Goal: Task Accomplishment & Management: Use online tool/utility

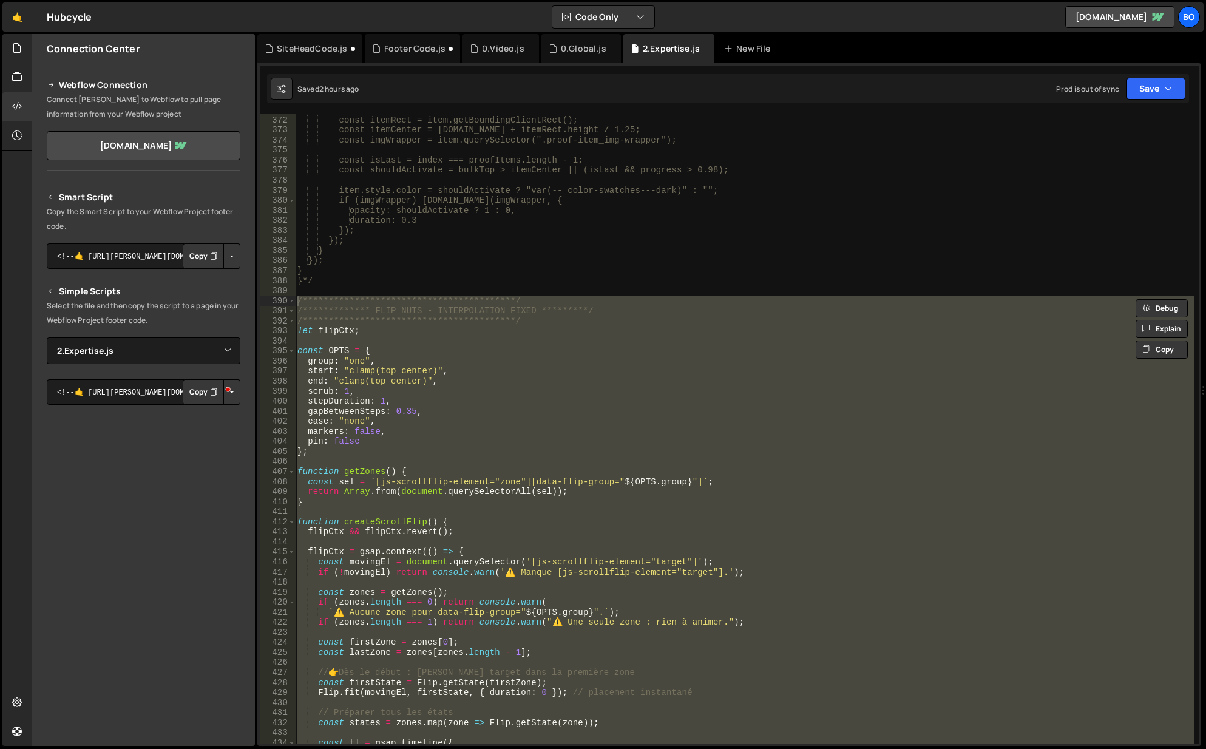
select select "42773"
click at [203, 387] on button "Copy" at bounding box center [203, 391] width 41 height 25
click at [480, 305] on div "**********" at bounding box center [745, 430] width 900 height 651
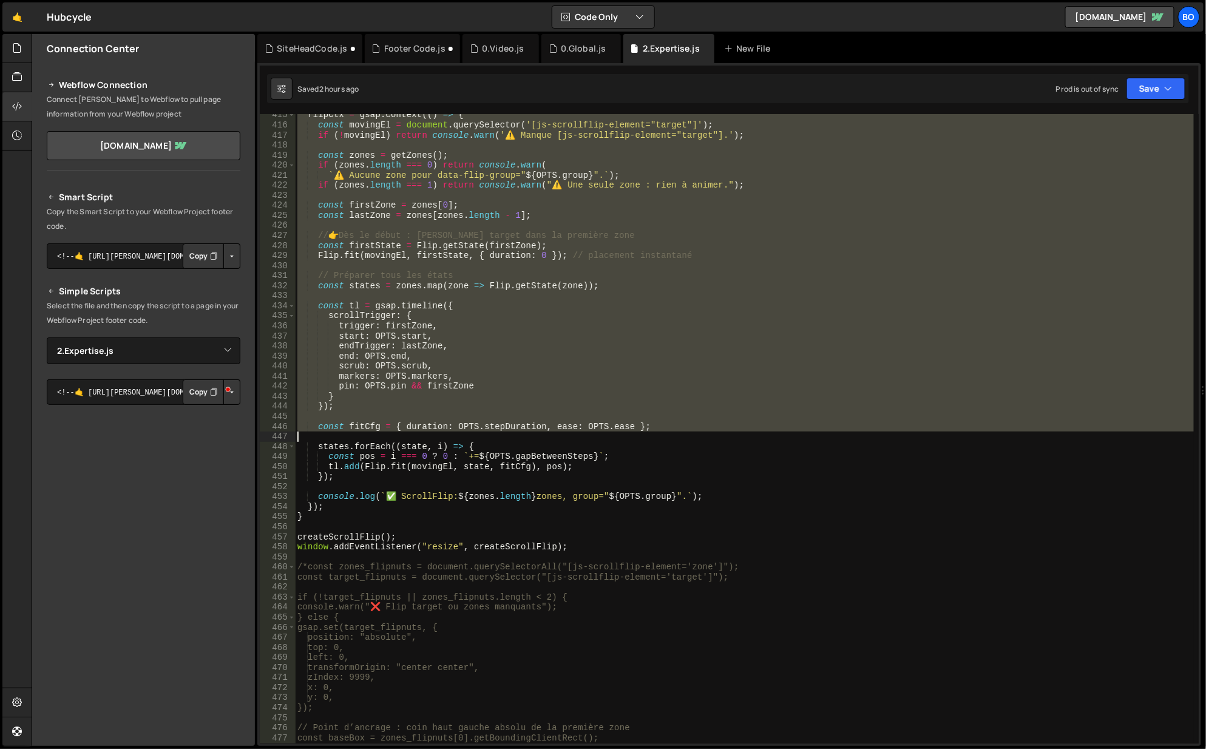
scroll to position [4162, 0]
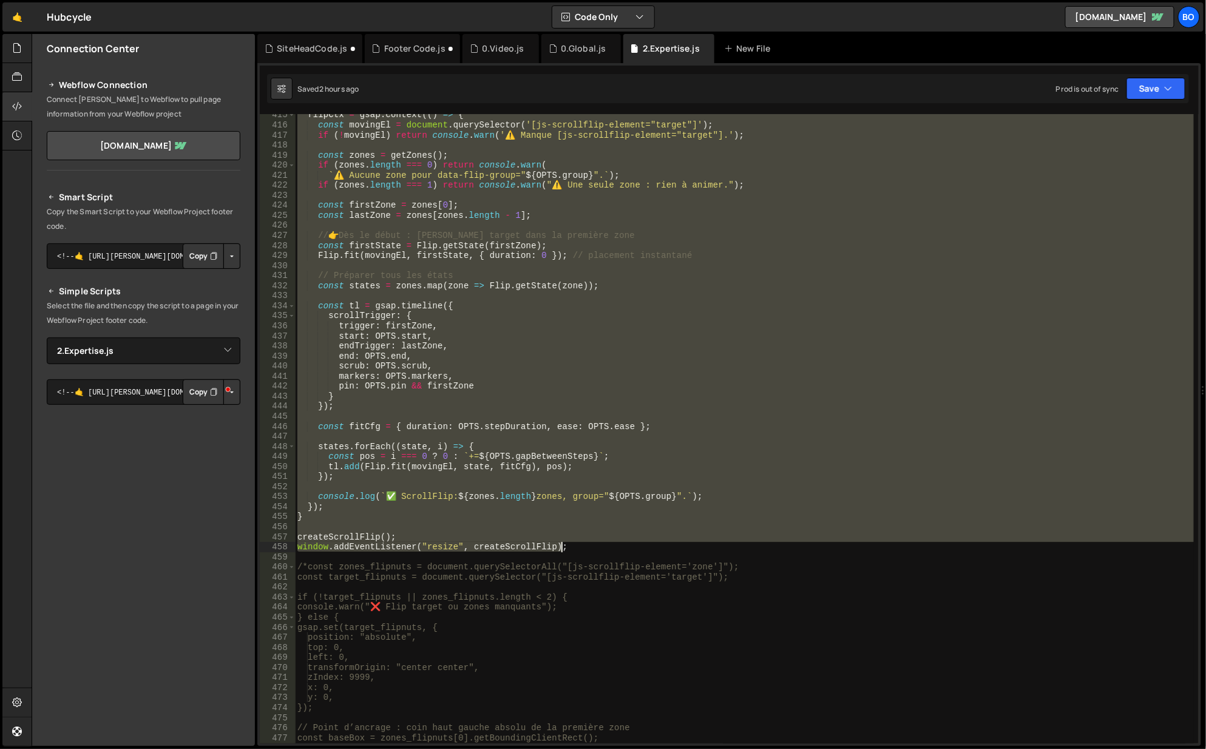
drag, startPoint x: 296, startPoint y: 330, endPoint x: 593, endPoint y: 547, distance: 368.3
click at [593, 547] on div "flipCtx = gsap . context (( ) => { const movingEl = document . querySelector ( …" at bounding box center [745, 435] width 900 height 651
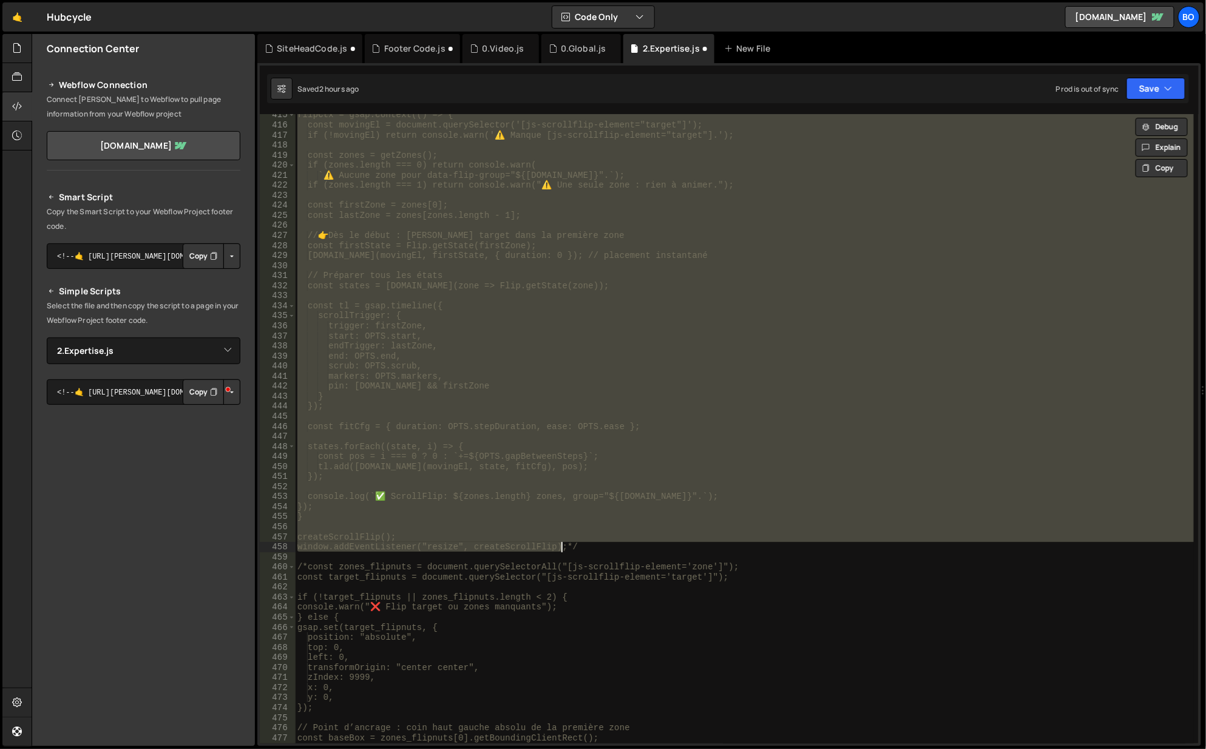
click at [593, 547] on div "flipCtx = gsap.context(() => { const movingEl = document.querySelector('[js-scr…" at bounding box center [745, 435] width 900 height 651
type textarea "window.addEventListener("resize", createScrollFlip);*/"
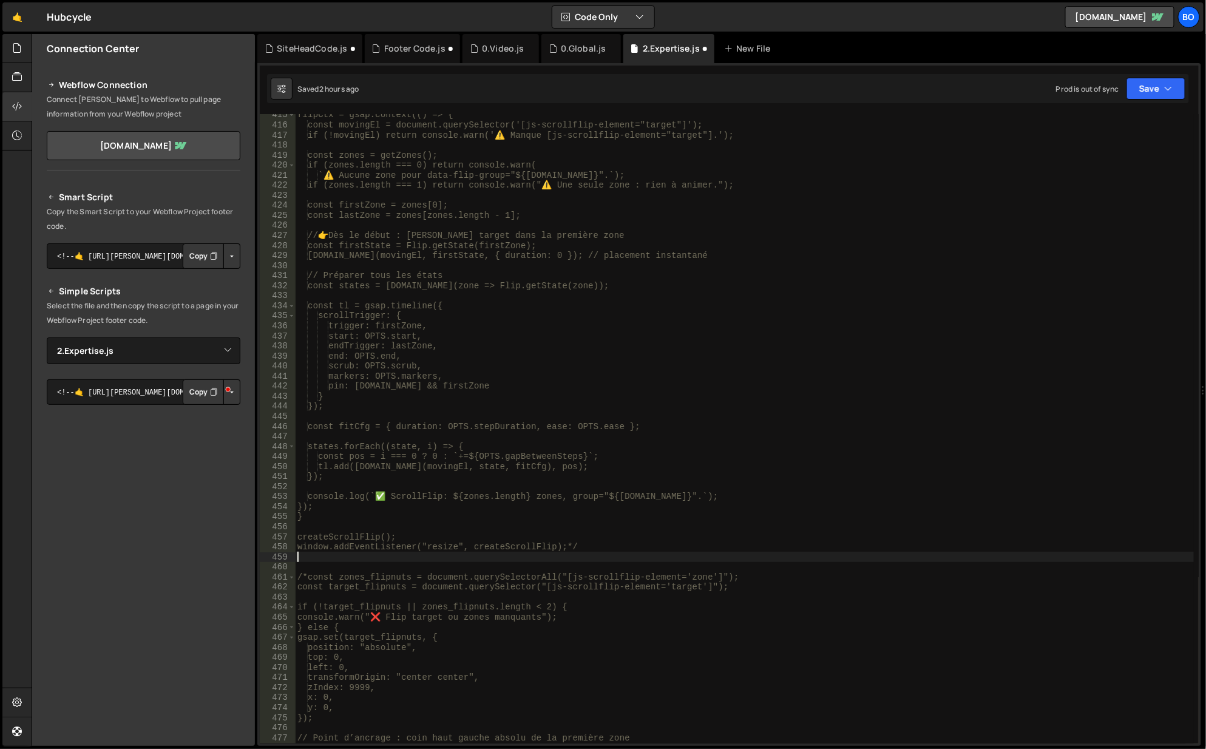
paste textarea "// Init + rebuild on resize"
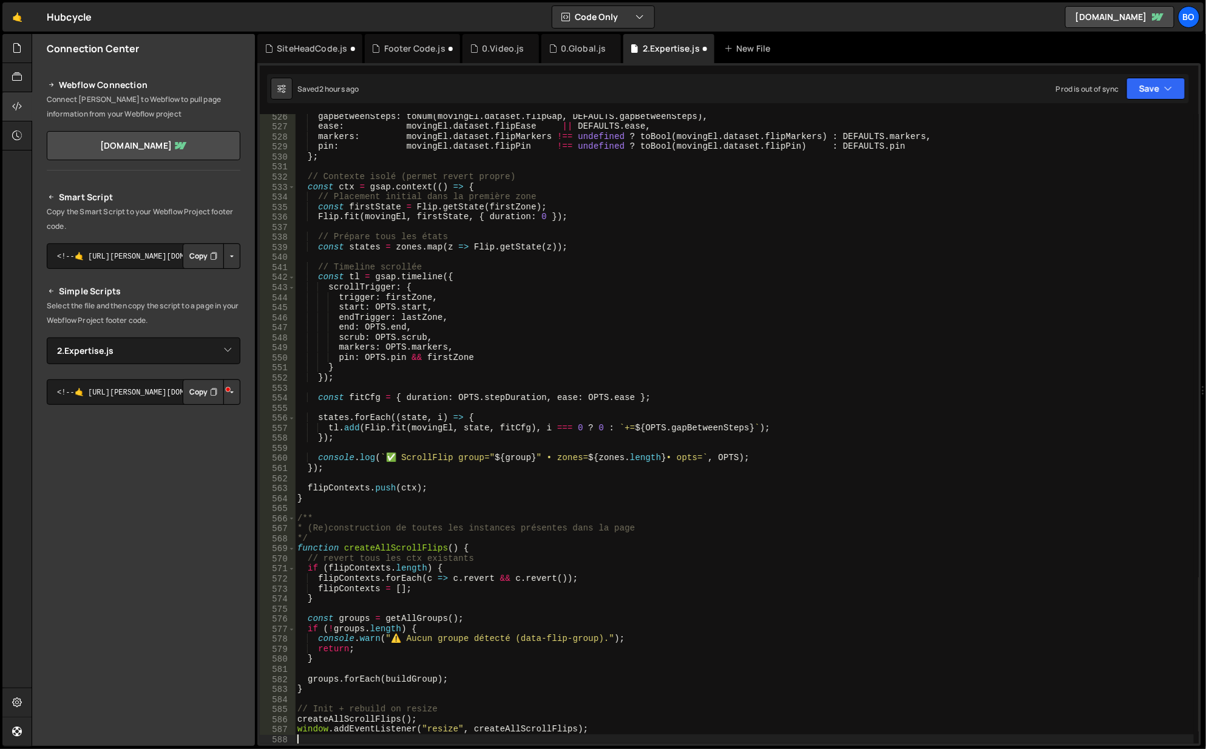
scroll to position [5275, 0]
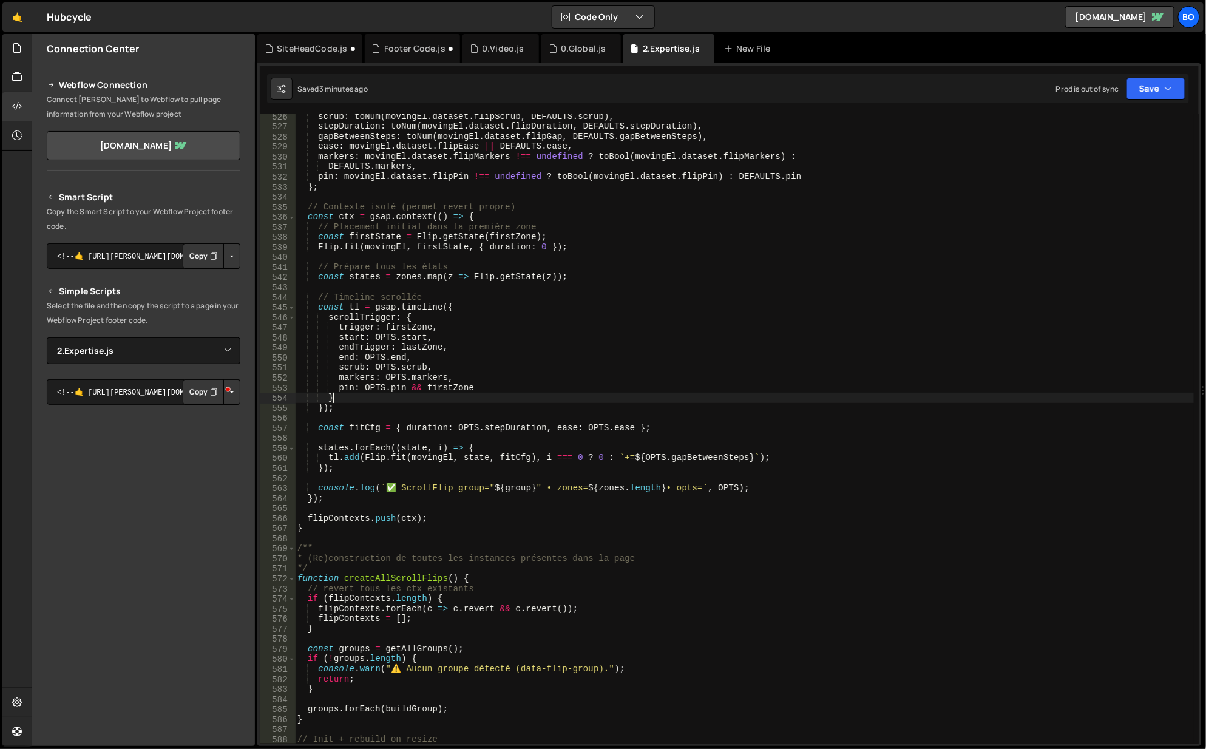
click at [648, 398] on div "scrub : toNum ( movingEl . dataset . flipScrub , DEFAULTS . scrub ) , stepDurat…" at bounding box center [745, 437] width 900 height 651
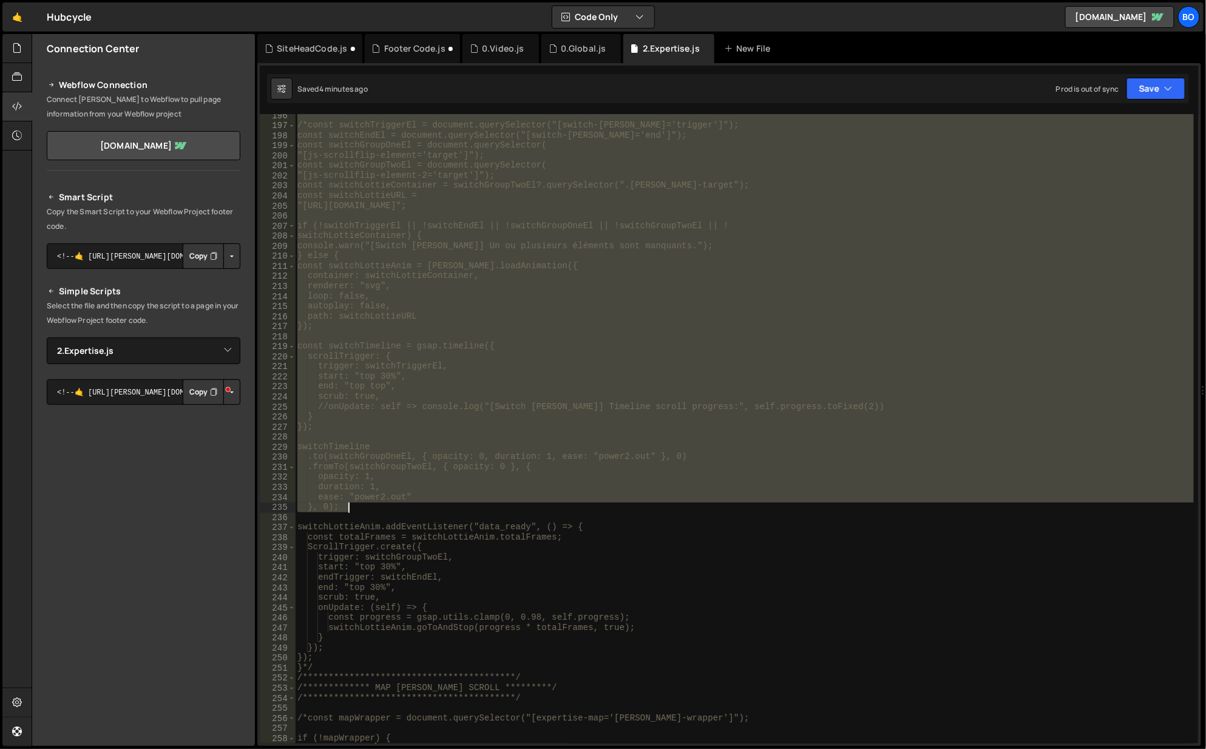
scroll to position [1962, 0]
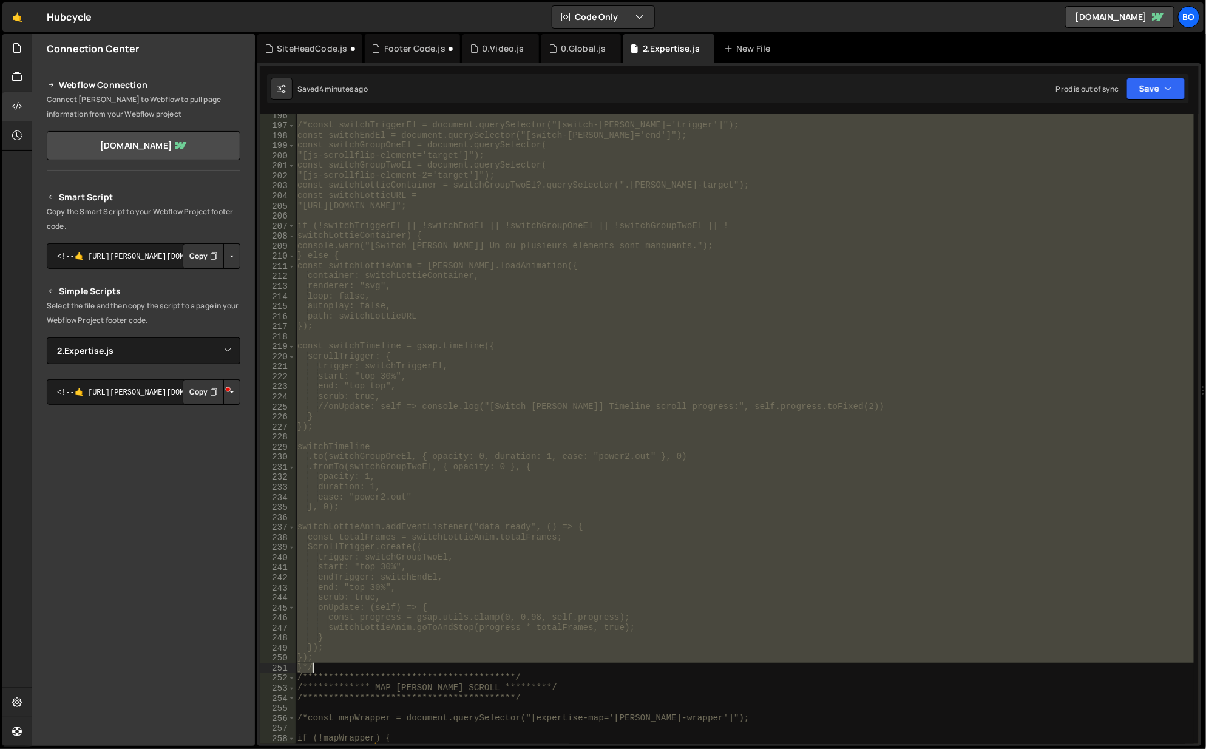
drag, startPoint x: 323, startPoint y: 265, endPoint x: 500, endPoint y: 665, distance: 436.6
click at [500, 665] on div "/*const switchTriggerEl = document.querySelector("[switch-[PERSON_NAME]='trigge…" at bounding box center [745, 435] width 900 height 651
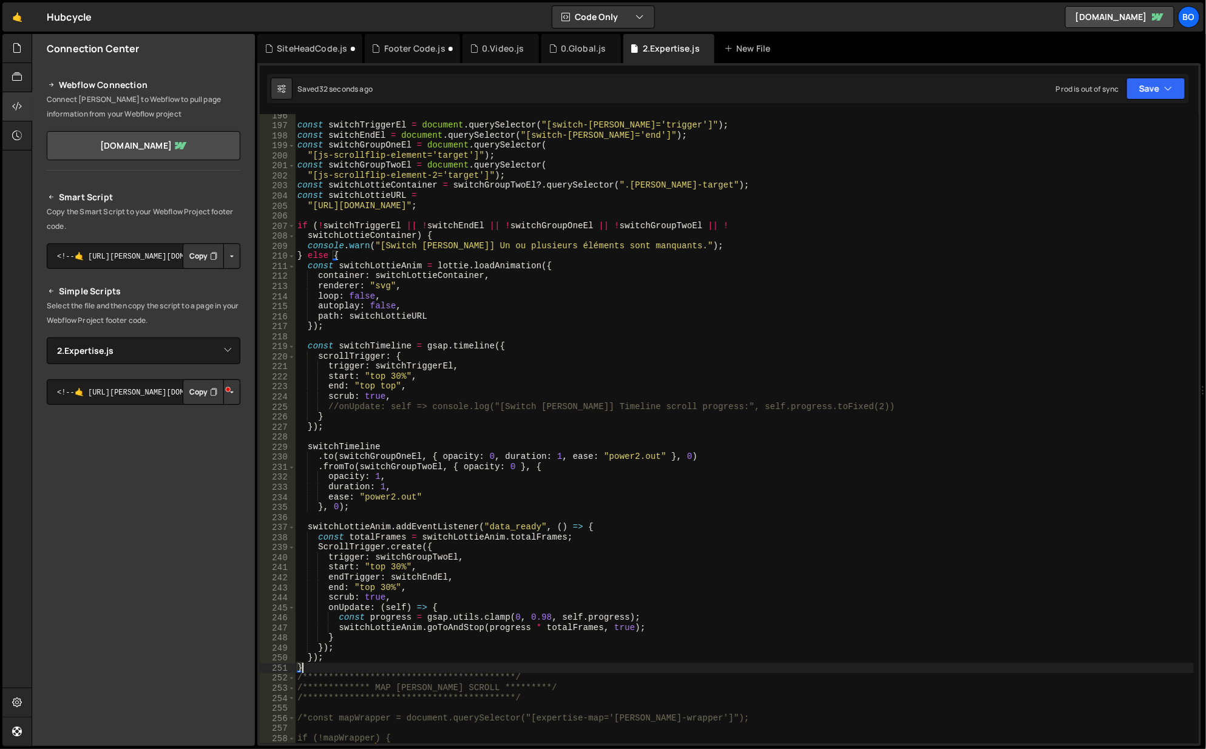
click at [351, 663] on div "const switchTriggerEl = document . querySelector ( "[switch-[PERSON_NAME]='trig…" at bounding box center [745, 435] width 900 height 651
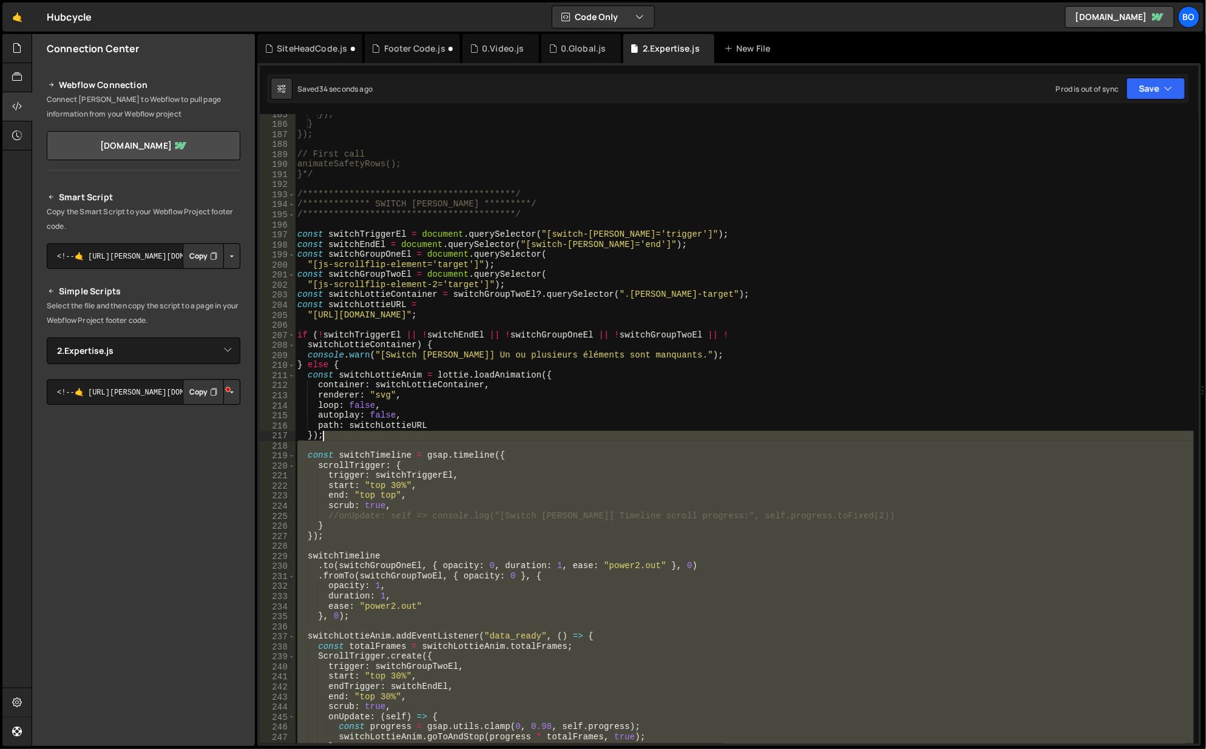
scroll to position [1743, 0]
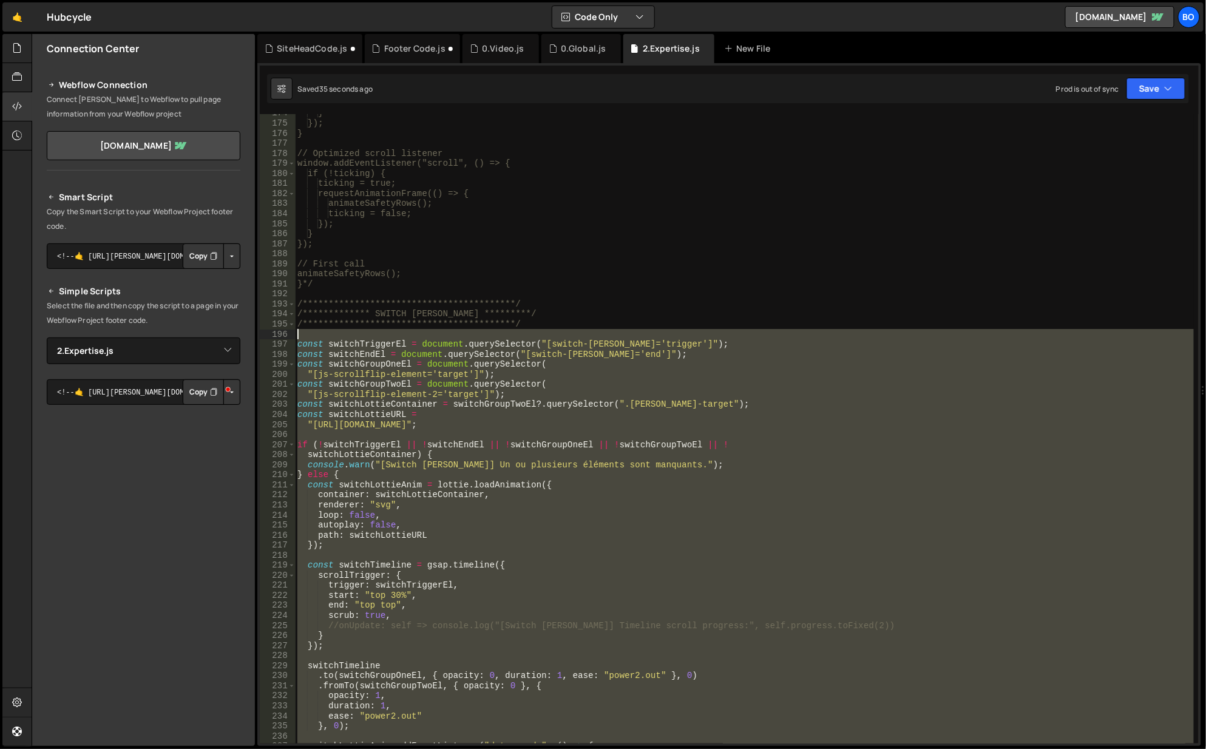
drag, startPoint x: 349, startPoint y: 665, endPoint x: 322, endPoint y: 336, distance: 330.6
click at [322, 336] on div "**********" at bounding box center [745, 433] width 900 height 651
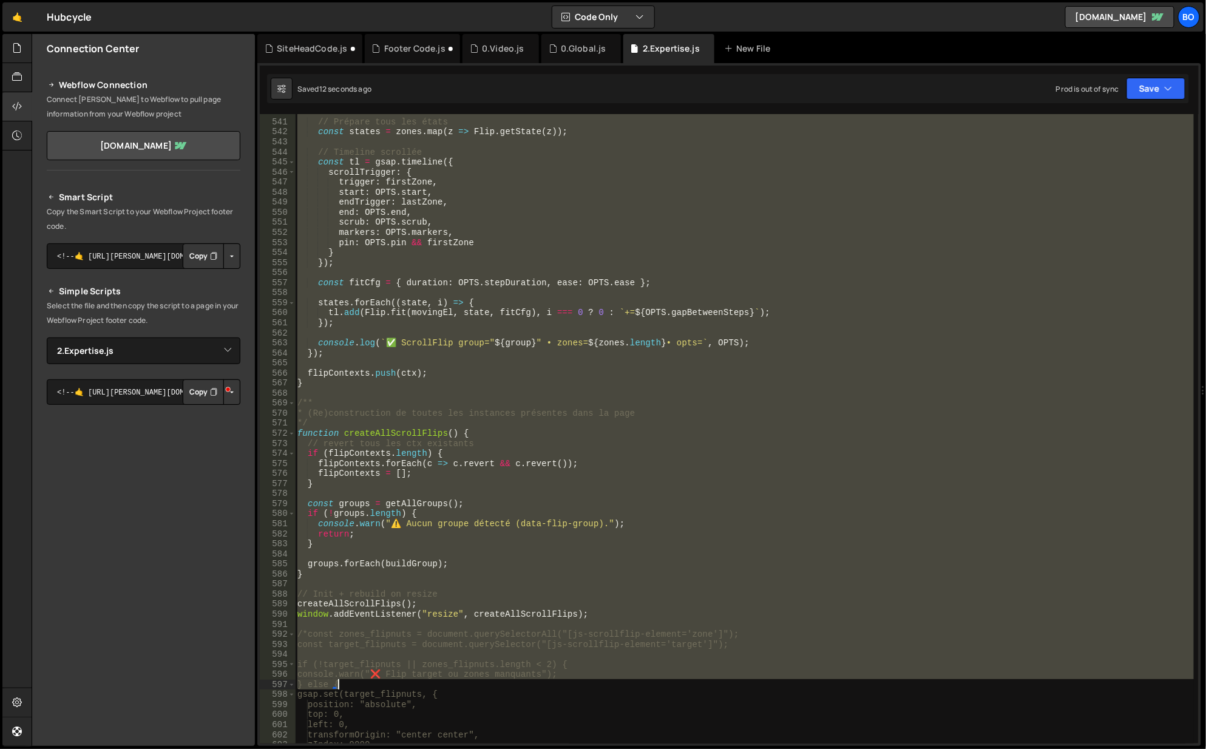
scroll to position [5494, 0]
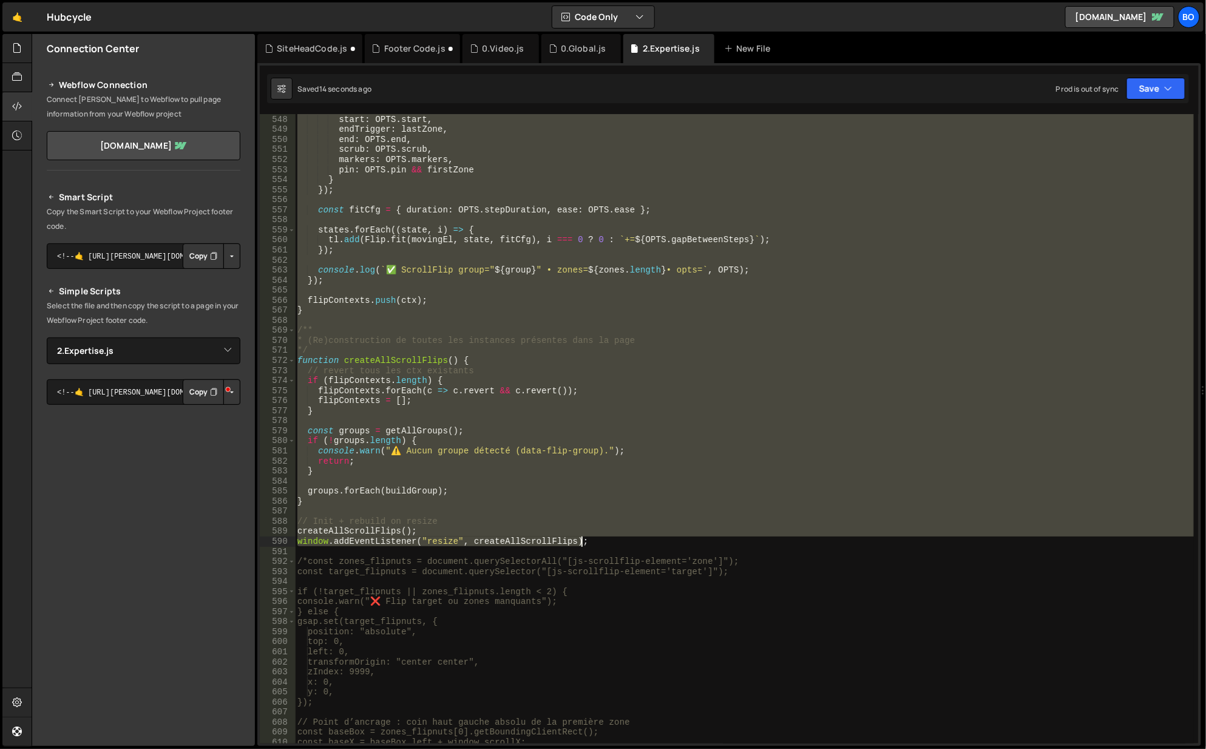
drag, startPoint x: 345, startPoint y: 240, endPoint x: 644, endPoint y: 539, distance: 423.1
click at [644, 539] on div "trigger : firstZone , start : OPTS . start , endTrigger : lastZone , end : OPTS…" at bounding box center [745, 429] width 900 height 651
click at [620, 490] on div "trigger : firstZone , start : OPTS . start , endTrigger : lastZone , end : OPTS…" at bounding box center [744, 428] width 899 height 629
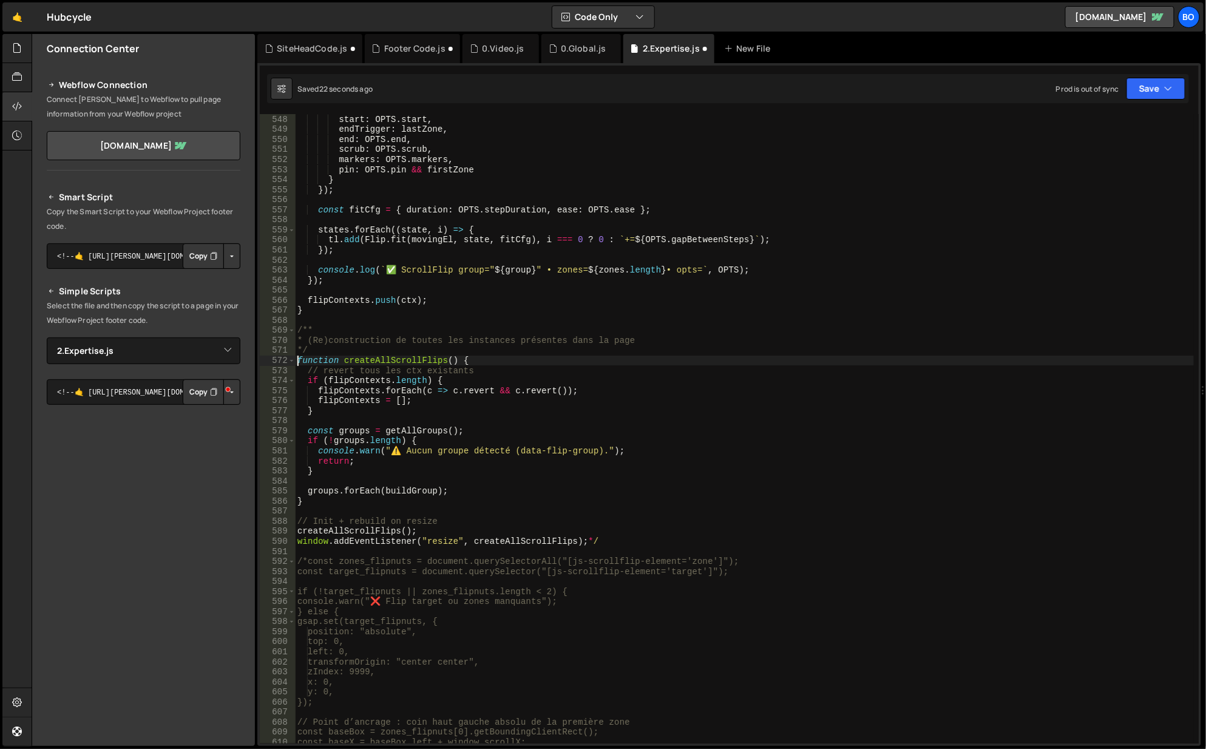
click at [299, 357] on div "trigger : firstZone , start : OPTS . start , endTrigger : lastZone , end : OPTS…" at bounding box center [745, 429] width 900 height 651
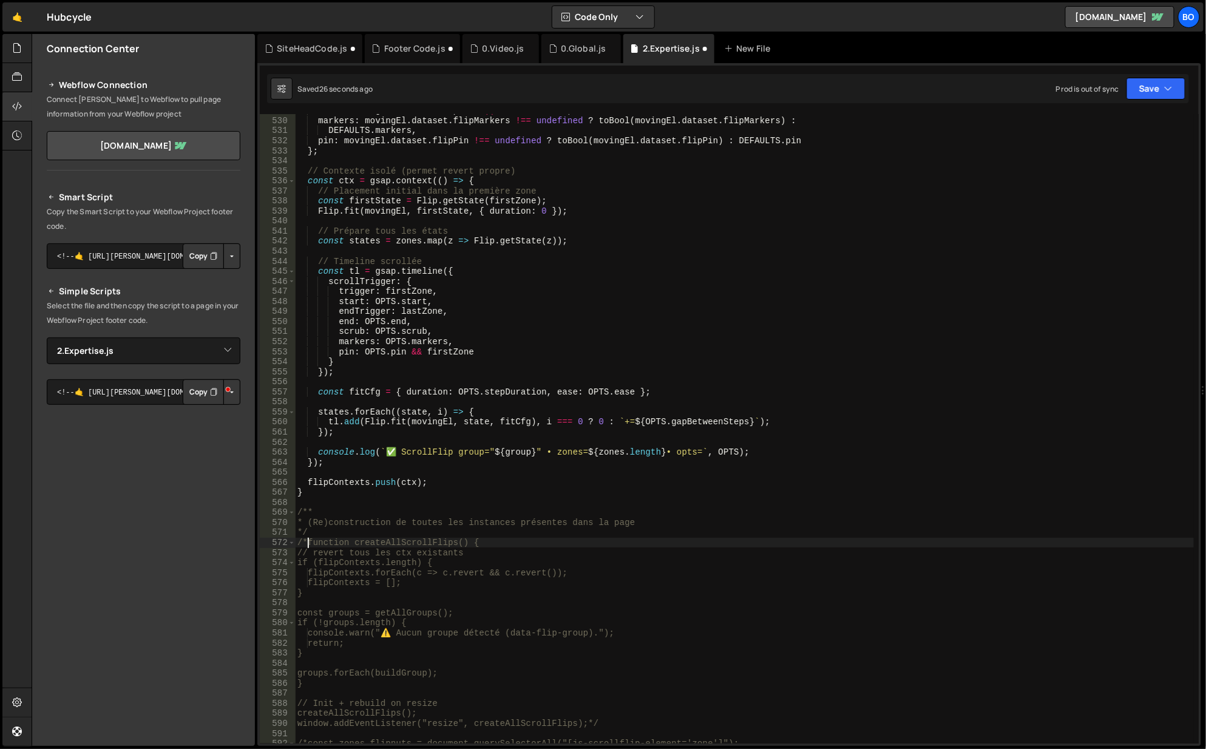
scroll to position [5312, 0]
click at [356, 487] on div "ease : movingEl . dataset . flipEase || DEFAULTS . ease , markers : movingEl . …" at bounding box center [745, 431] width 900 height 651
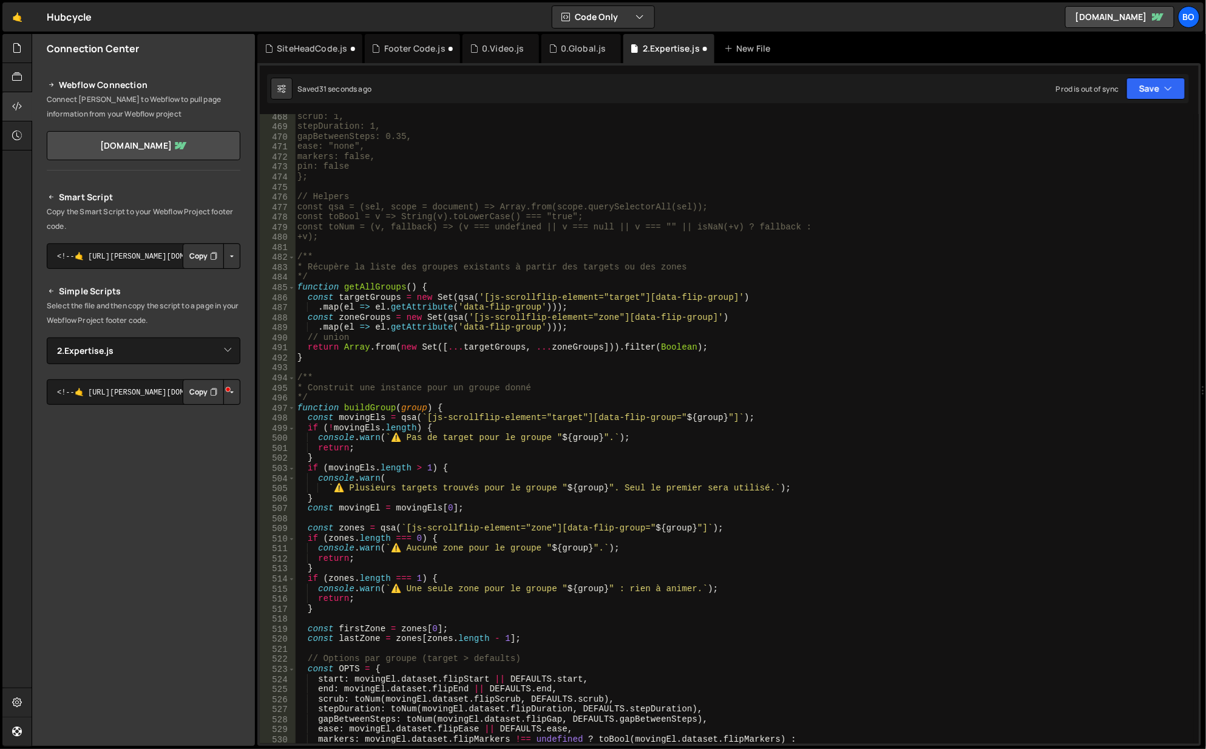
scroll to position [4693, 0]
click at [380, 233] on div "scrub: 1, stepDuration: 1, gapBetweenSteps: 0.35, ease: "none", markers: false,…" at bounding box center [745, 437] width 900 height 651
drag, startPoint x: 299, startPoint y: 288, endPoint x: 609, endPoint y: 314, distance: 310.6
click at [299, 289] on div "scrub: 1, stepDuration: 1, gapBetweenSteps: 0.35, ease: "none", markers: false,…" at bounding box center [745, 437] width 900 height 651
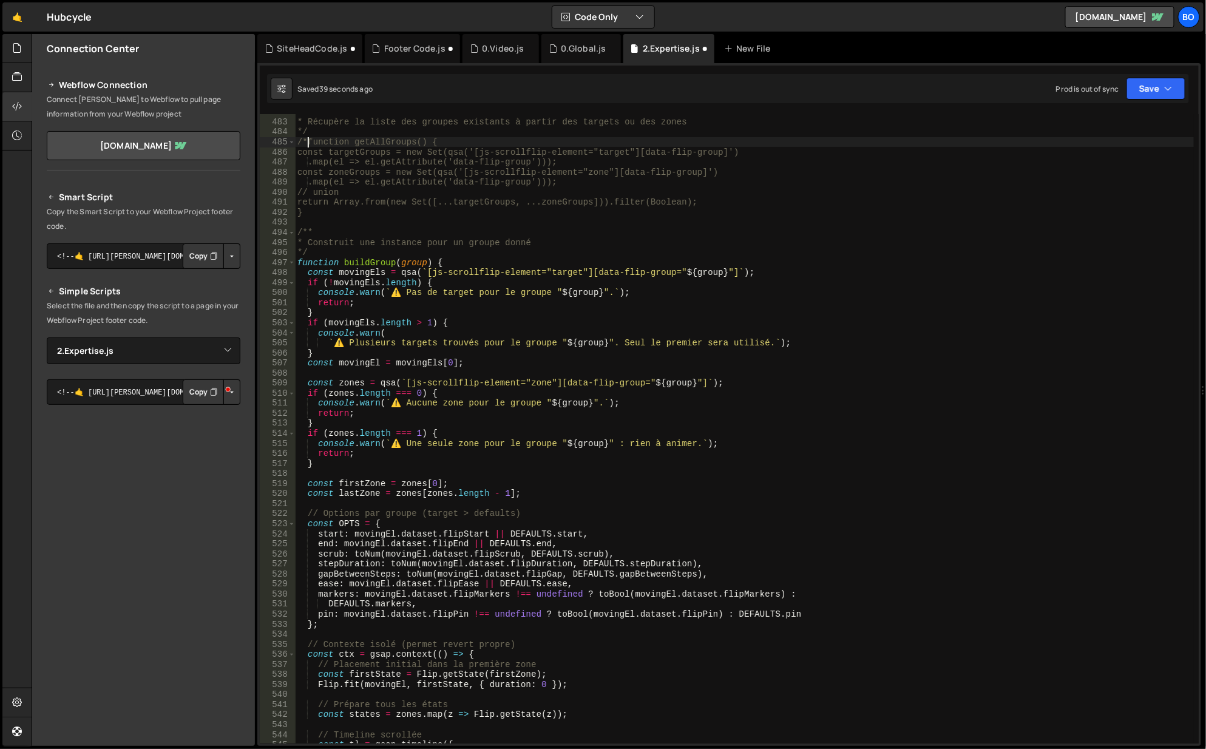
scroll to position [4838, 0]
click at [412, 252] on div "/** * Récupère la liste des groupes existants à partir des targets ou des zones…" at bounding box center [745, 432] width 900 height 651
type textarea "/**"
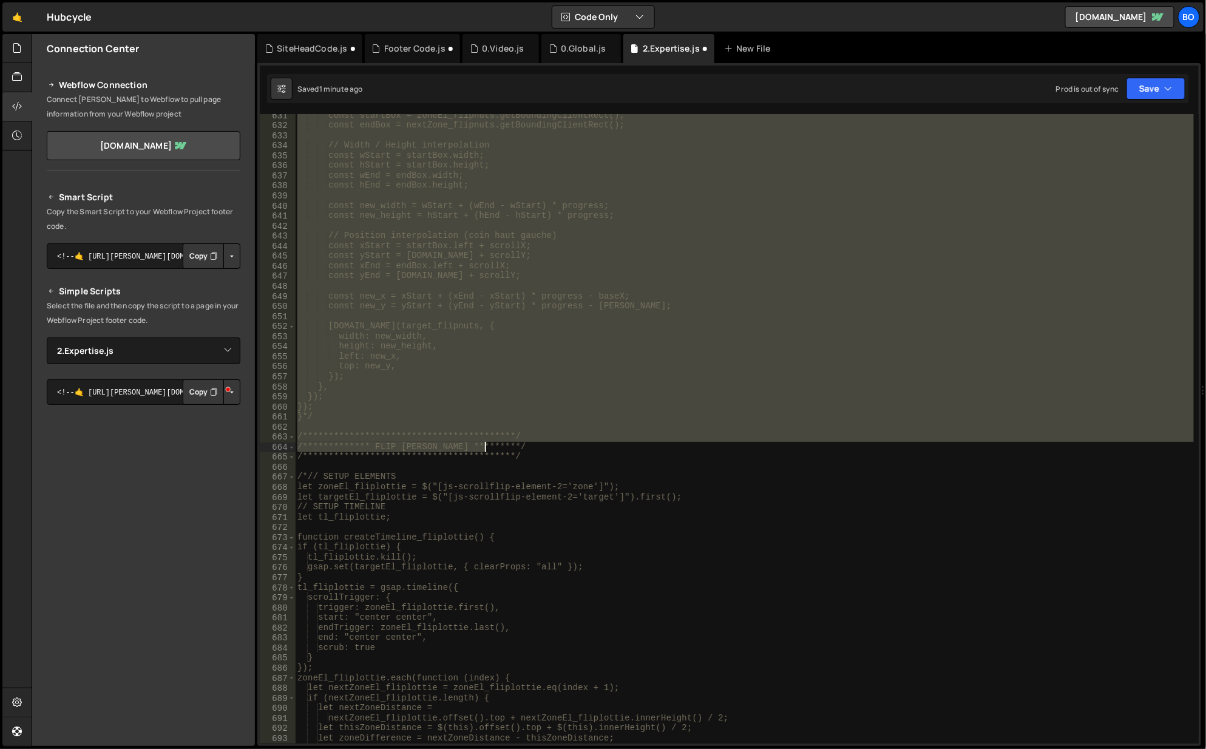
scroll to position [6331, 0]
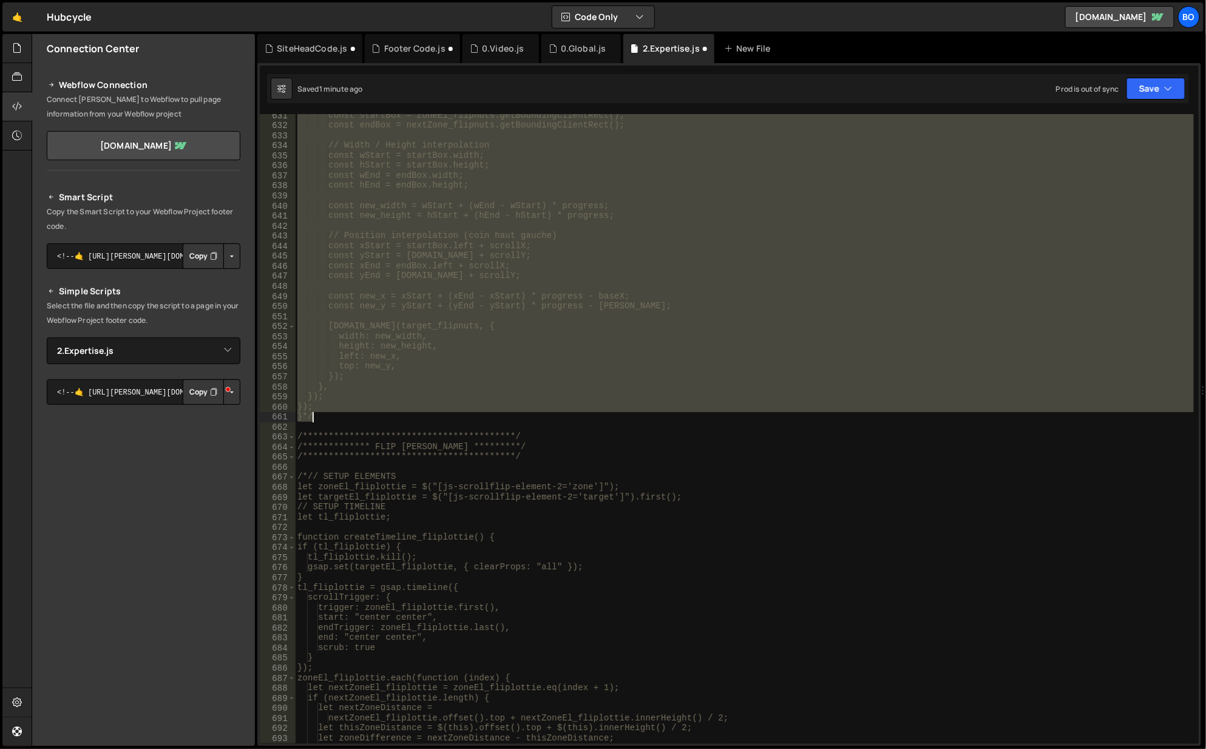
drag, startPoint x: 423, startPoint y: 407, endPoint x: 713, endPoint y: 413, distance: 290.1
click at [713, 413] on div "const startBox = zoneEl_flipnuts.getBoundingClientRect(); const endBox = nextZo…" at bounding box center [745, 435] width 900 height 651
type textarea "}); }*/"
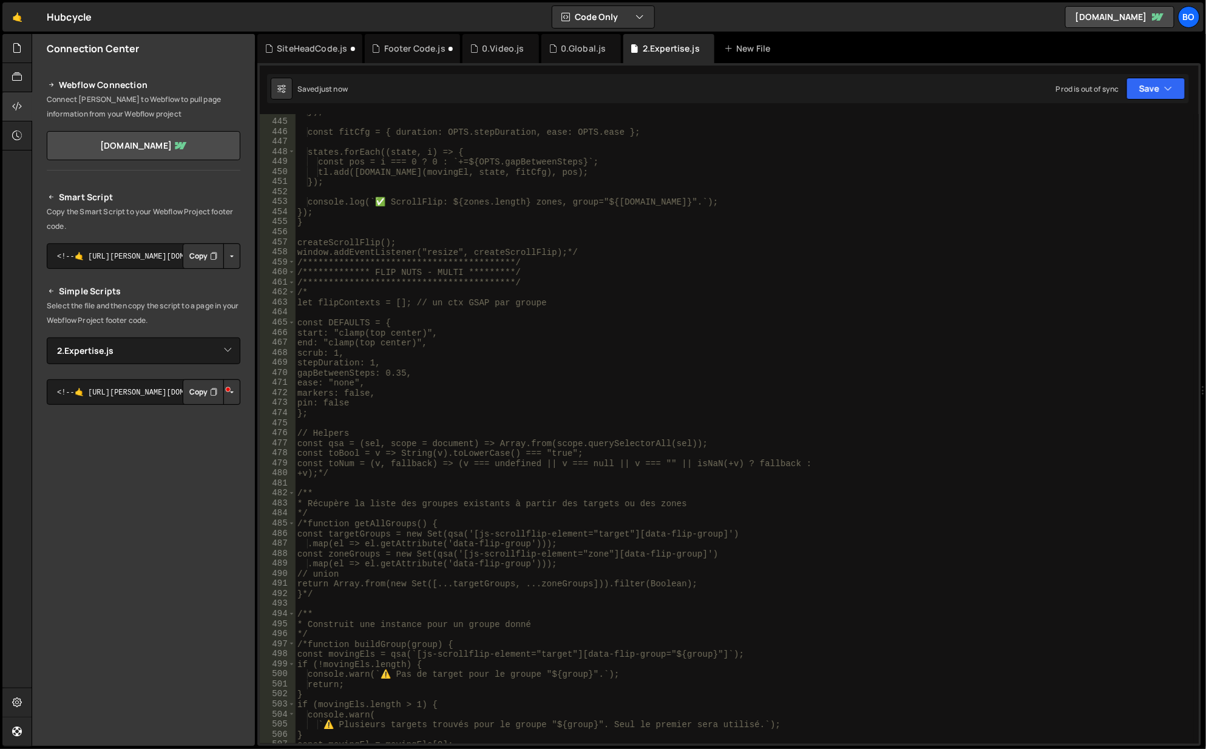
scroll to position [4457, 0]
click at [526, 504] on div "**********" at bounding box center [745, 432] width 900 height 651
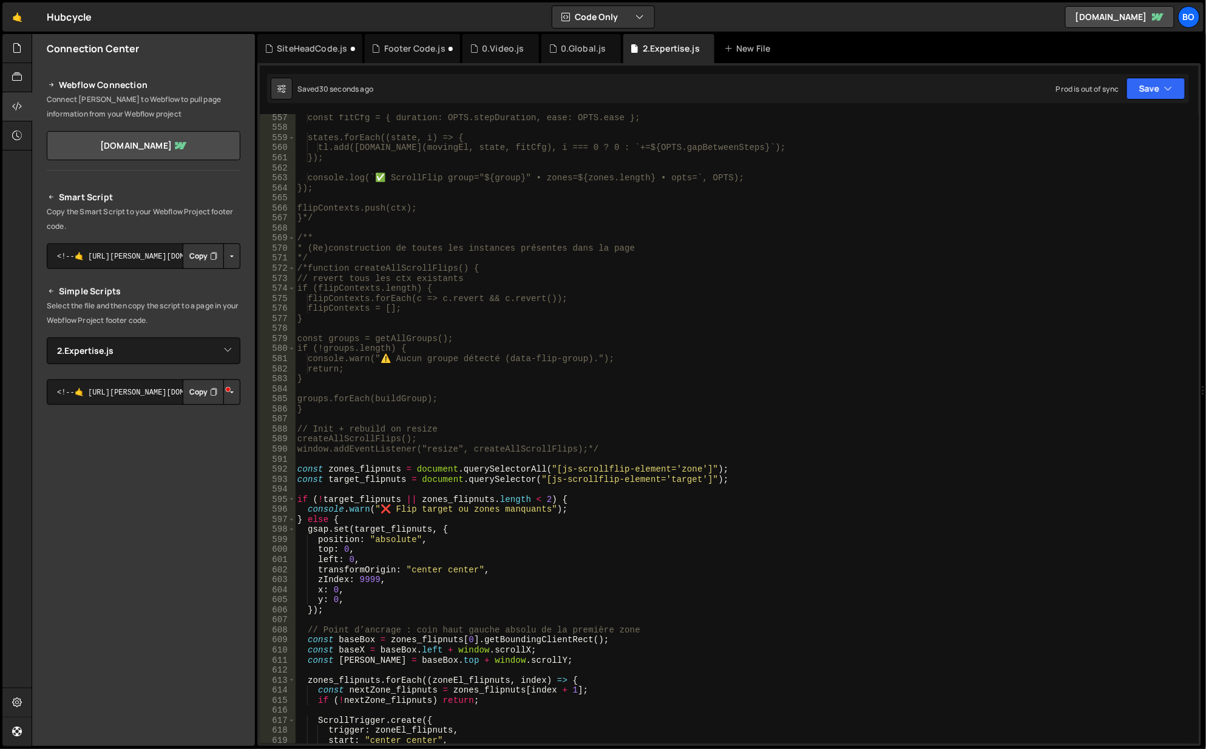
scroll to position [5695, 0]
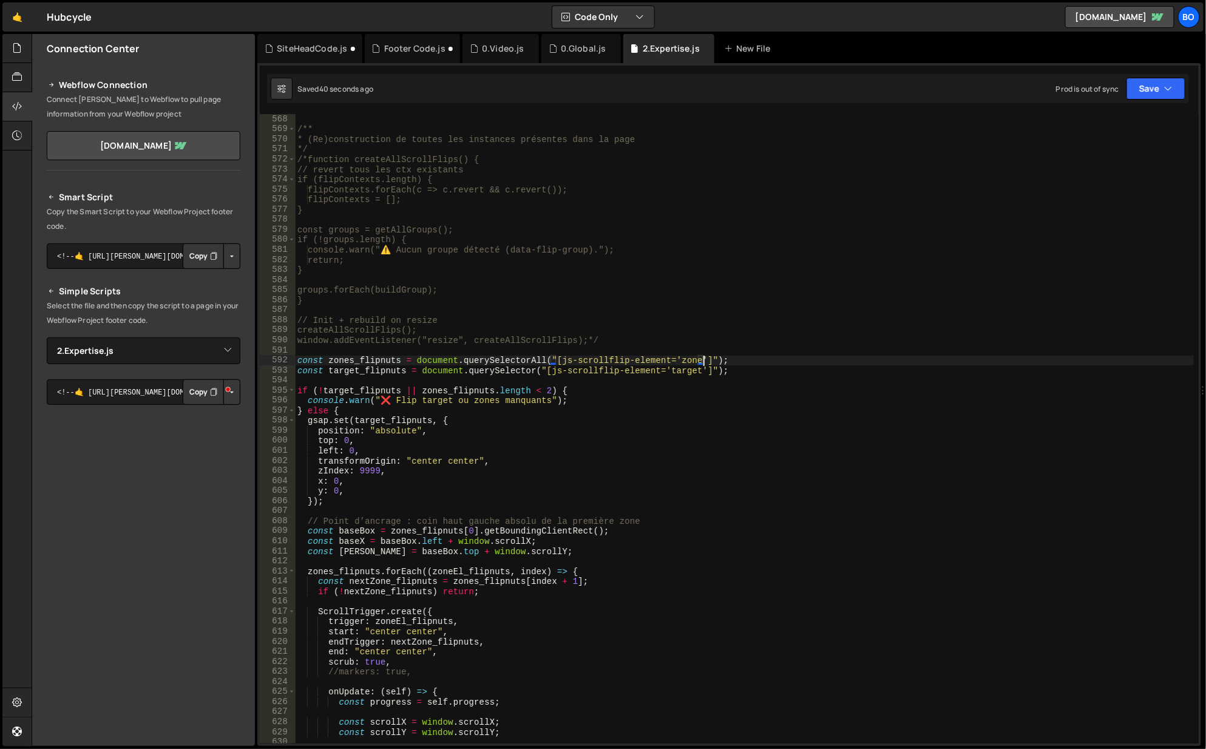
click at [703, 362] on div "}*/ /** * (Re)construction de toutes les instances présentes dans la page */ /*…" at bounding box center [745, 429] width 900 height 651
paste textarea "data-flip-group"
click at [703, 370] on div "}*/ /** * (Re)construction de toutes les instances présentes dans la page */ /*…" at bounding box center [745, 429] width 900 height 651
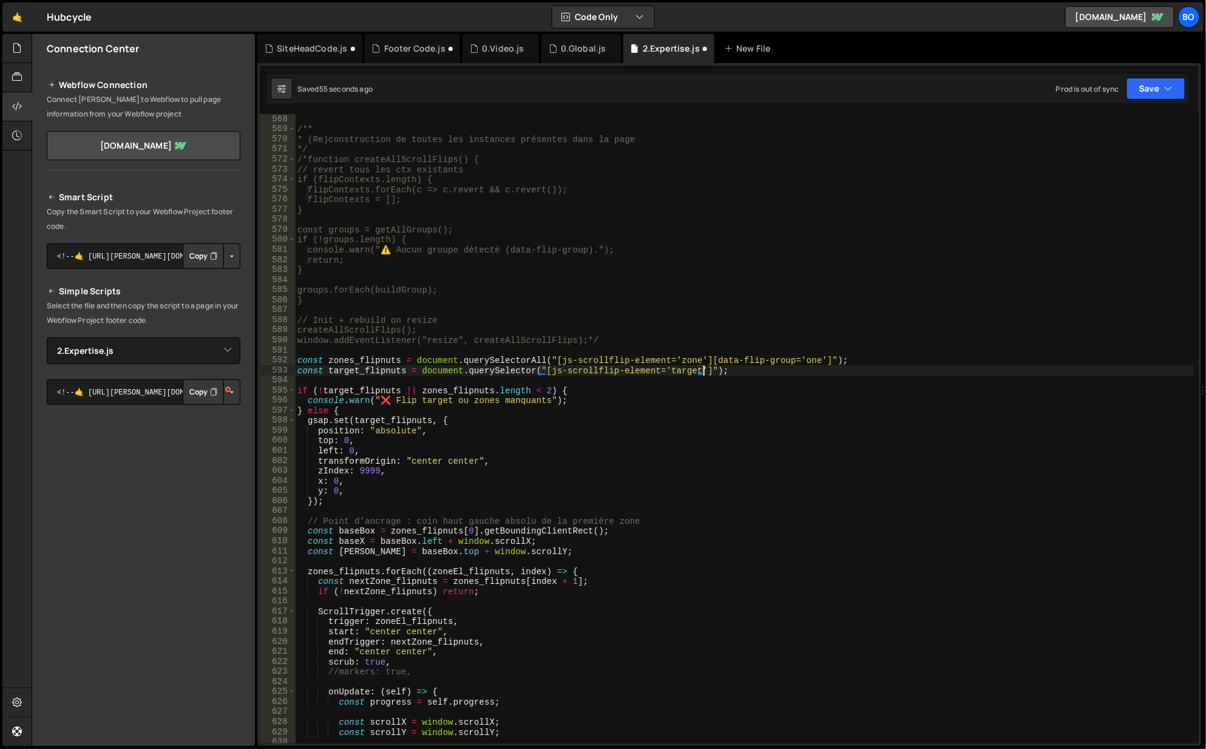
scroll to position [0, 29]
paste textarea "[data-flip-group='one']"
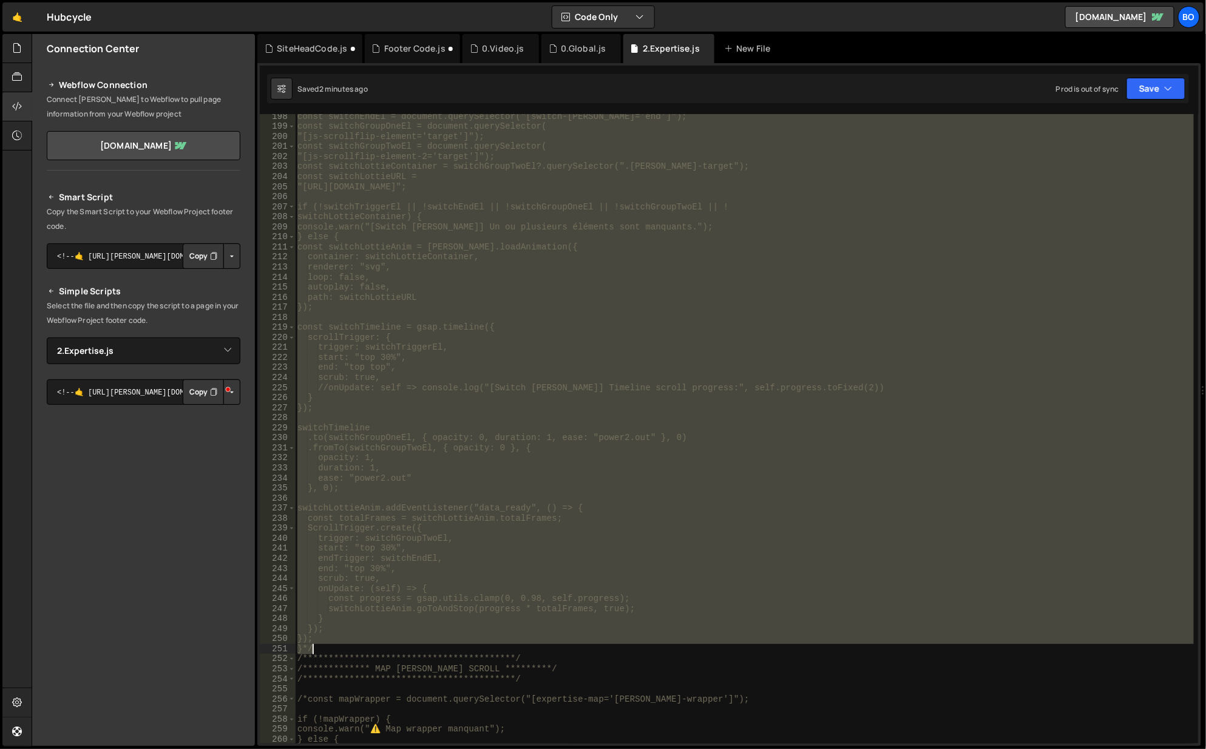
scroll to position [1981, 0]
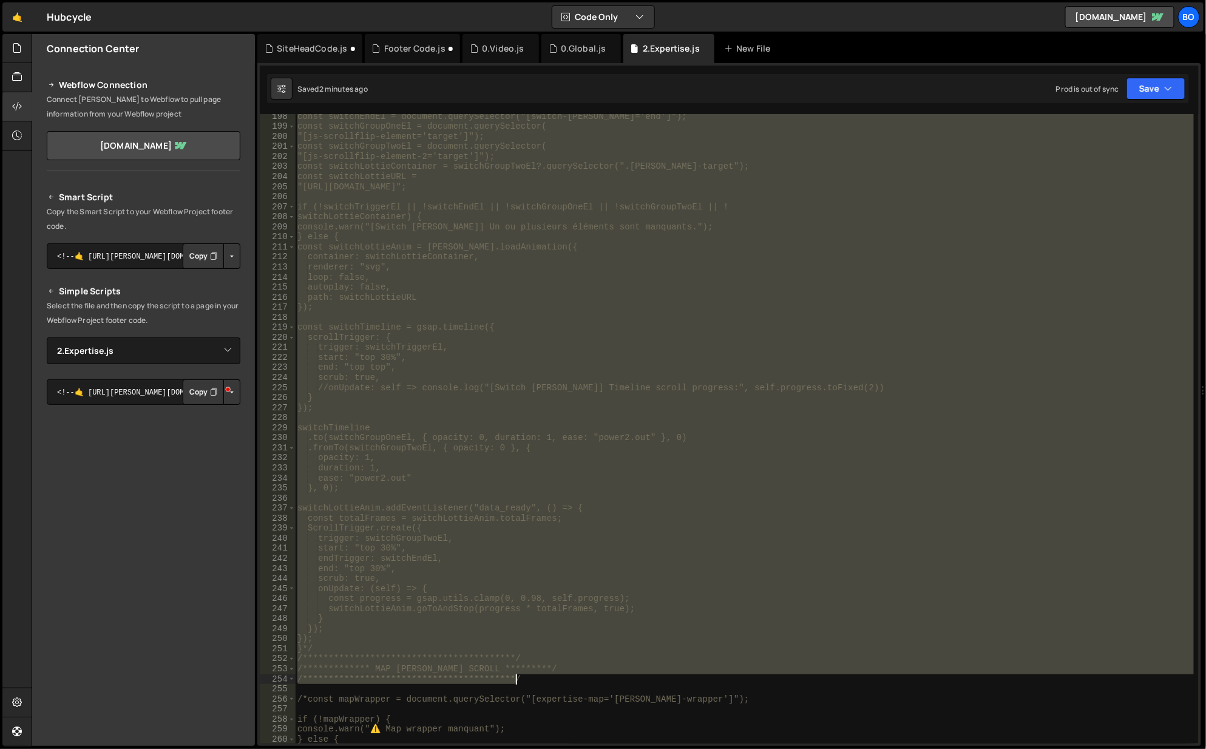
drag, startPoint x: 340, startPoint y: 205, endPoint x: 507, endPoint y: 567, distance: 398.9
click at [507, 569] on div "const switchEndEl = document.querySelector("[switch-[PERSON_NAME]='end']"); con…" at bounding box center [745, 437] width 900 height 651
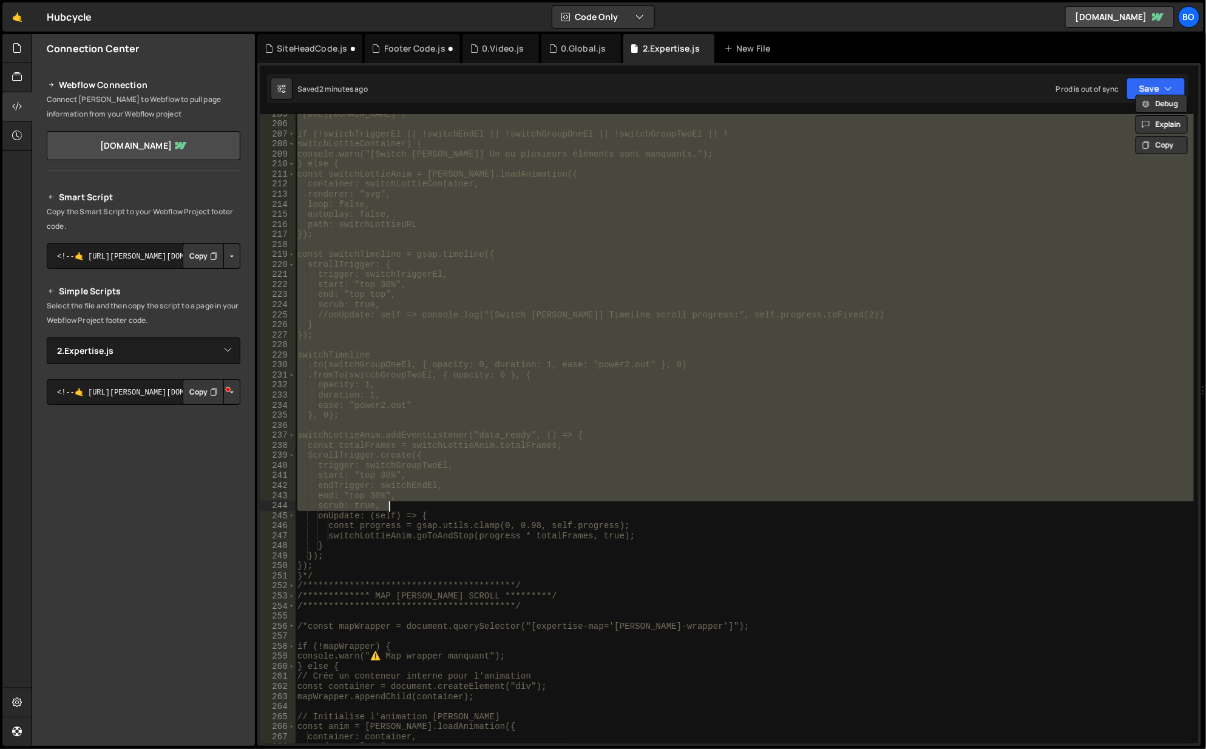
scroll to position [2054, 0]
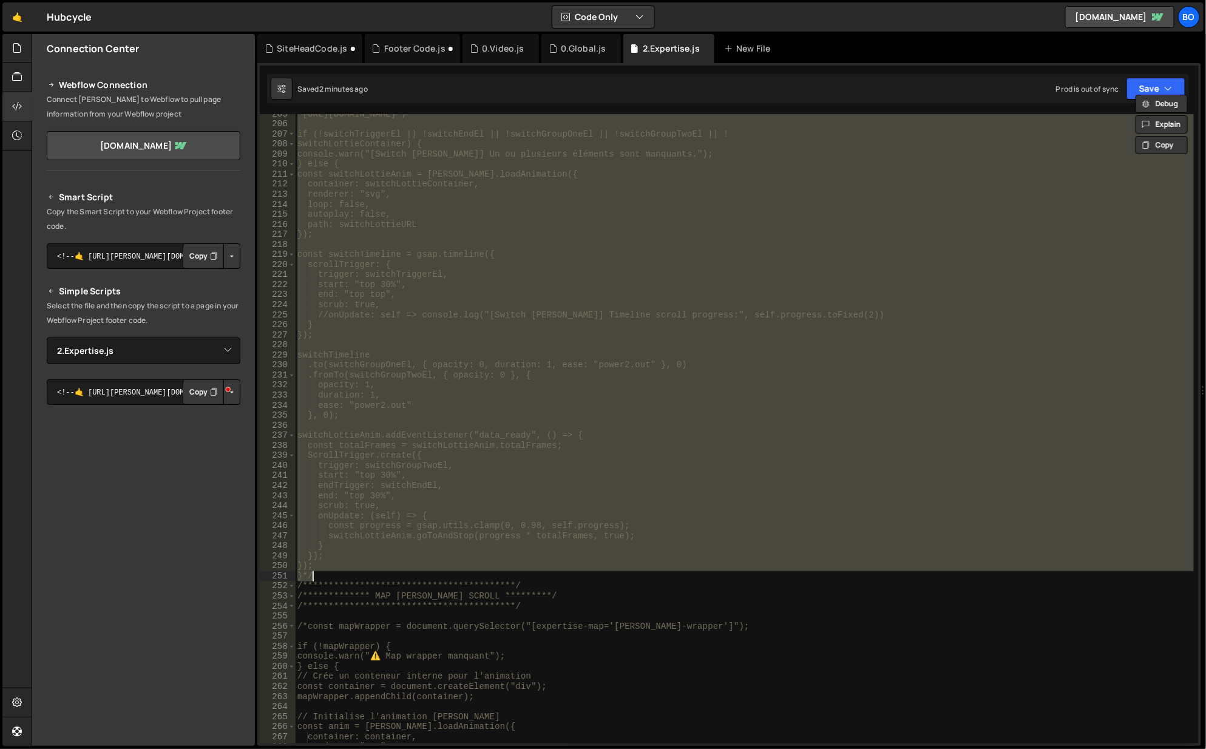
drag, startPoint x: 299, startPoint y: 279, endPoint x: 521, endPoint y: 572, distance: 367.4
click at [521, 572] on div ""[URL][DOMAIN_NAME]"; if (!switchTriggerEl || !switchEndEl || !switchGroupOneEl…" at bounding box center [745, 434] width 900 height 651
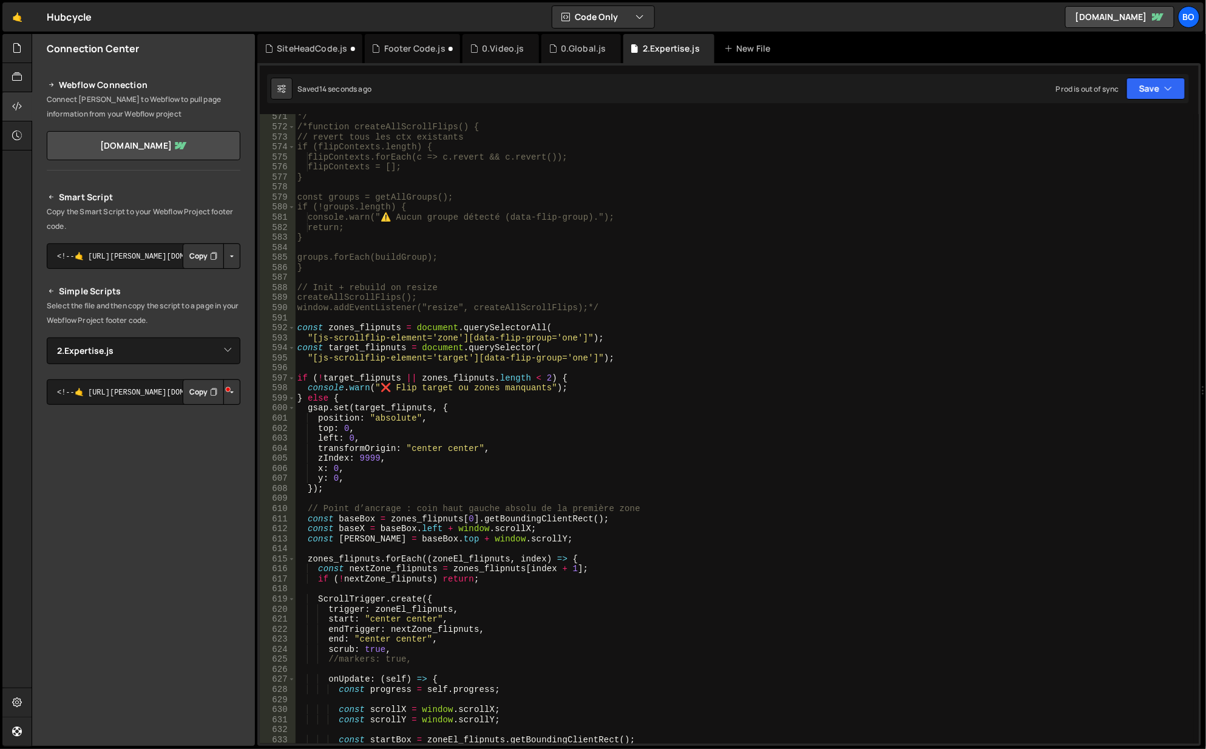
scroll to position [5728, 0]
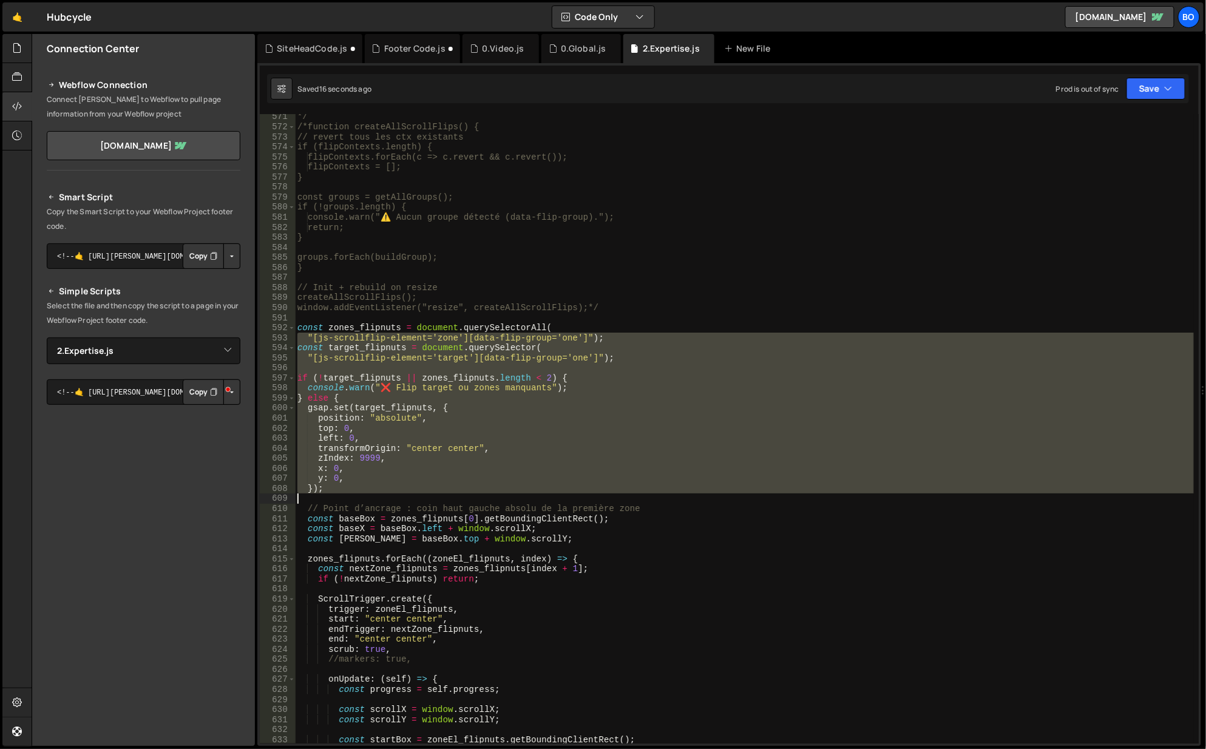
drag, startPoint x: 296, startPoint y: 333, endPoint x: 416, endPoint y: 504, distance: 209.6
click at [416, 504] on div "*/ /*function createAllScrollFlips() { // revert tous les ctx existants if (fli…" at bounding box center [745, 437] width 900 height 651
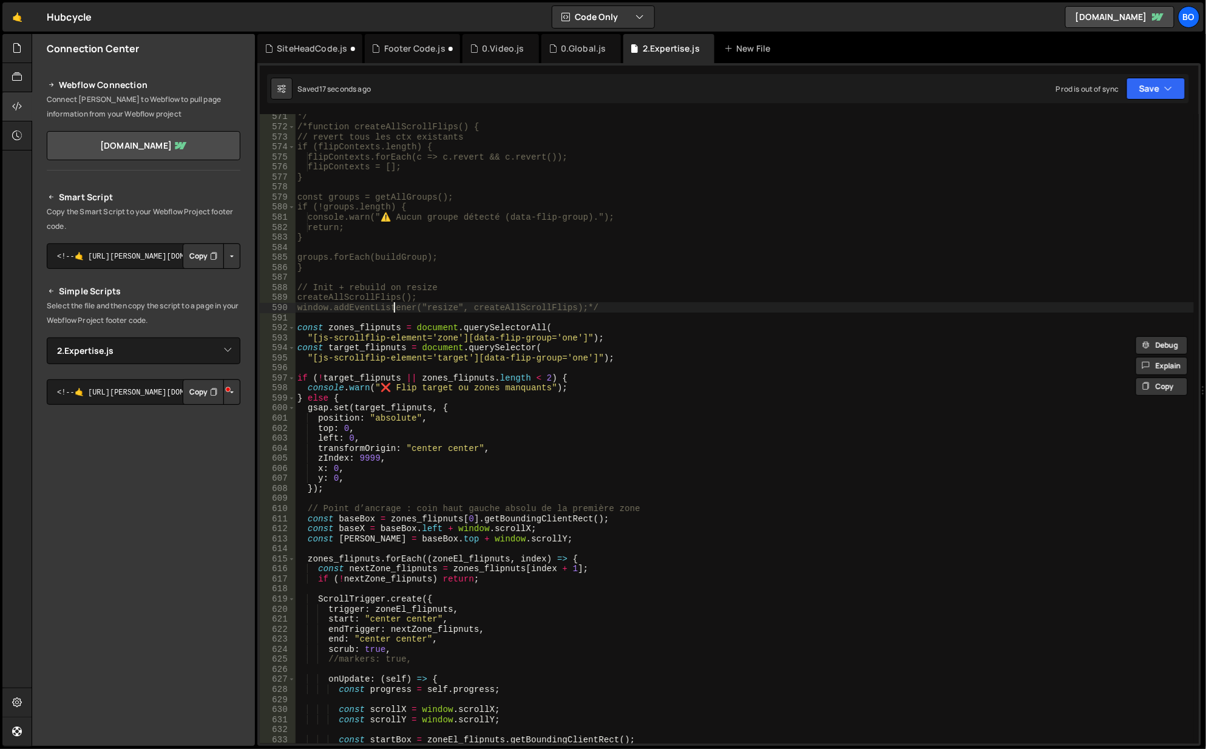
click at [393, 302] on div "*/ /*function createAllScrollFlips() { // revert tous les ctx existants if (fli…" at bounding box center [745, 437] width 900 height 651
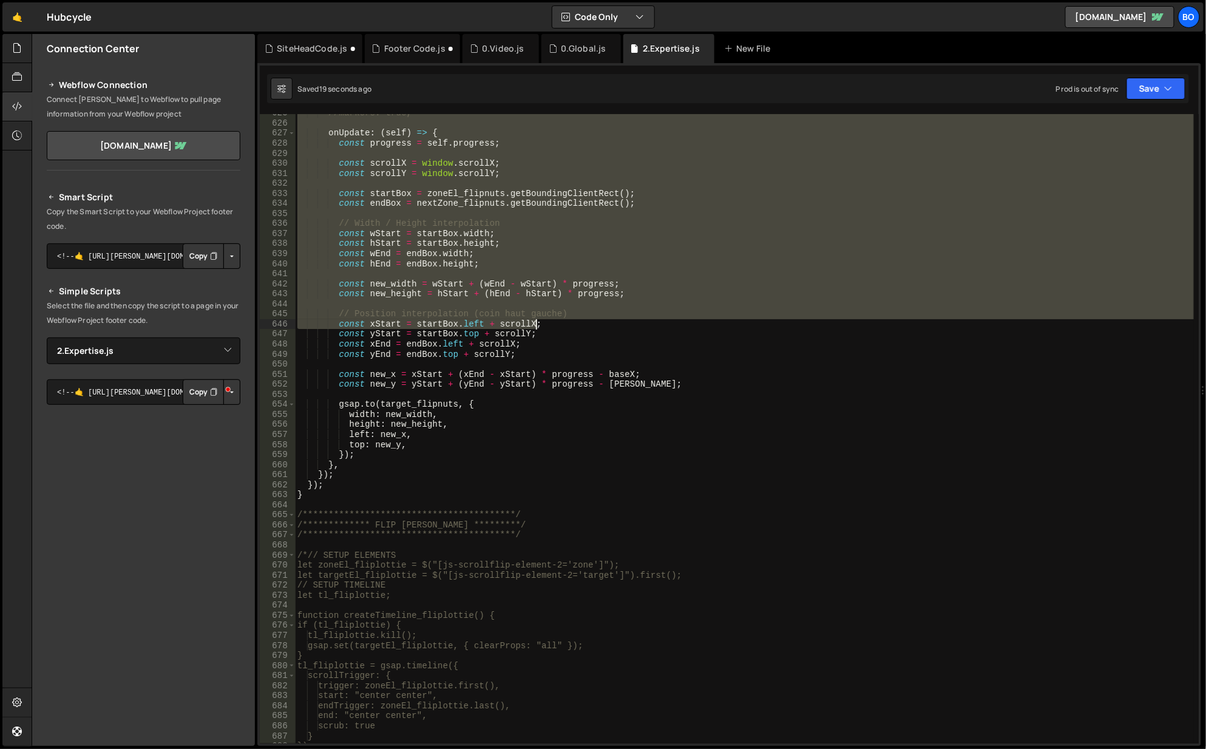
scroll to position [6310, 0]
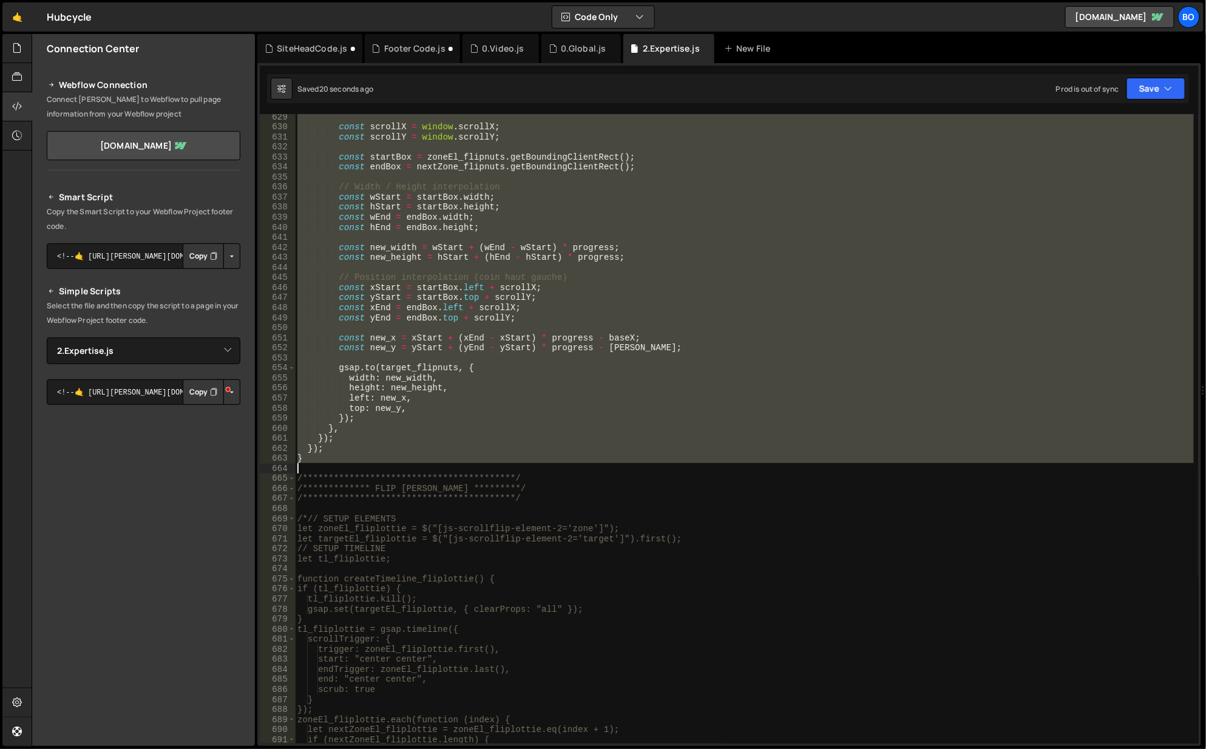
drag, startPoint x: 360, startPoint y: 319, endPoint x: 597, endPoint y: 469, distance: 280.7
click at [597, 469] on div "const scrollX = window . scrollX ; const scrollY = window . scrollY ; const sta…" at bounding box center [745, 437] width 900 height 651
type textarea "}"
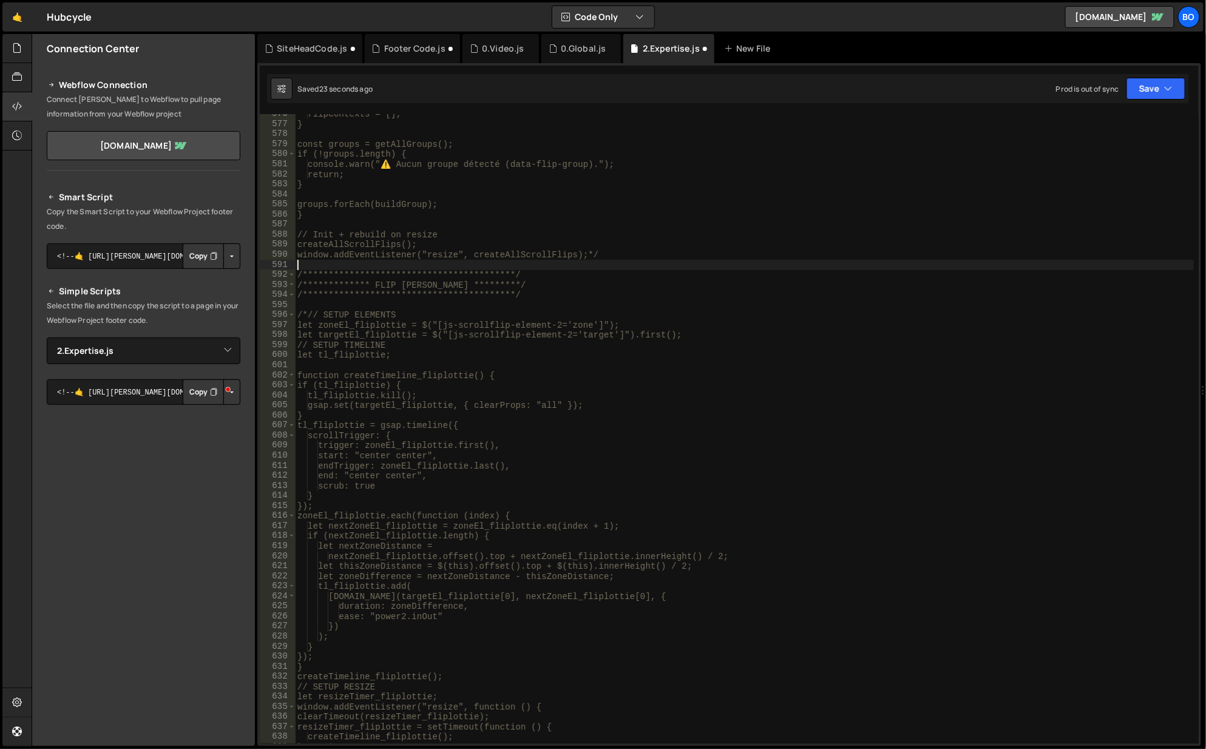
scroll to position [5780, 0]
click at [749, 51] on div "New File" at bounding box center [749, 48] width 51 height 12
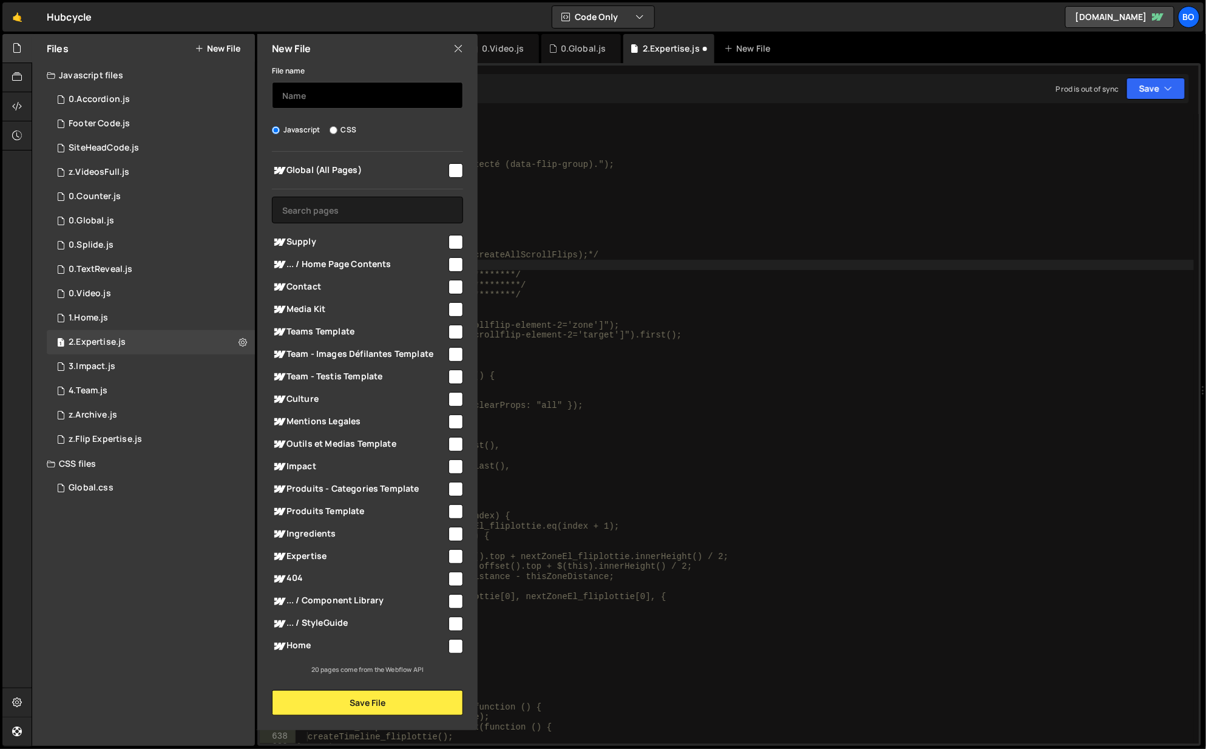
click at [326, 100] on input "text" at bounding box center [367, 95] width 191 height 27
type input "z.ExpertiseFlip Nuts manually"
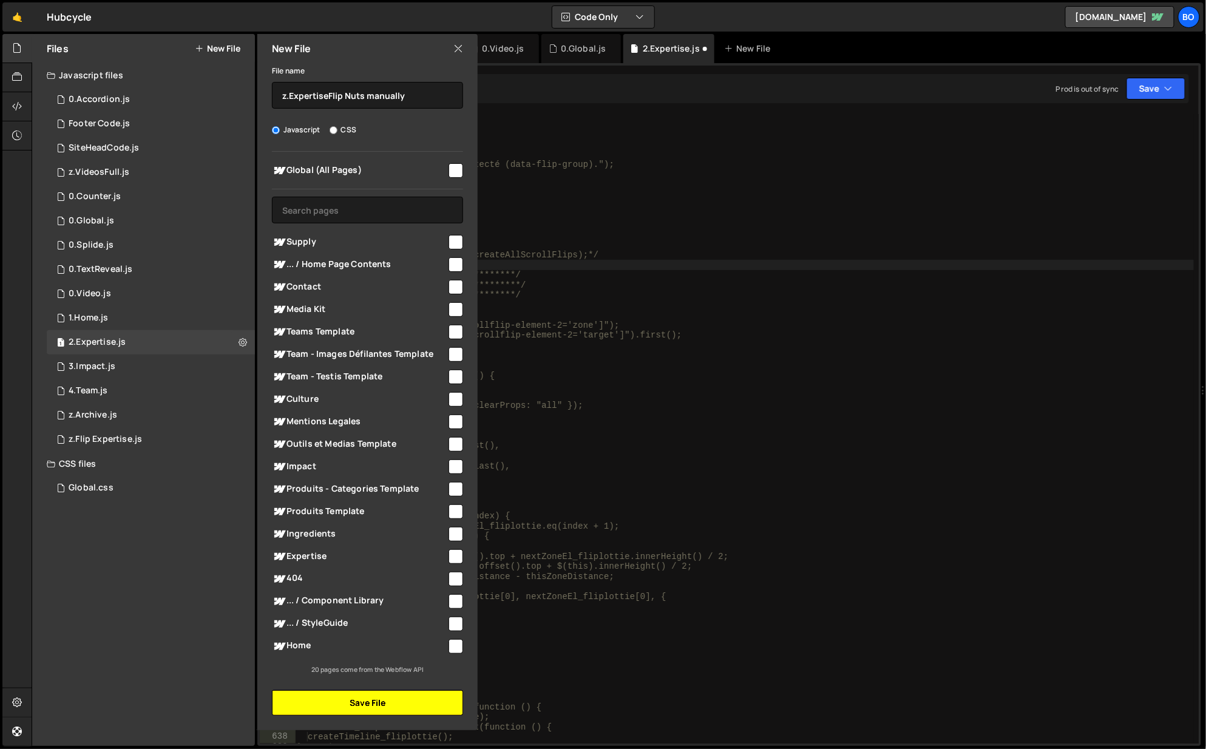
click at [373, 702] on button "Save File" at bounding box center [367, 702] width 191 height 25
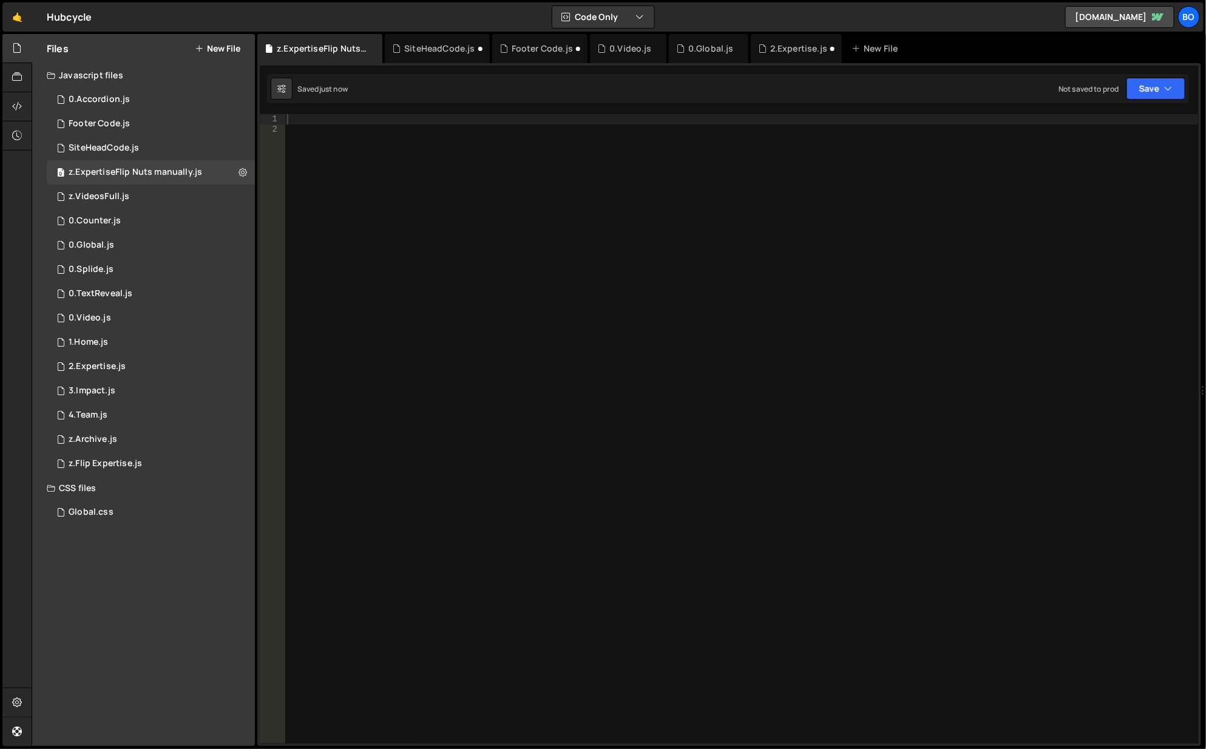
click at [763, 51] on div "2.Expertise.js" at bounding box center [792, 48] width 69 height 12
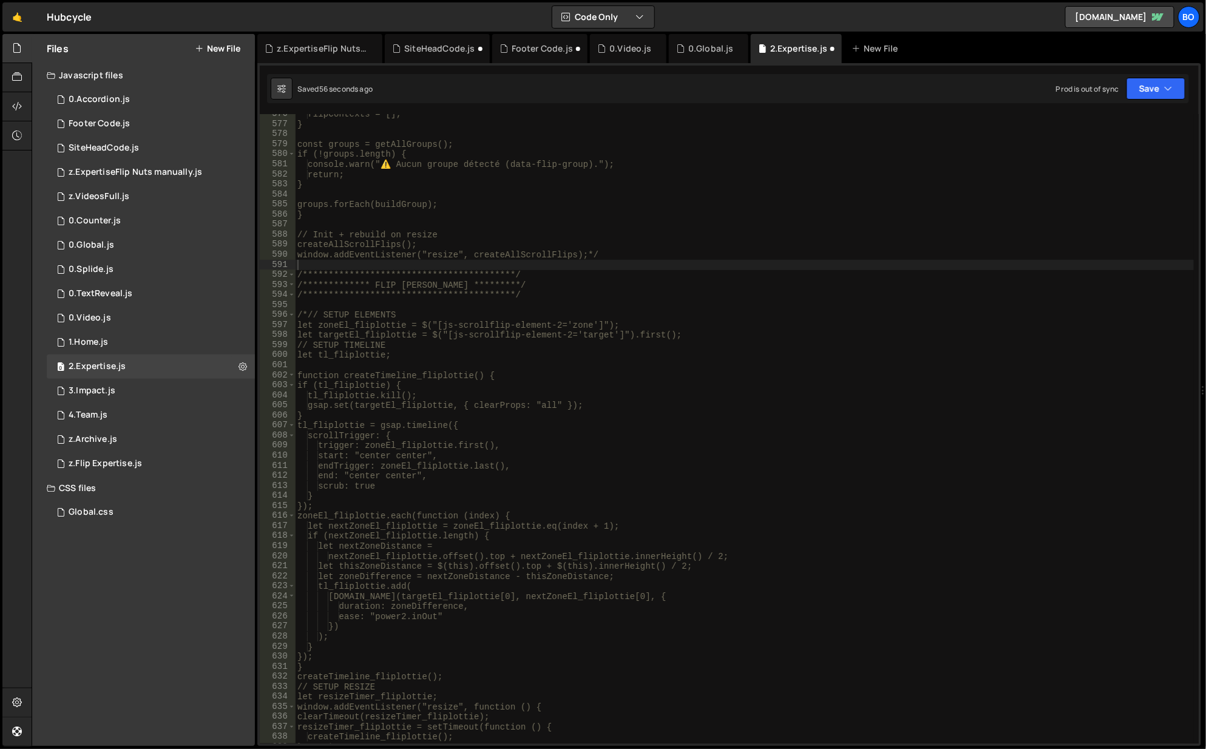
click at [305, 54] on div "z.ExpertiseFlip Nuts manually.js" at bounding box center [322, 48] width 91 height 12
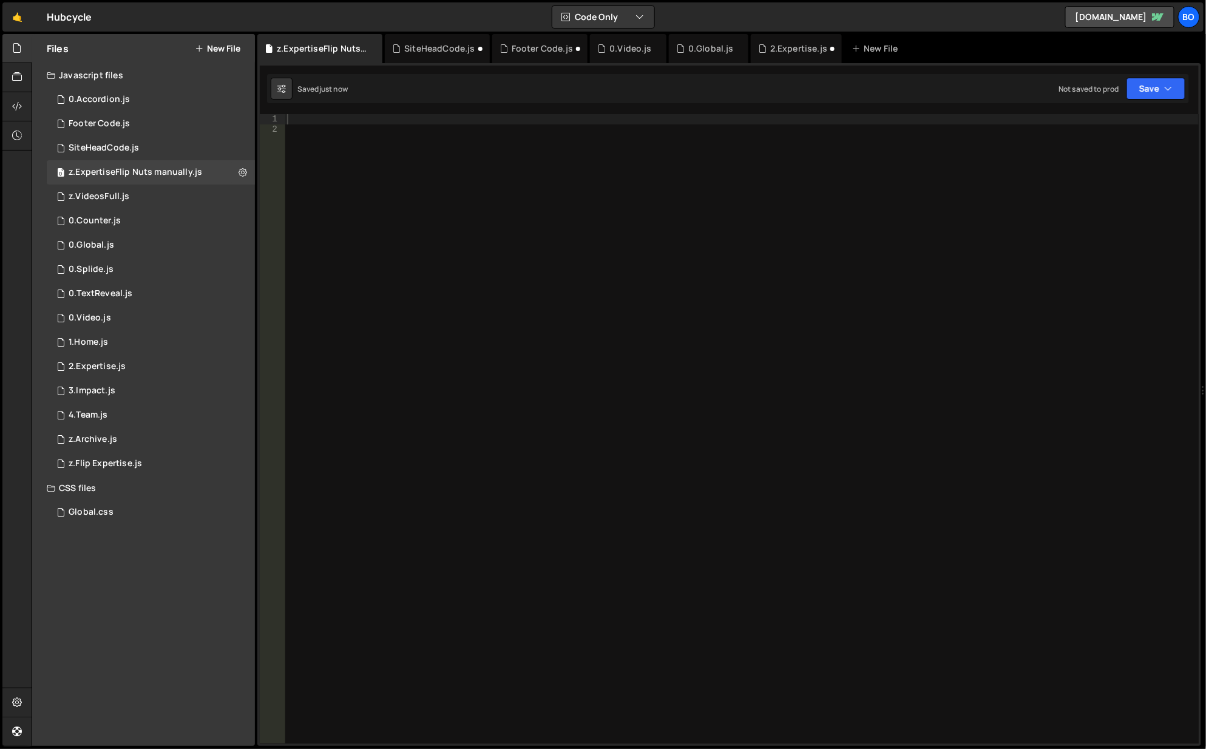
click at [669, 184] on div at bounding box center [742, 439] width 915 height 651
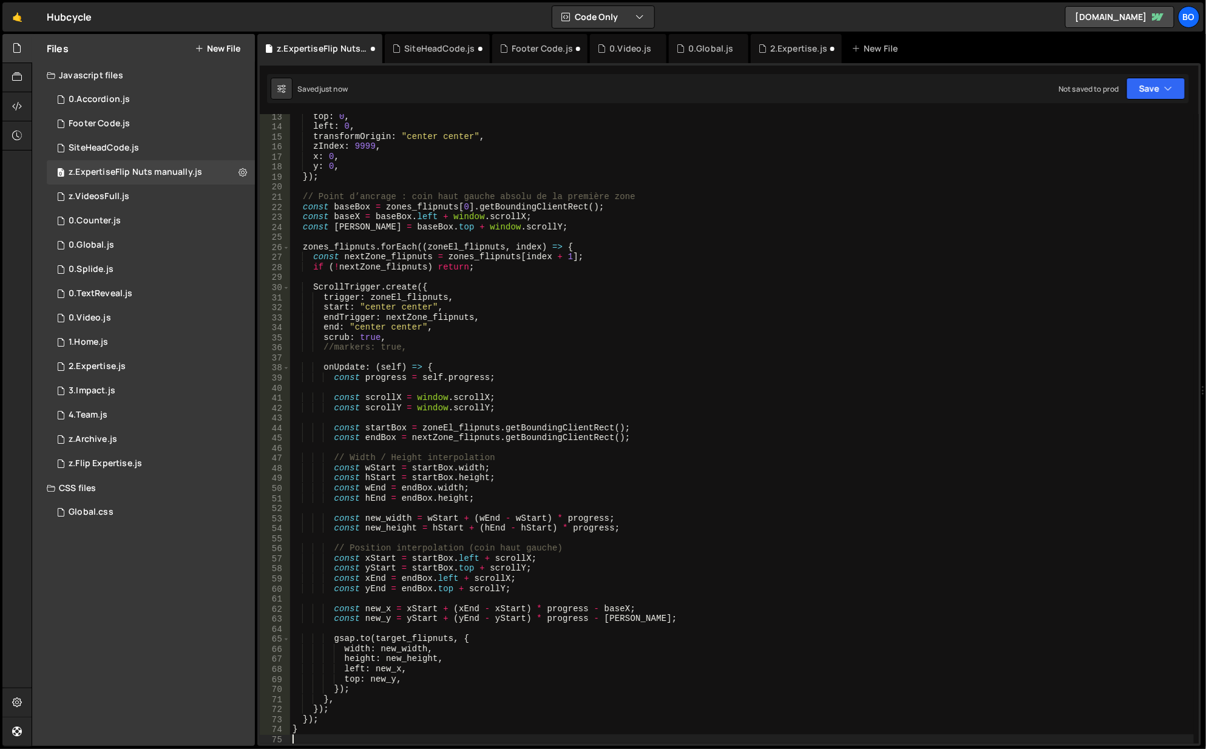
scroll to position [123, 0]
click at [797, 50] on div "2.Expertise.js" at bounding box center [798, 48] width 57 height 12
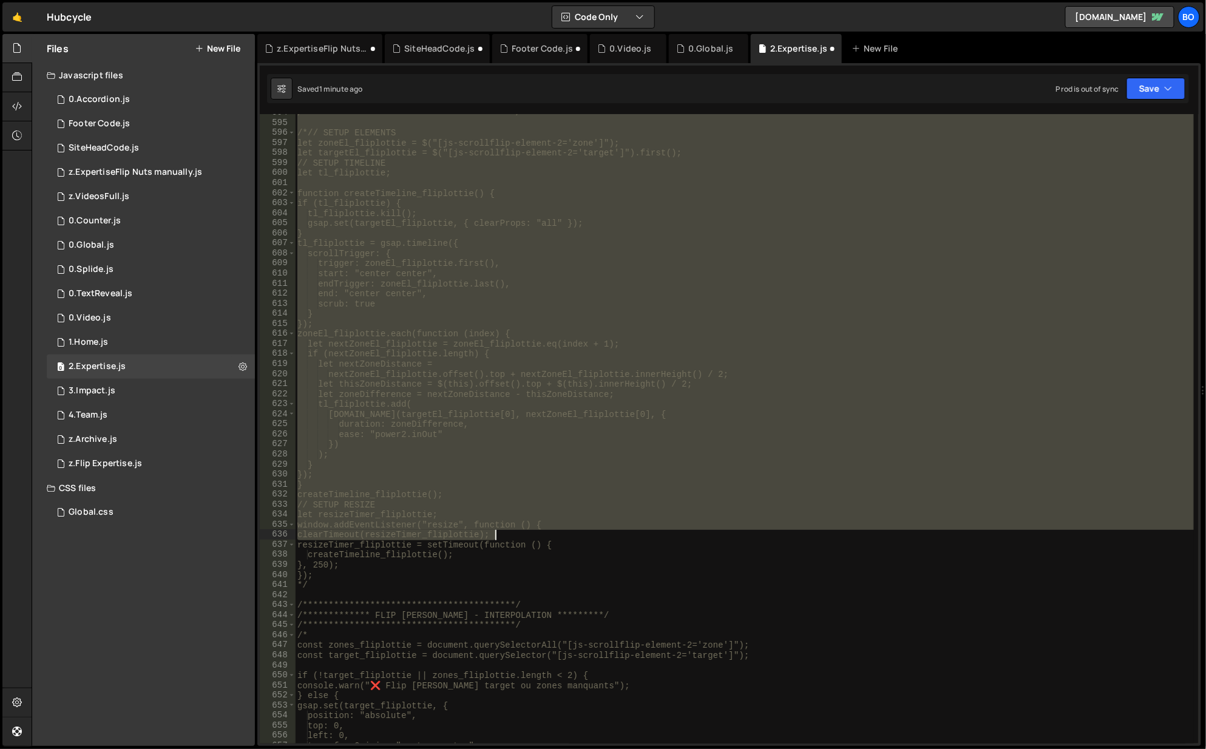
scroll to position [6144, 0]
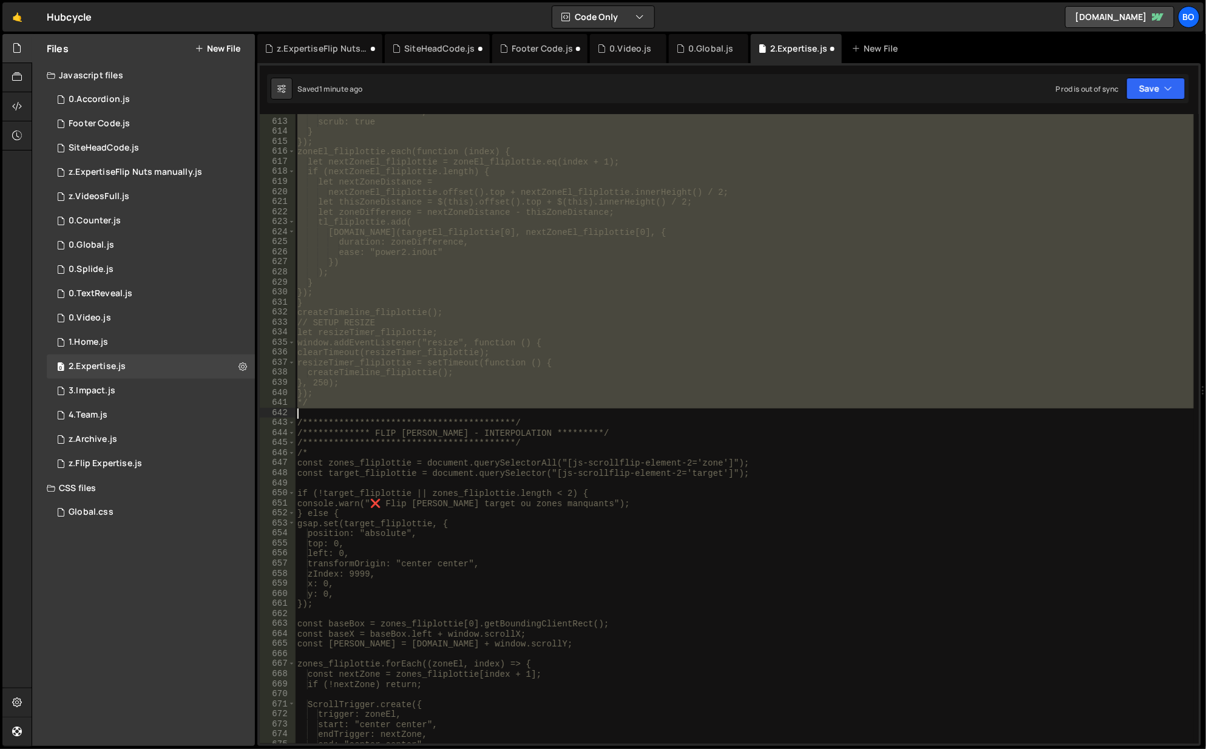
drag, startPoint x: 377, startPoint y: 265, endPoint x: 729, endPoint y: 410, distance: 380.5
click at [729, 410] on div "**********" at bounding box center [745, 432] width 900 height 651
type textarea "*/"
click at [729, 410] on div "**********" at bounding box center [744, 428] width 899 height 629
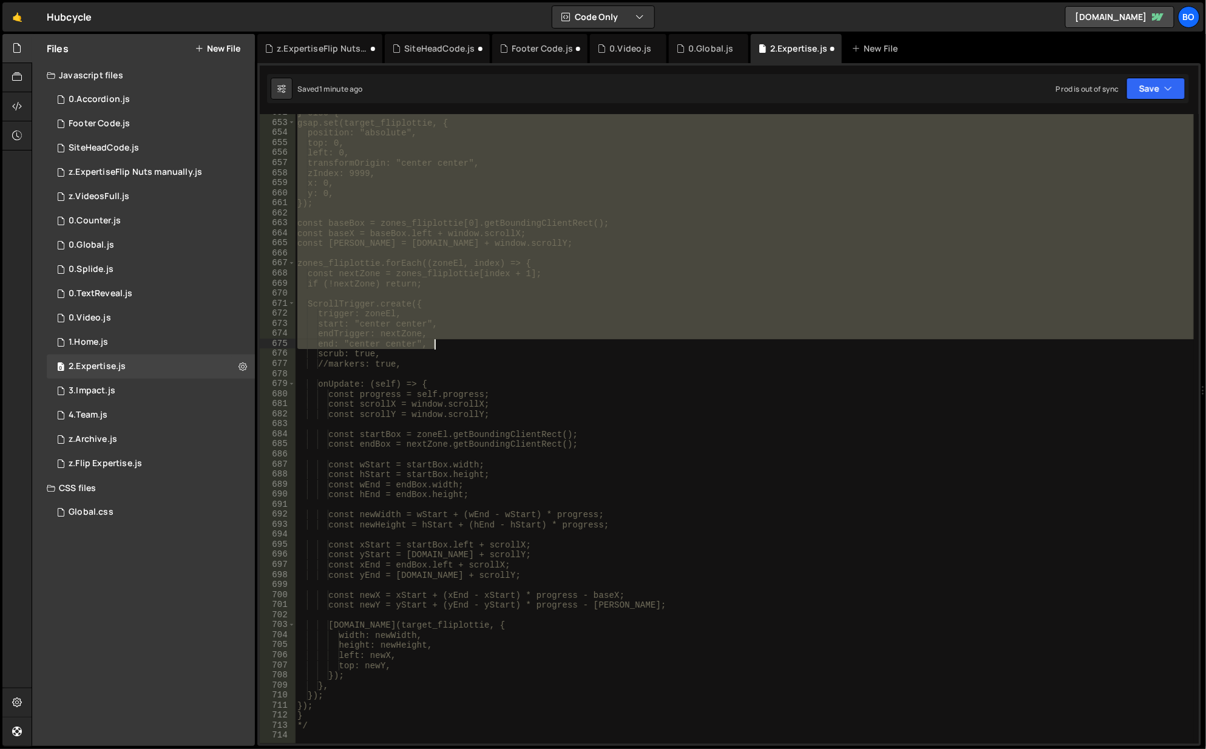
scroll to position [6691, 0]
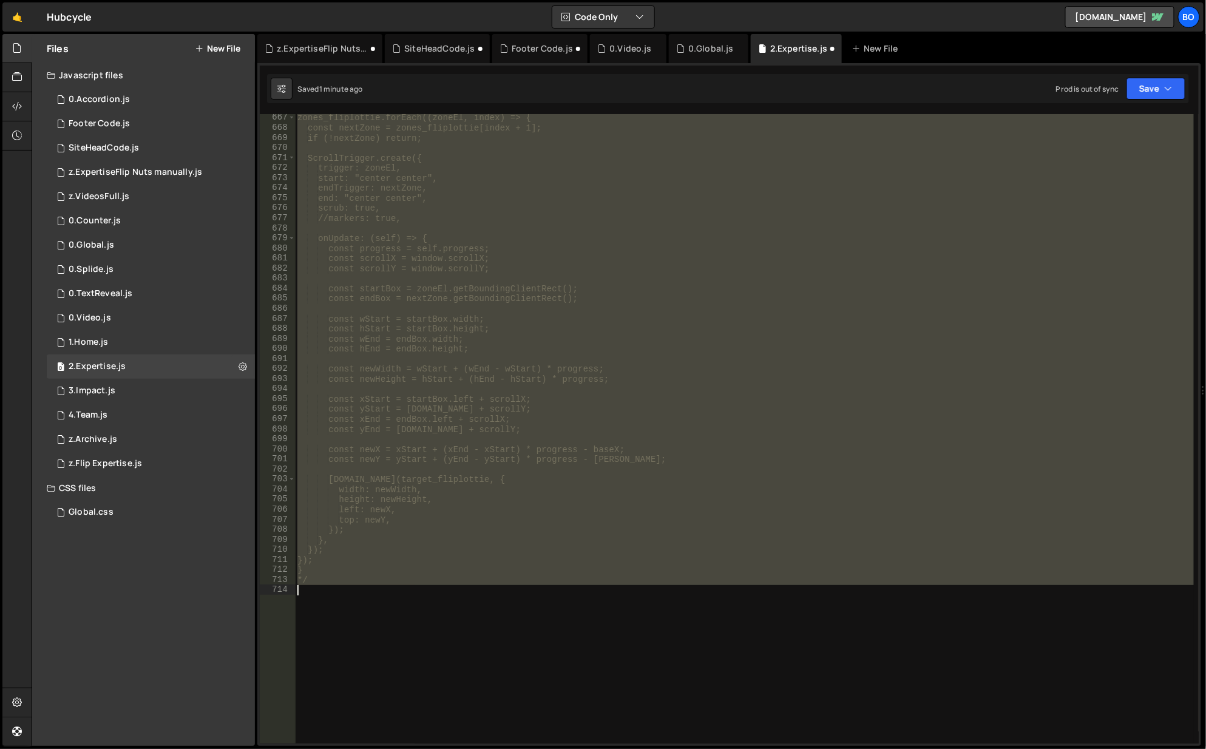
drag, startPoint x: 319, startPoint y: 158, endPoint x: 495, endPoint y: 600, distance: 475.8
click at [495, 600] on div "zones_fliplottie.forEach((zoneEl, index) => { const nextZone = zones_fliplottie…" at bounding box center [745, 438] width 900 height 651
type textarea "*/"
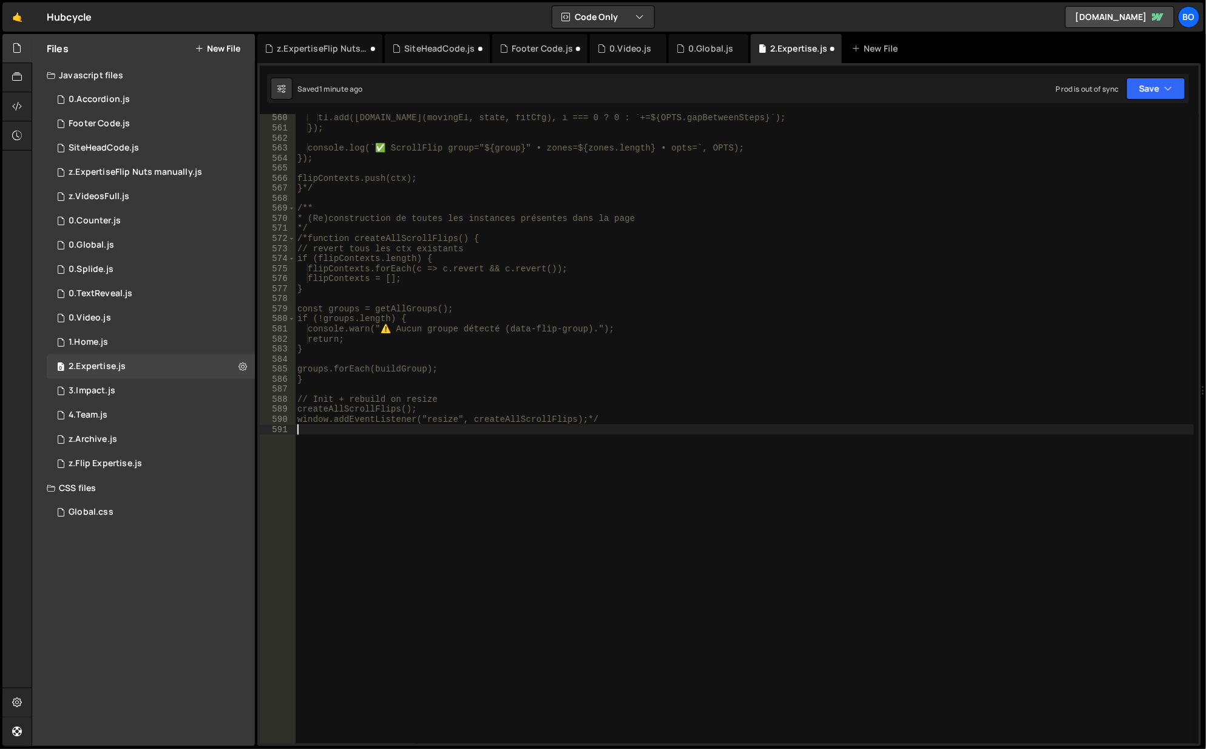
scroll to position [5615, 0]
click at [320, 48] on div "z.ExpertiseFlip Nuts manually.js" at bounding box center [322, 48] width 91 height 12
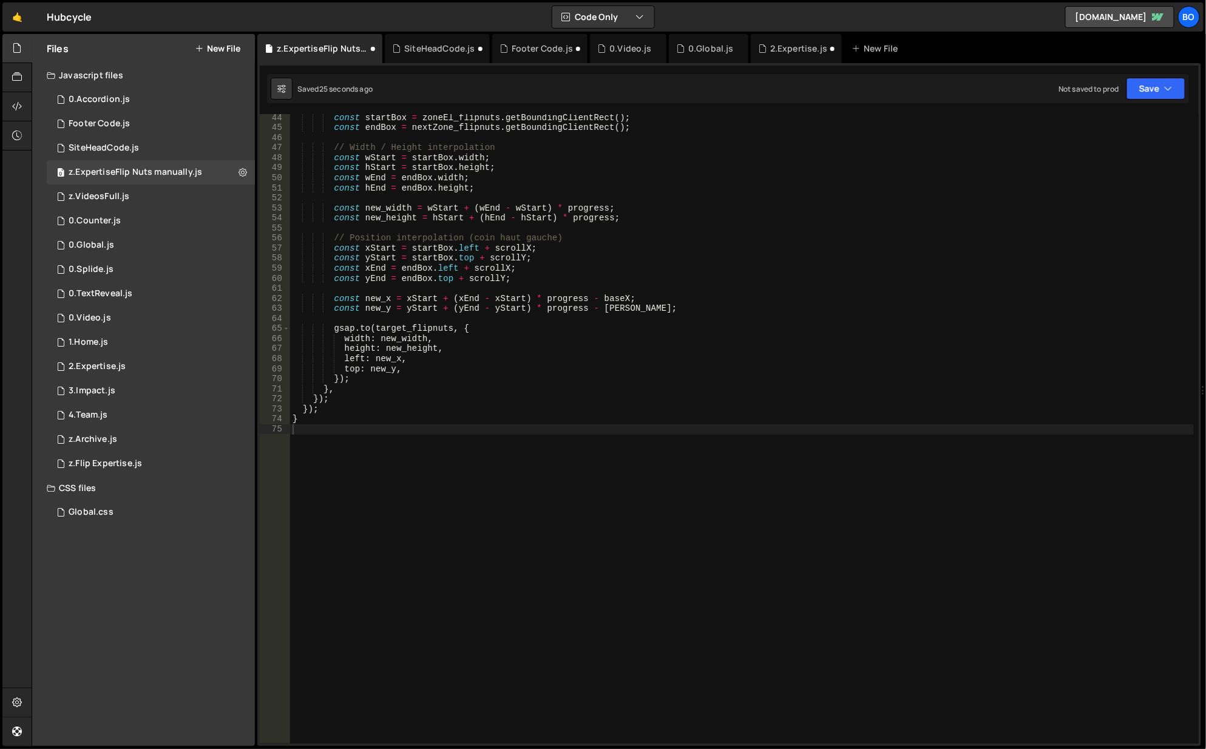
scroll to position [433, 0]
click at [594, 436] on div "const startBox = zoneEl_flipnuts . getBoundingClientRect ( ) ; const endBox = n…" at bounding box center [742, 438] width 905 height 651
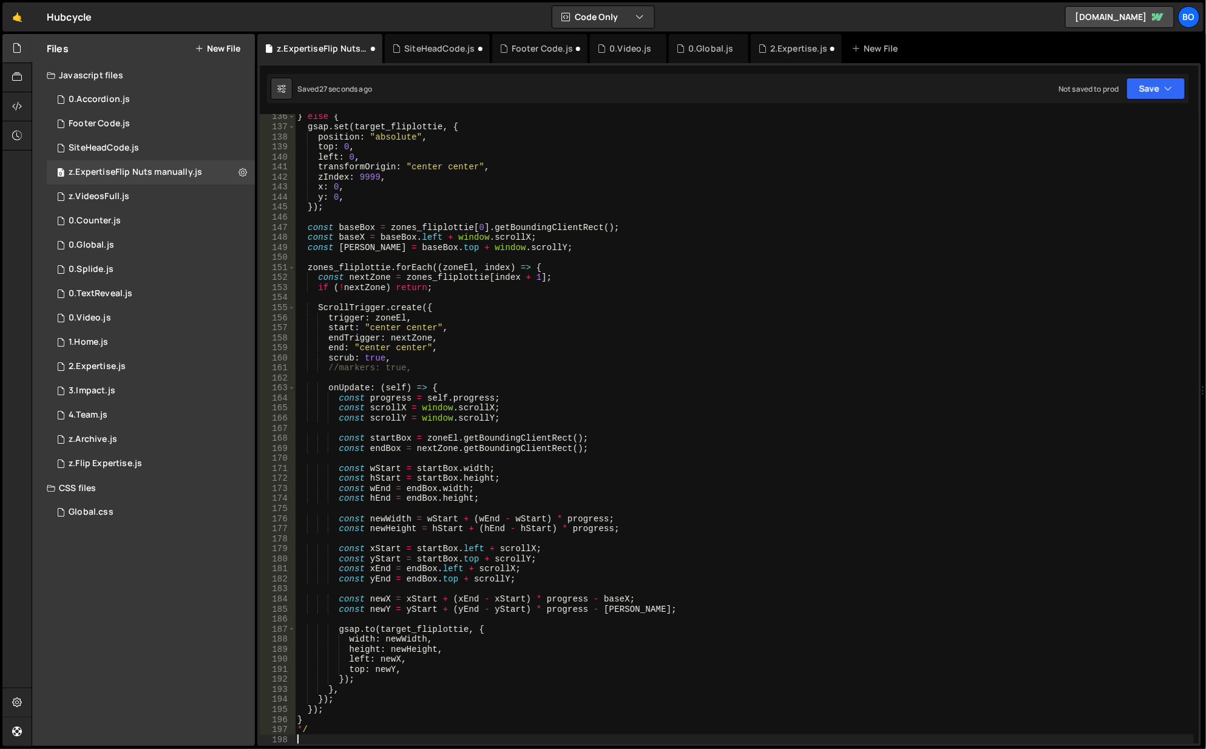
scroll to position [1358, 0]
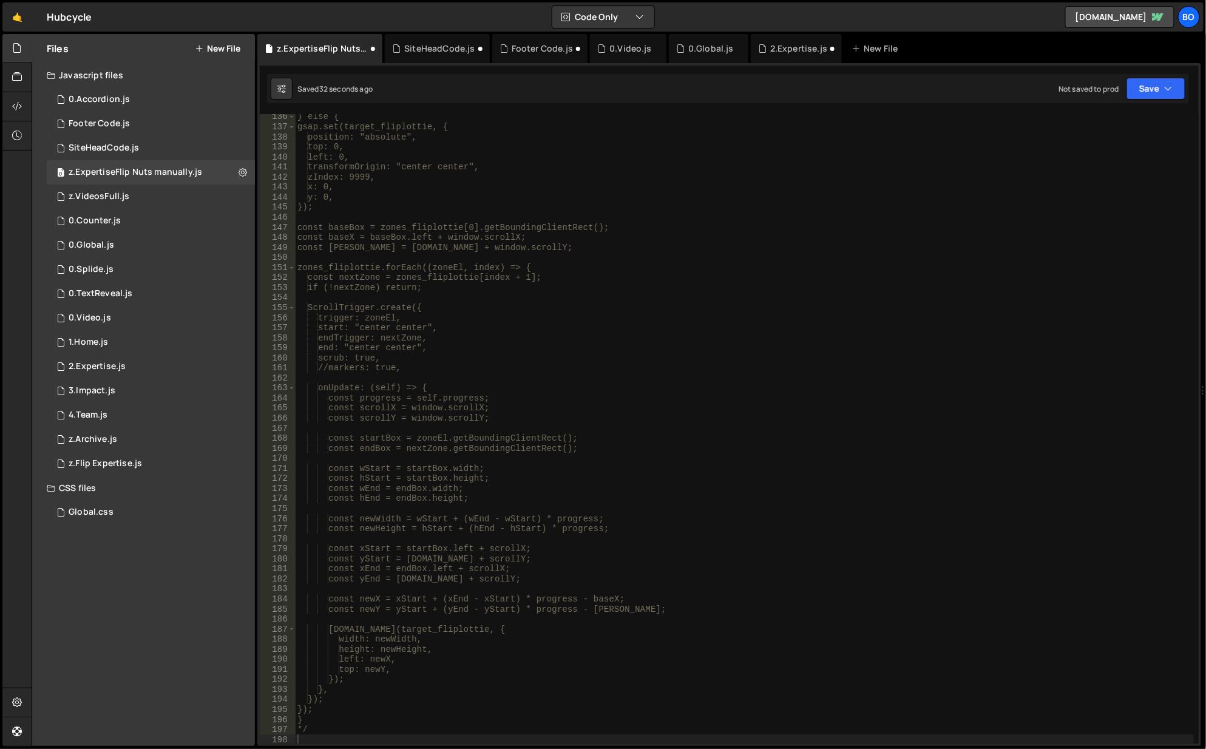
click at [777, 47] on div "2.Expertise.js" at bounding box center [798, 48] width 57 height 12
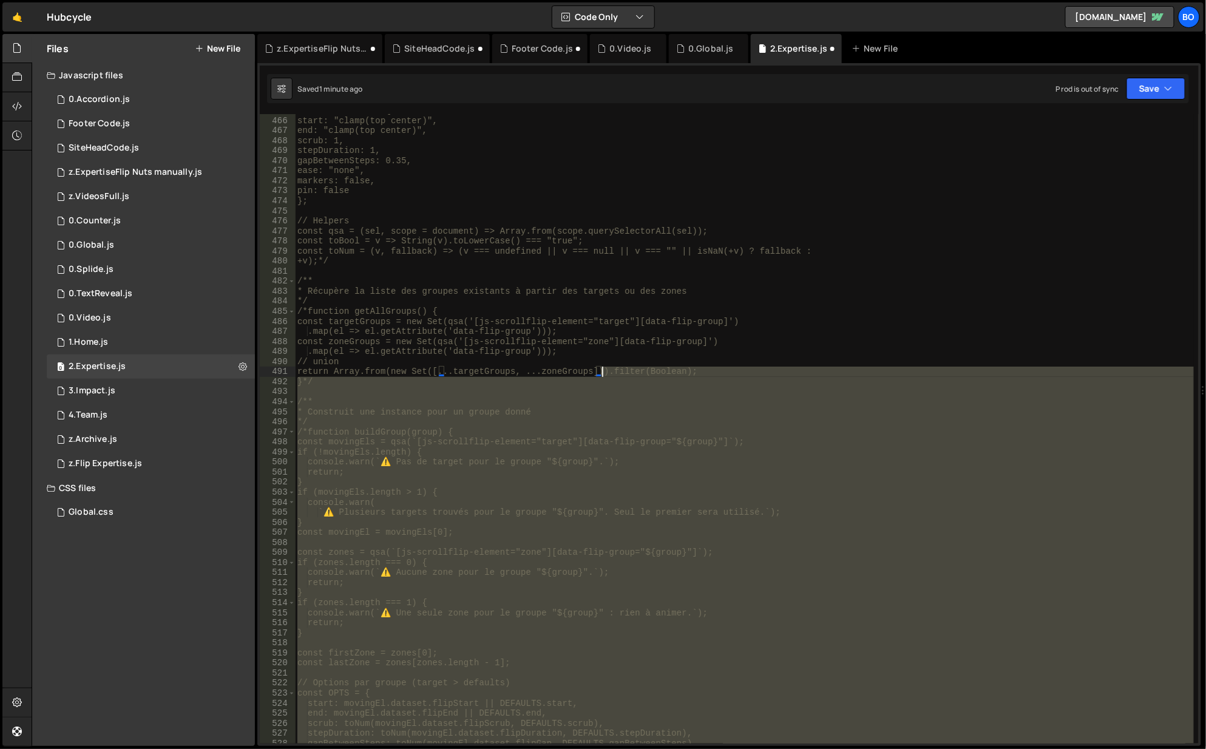
scroll to position [4669, 0]
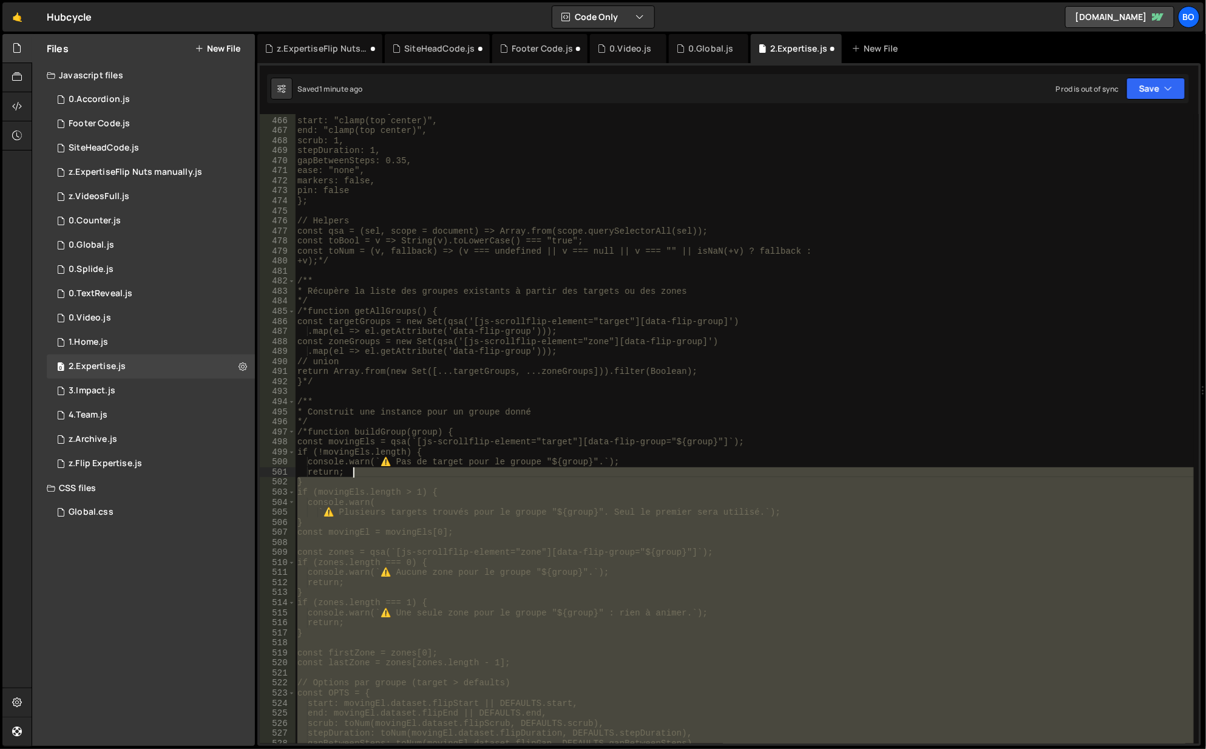
drag, startPoint x: 614, startPoint y: 676, endPoint x: 577, endPoint y: 472, distance: 207.7
click at [577, 472] on div "const DEFAULTS = { start: "clamp(top center)", end: "clamp(top center)", scrub:…" at bounding box center [745, 431] width 900 height 651
click at [577, 472] on div "const DEFAULTS = { start: "clamp(top center)", end: "clamp(top center)", scrub:…" at bounding box center [744, 428] width 899 height 629
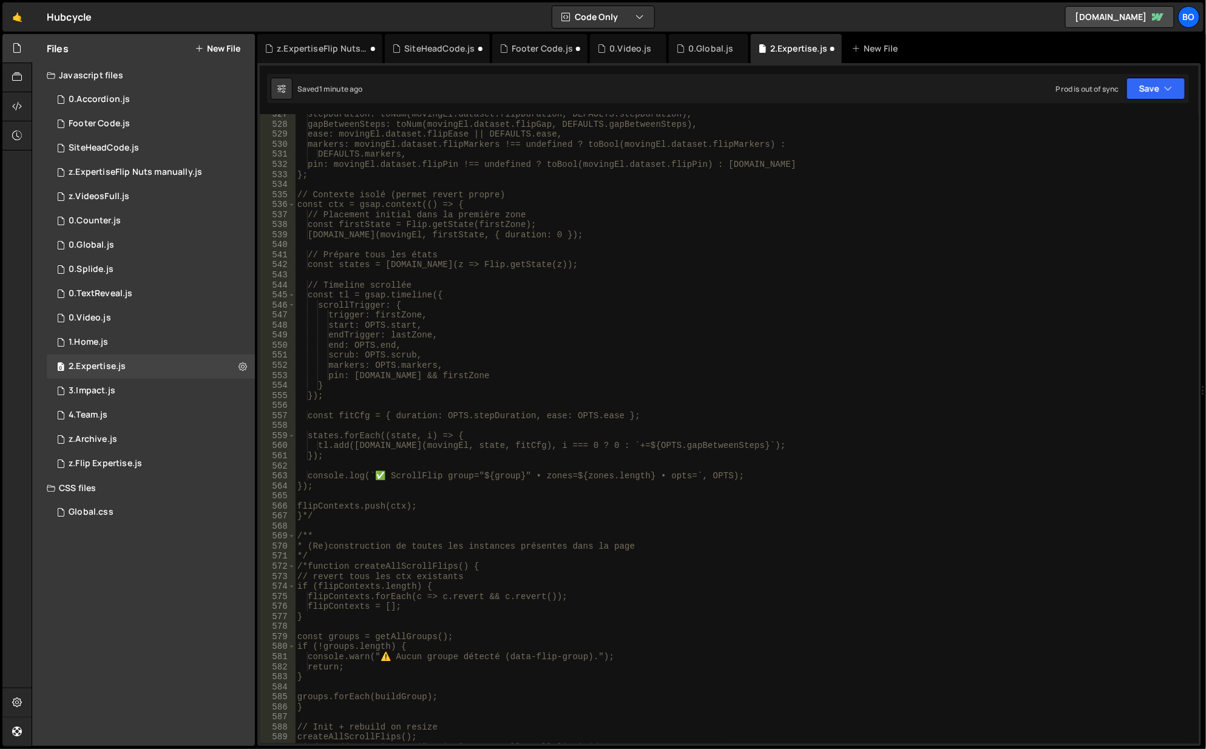
scroll to position [5470, 0]
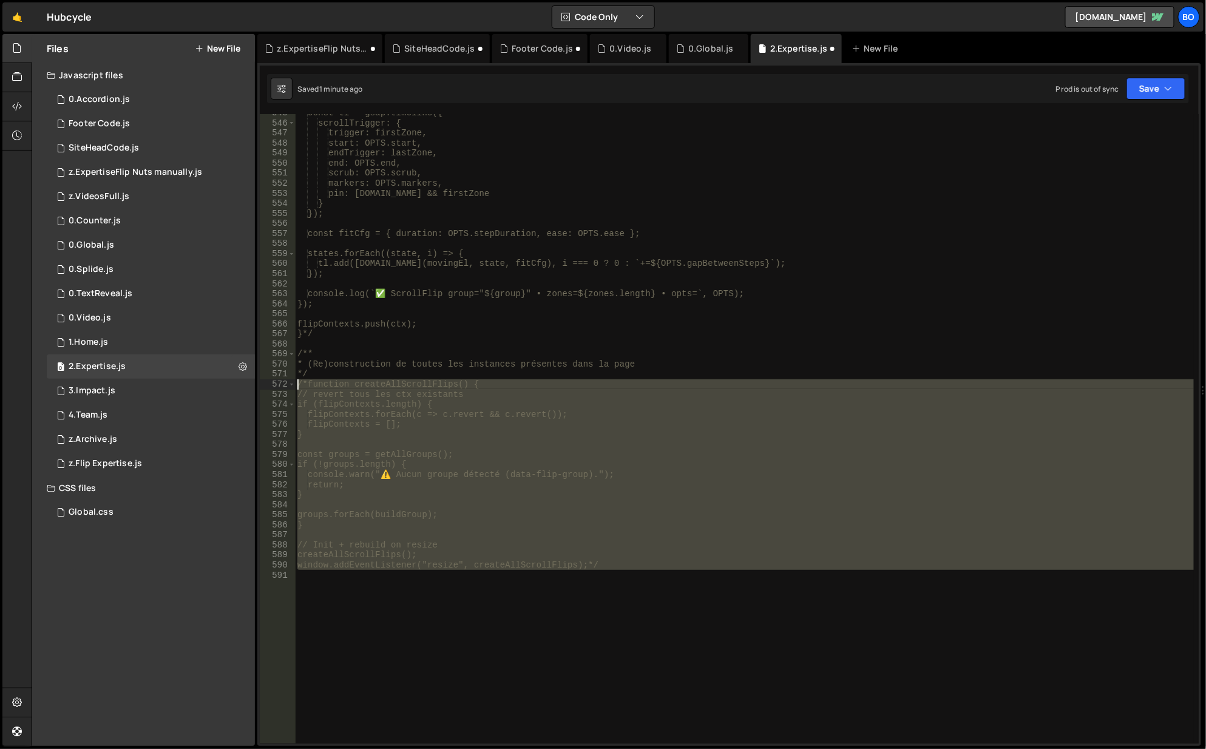
drag, startPoint x: 620, startPoint y: 593, endPoint x: 288, endPoint y: 383, distance: 392.8
click at [288, 383] on div "return; 545 546 547 548 549 550 551 552 553 554 555 556 557 558 559 560 561 562…" at bounding box center [729, 428] width 939 height 629
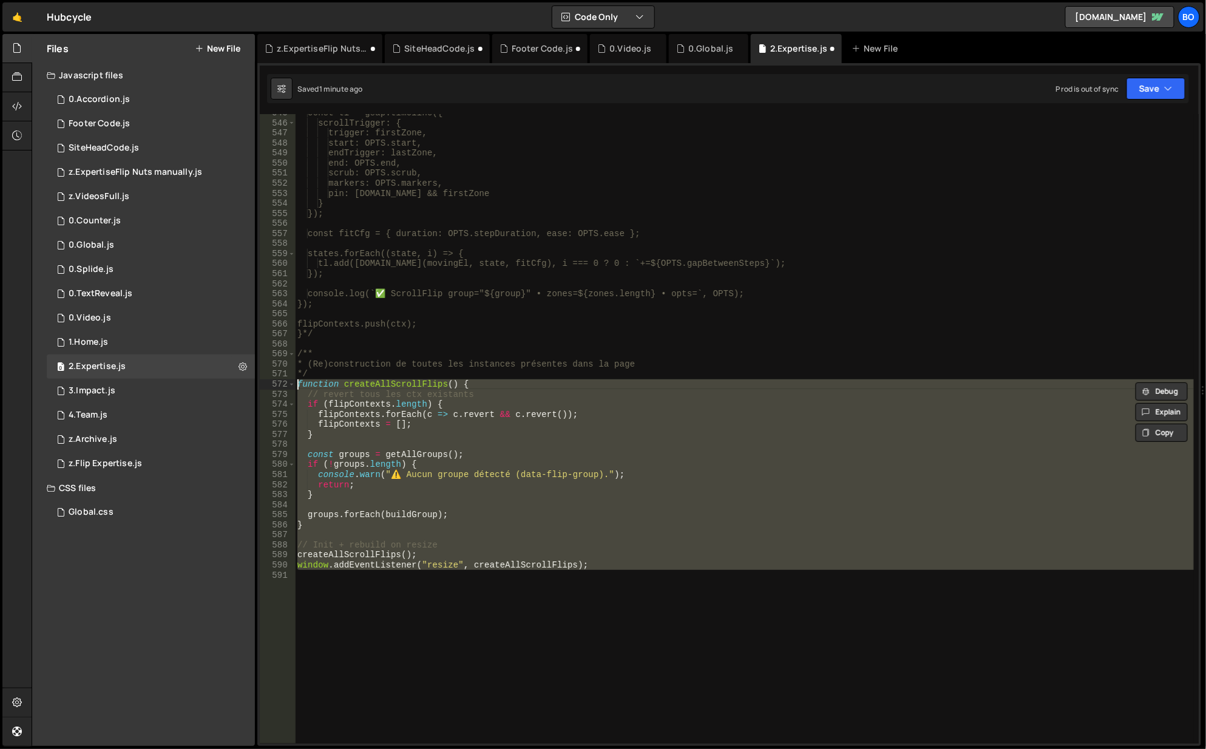
click at [683, 430] on div "const tl = gsap.timeline({ scrollTrigger: { trigger: firstZone, start: OPTS.sta…" at bounding box center [744, 428] width 899 height 629
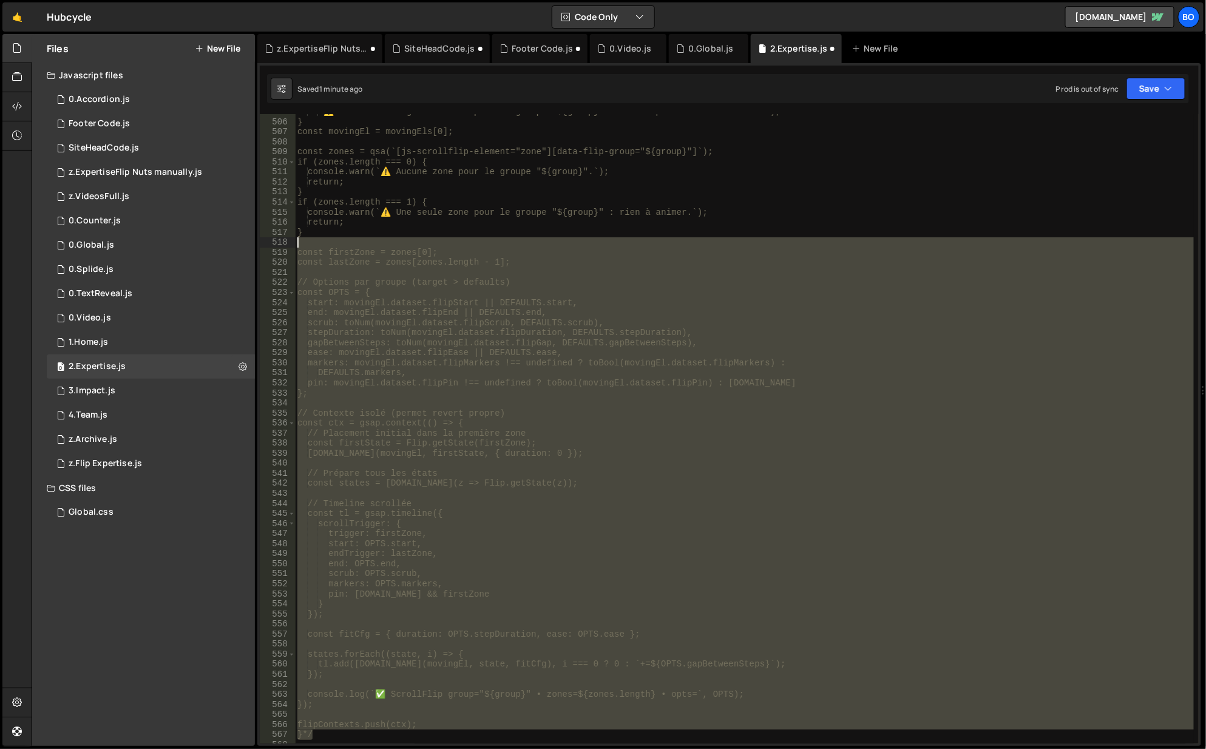
scroll to position [4960, 0]
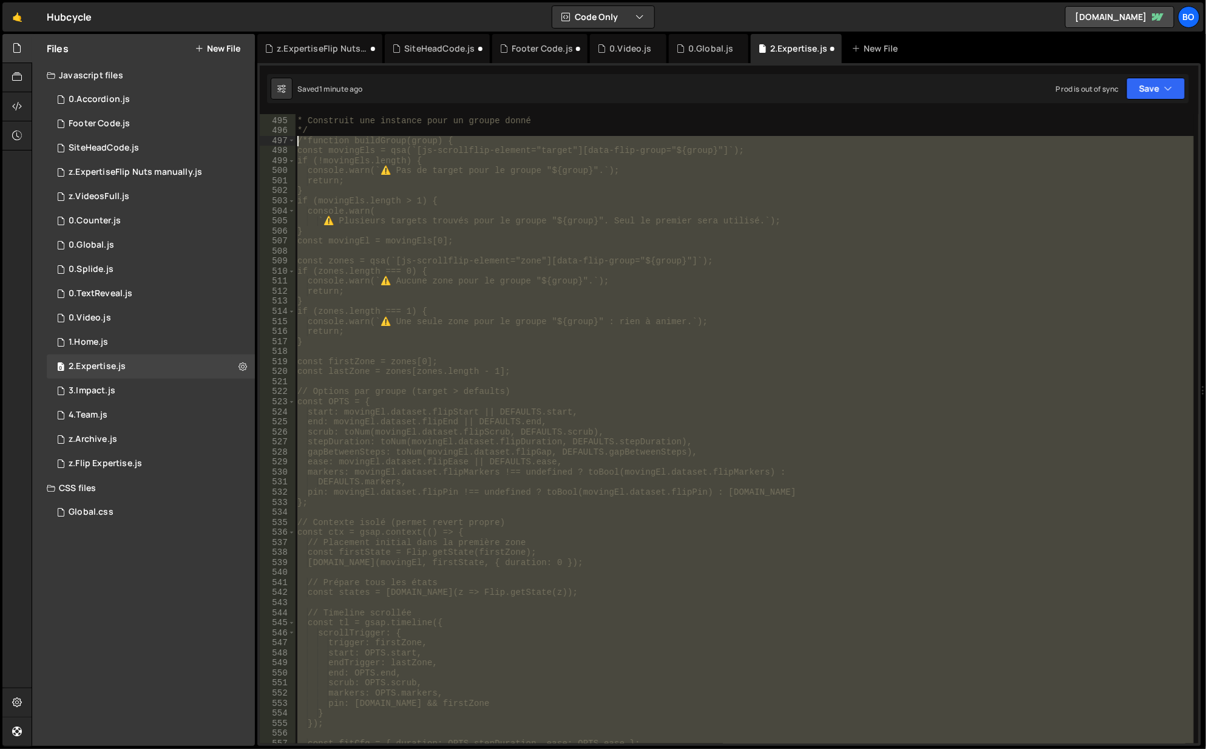
drag, startPoint x: 337, startPoint y: 337, endPoint x: 289, endPoint y: 140, distance: 203.0
click at [289, 140] on div "} 494 495 496 497 498 499 500 501 502 503 504 505 506 507 508 509 510 511 512 5…" at bounding box center [729, 428] width 939 height 629
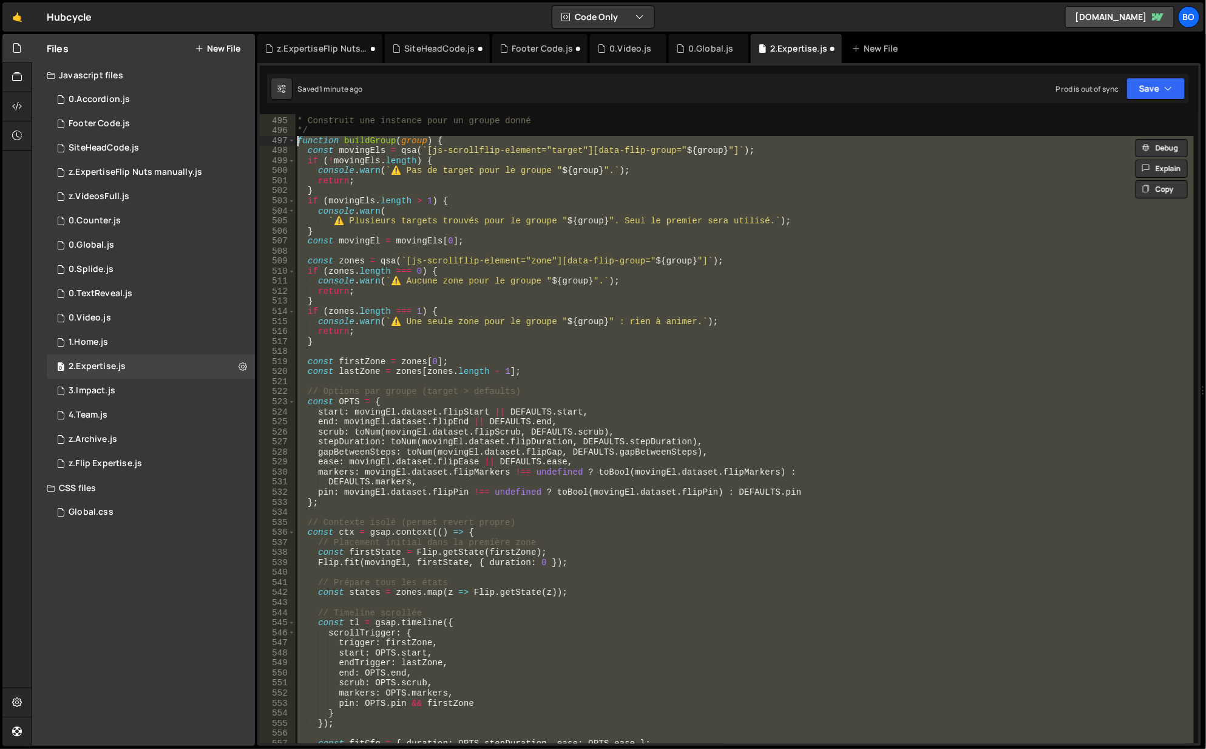
click at [464, 483] on div "/** * Construit une instance pour un groupe donné */ function buildGroup ( grou…" at bounding box center [744, 428] width 899 height 629
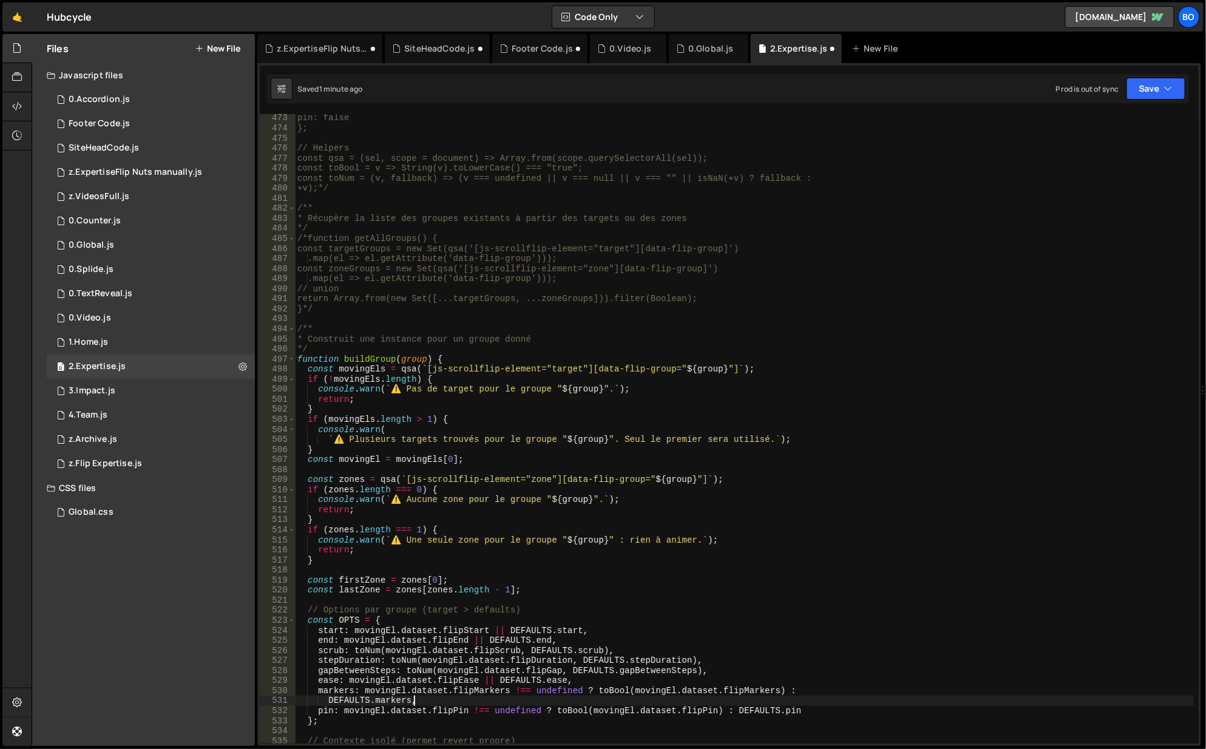
scroll to position [4706, 0]
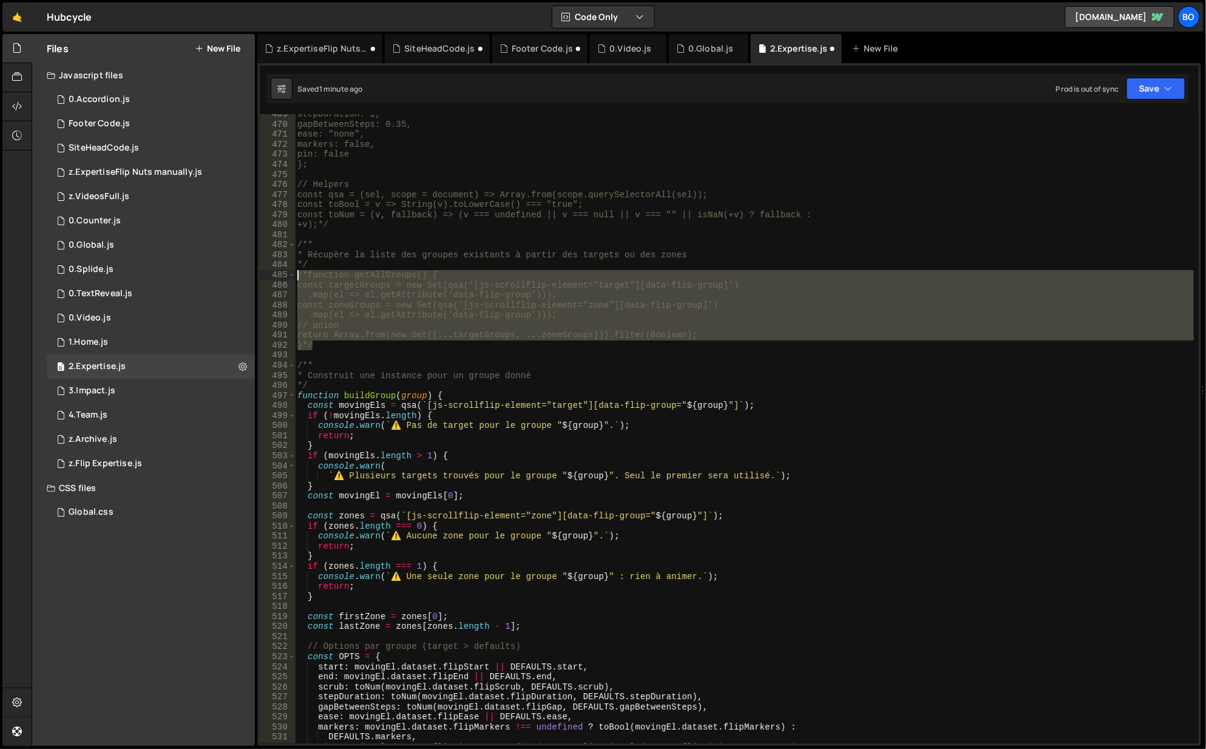
drag, startPoint x: 326, startPoint y: 347, endPoint x: 295, endPoint y: 276, distance: 78.0
click at [295, 276] on div "DEFAULTS.markers, 469 470 471 472 473 474 475 476 477 478 479 480 481 482 483 4…" at bounding box center [729, 428] width 939 height 629
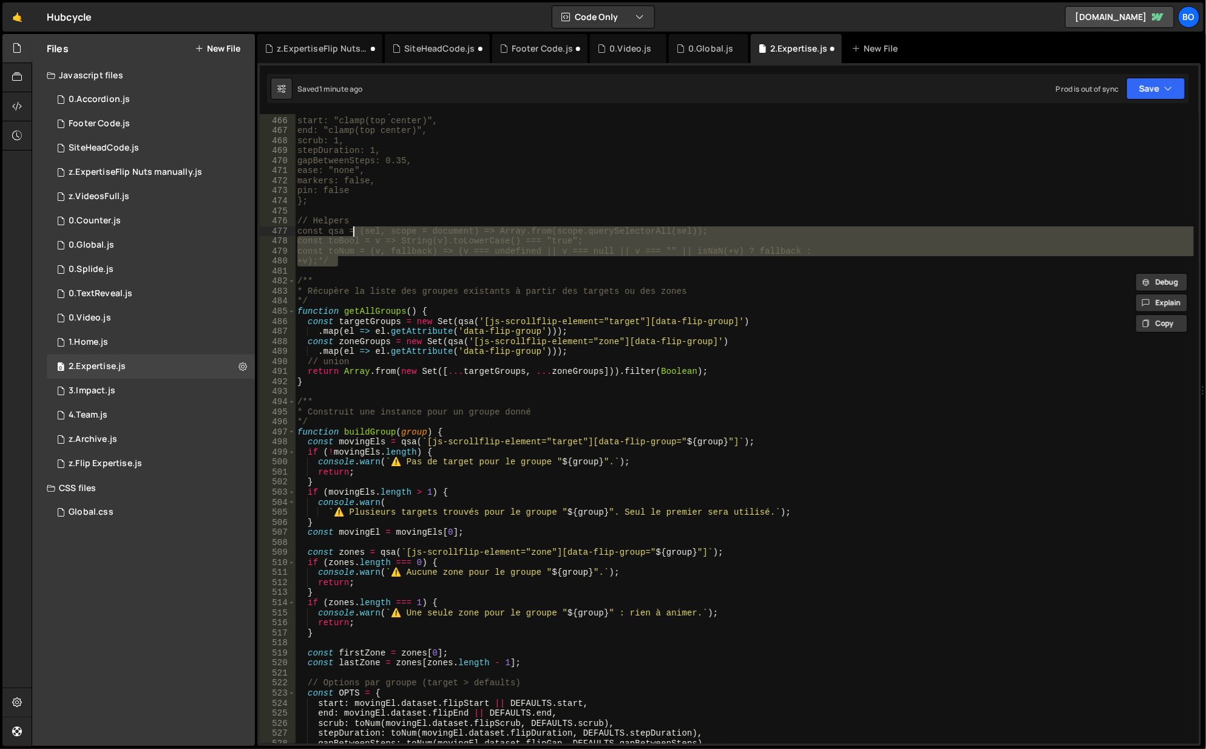
scroll to position [4451, 0]
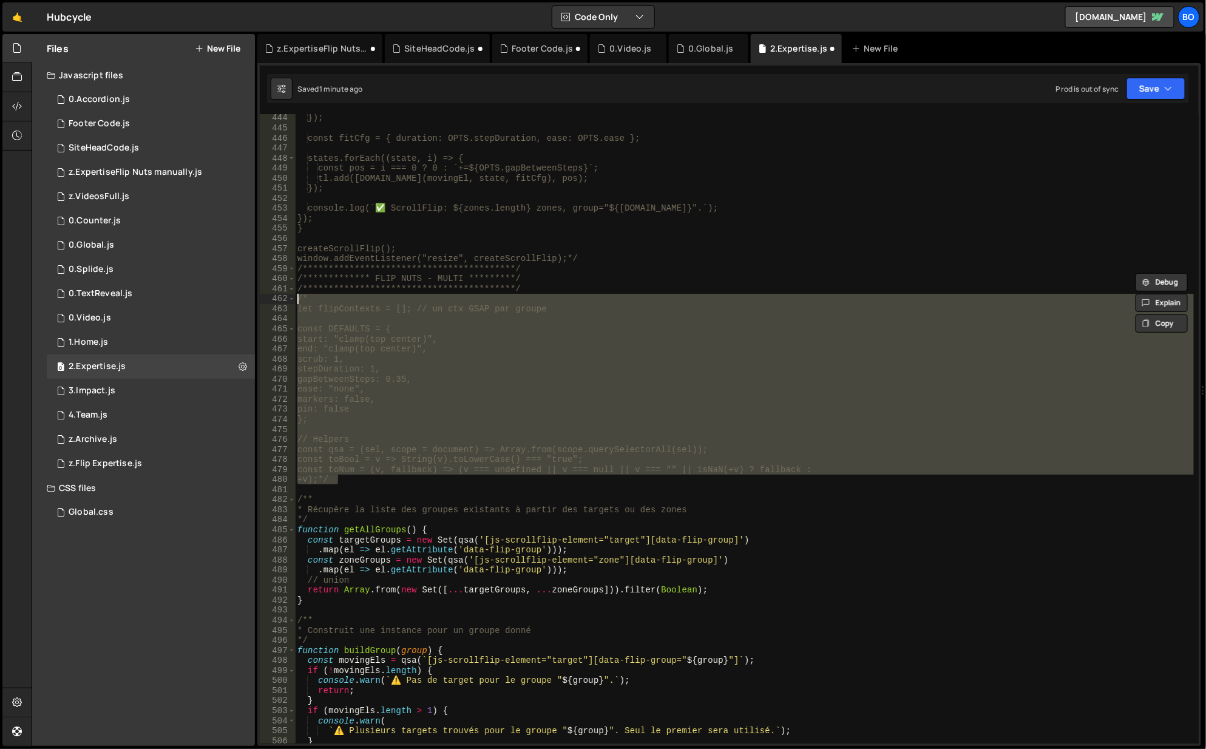
drag, startPoint x: 342, startPoint y: 228, endPoint x: 292, endPoint y: 302, distance: 89.7
click at [292, 302] on div "**********" at bounding box center [729, 428] width 939 height 629
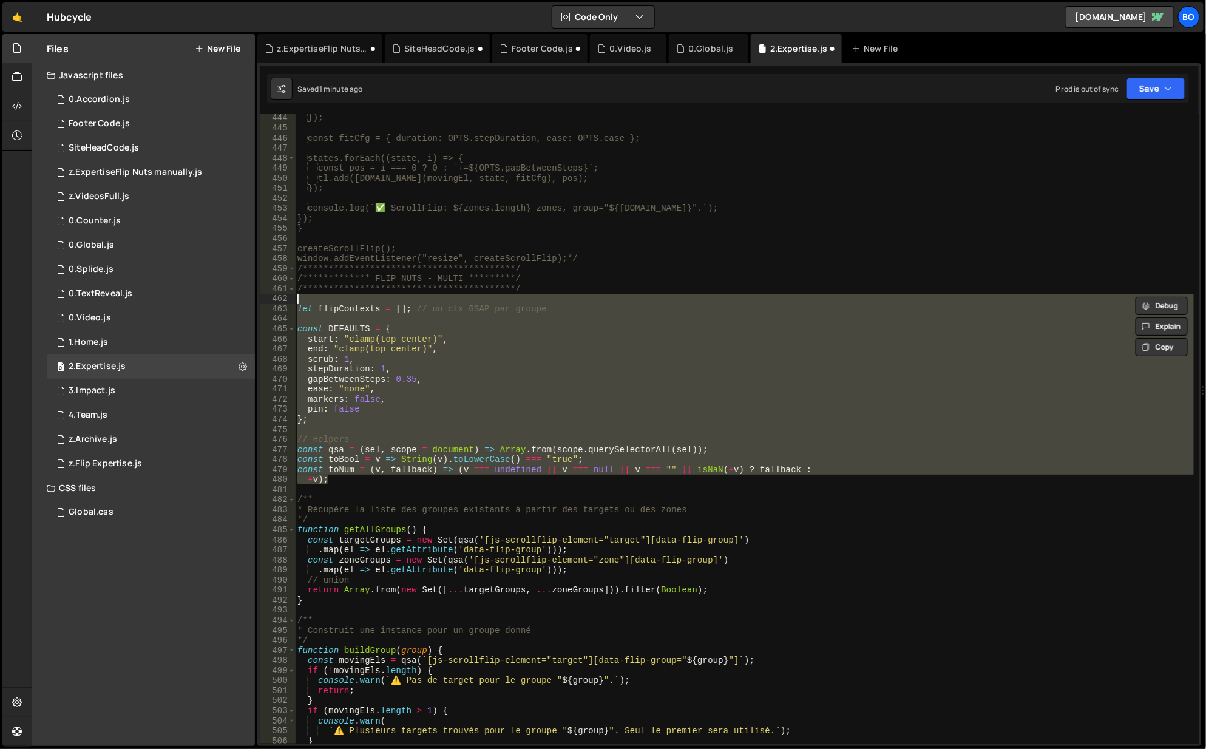
click at [402, 343] on div "**********" at bounding box center [744, 428] width 899 height 629
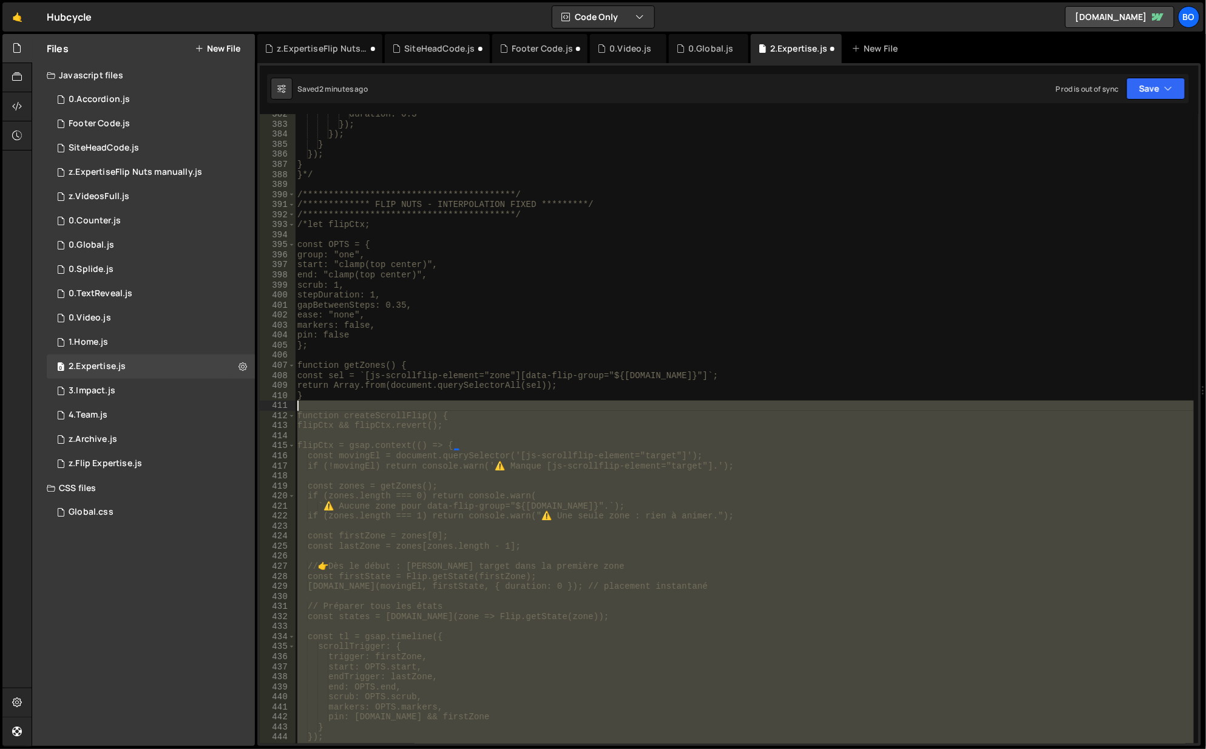
scroll to position [3832, 0]
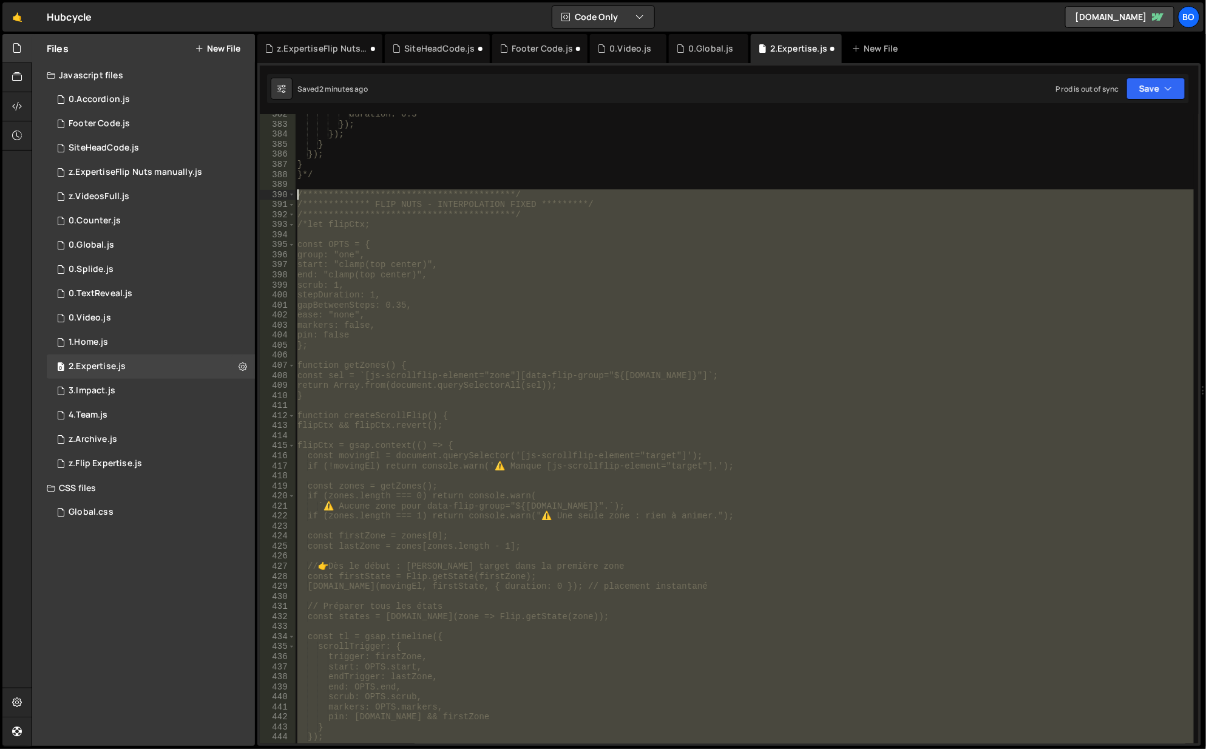
drag, startPoint x: 592, startPoint y: 405, endPoint x: 293, endPoint y: 195, distance: 365.0
click at [293, 195] on div "**********" at bounding box center [729, 428] width 939 height 629
type textarea "**********"
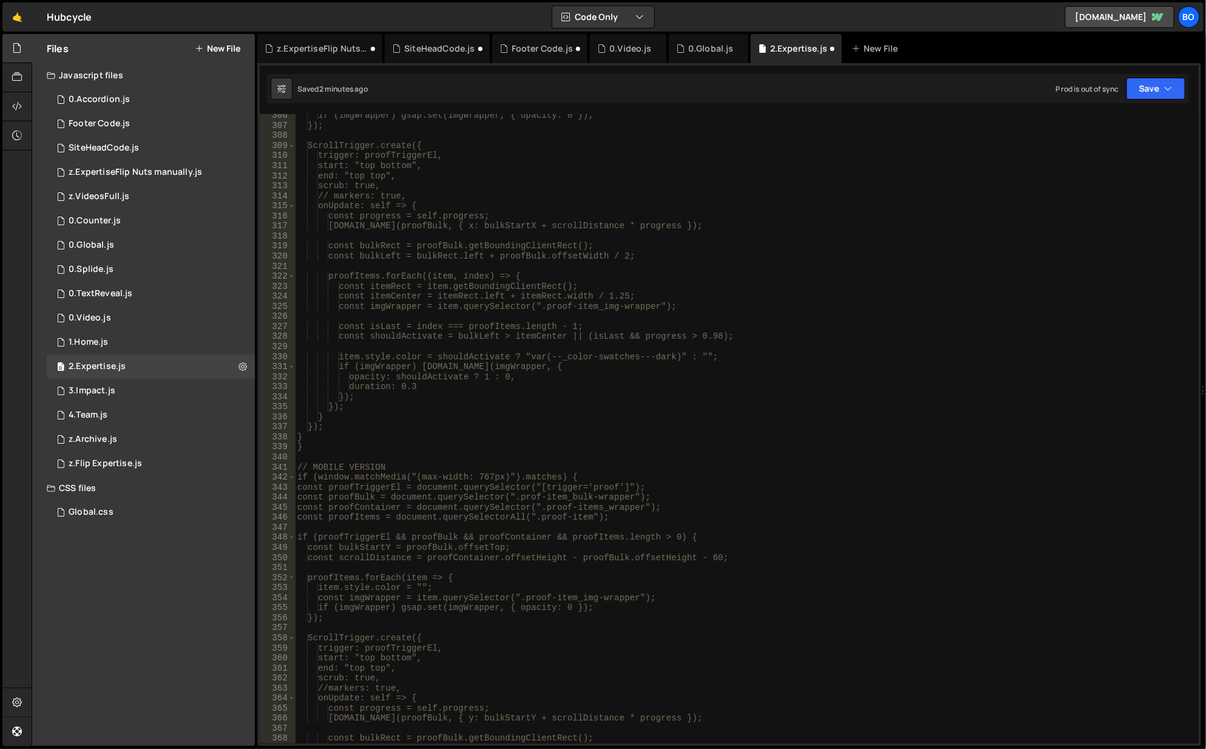
scroll to position [3031, 0]
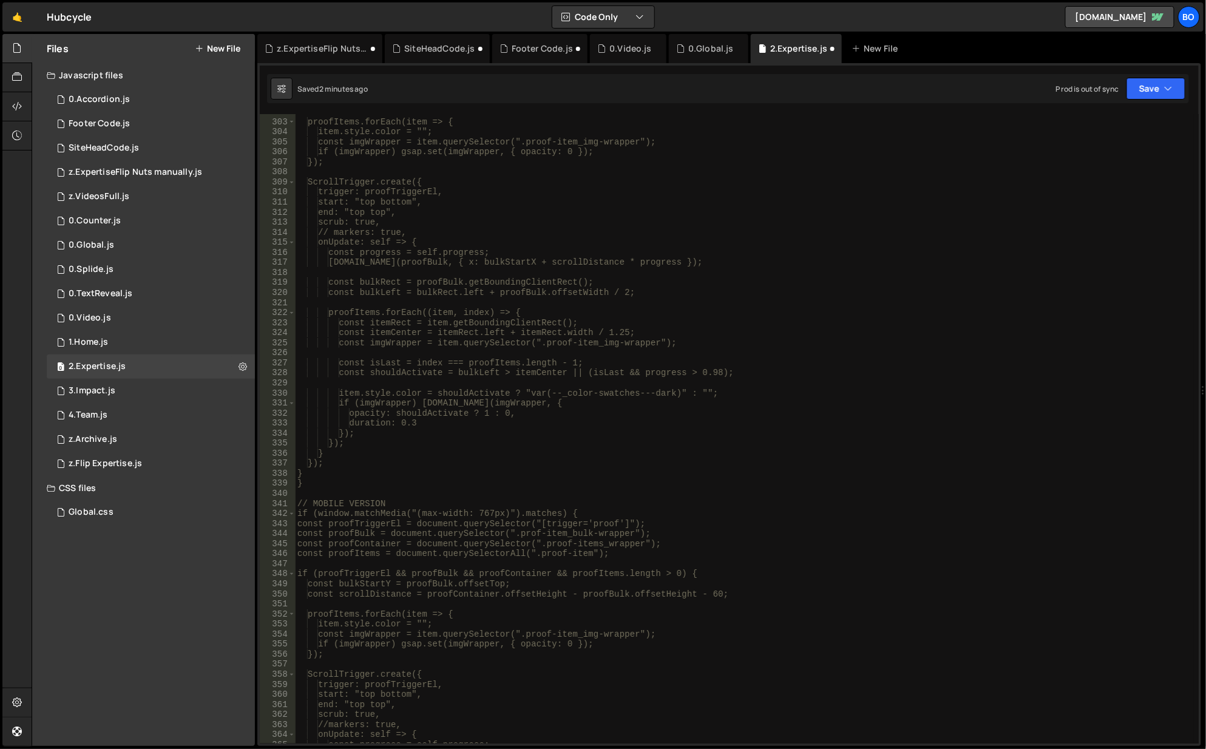
type textarea "**********"
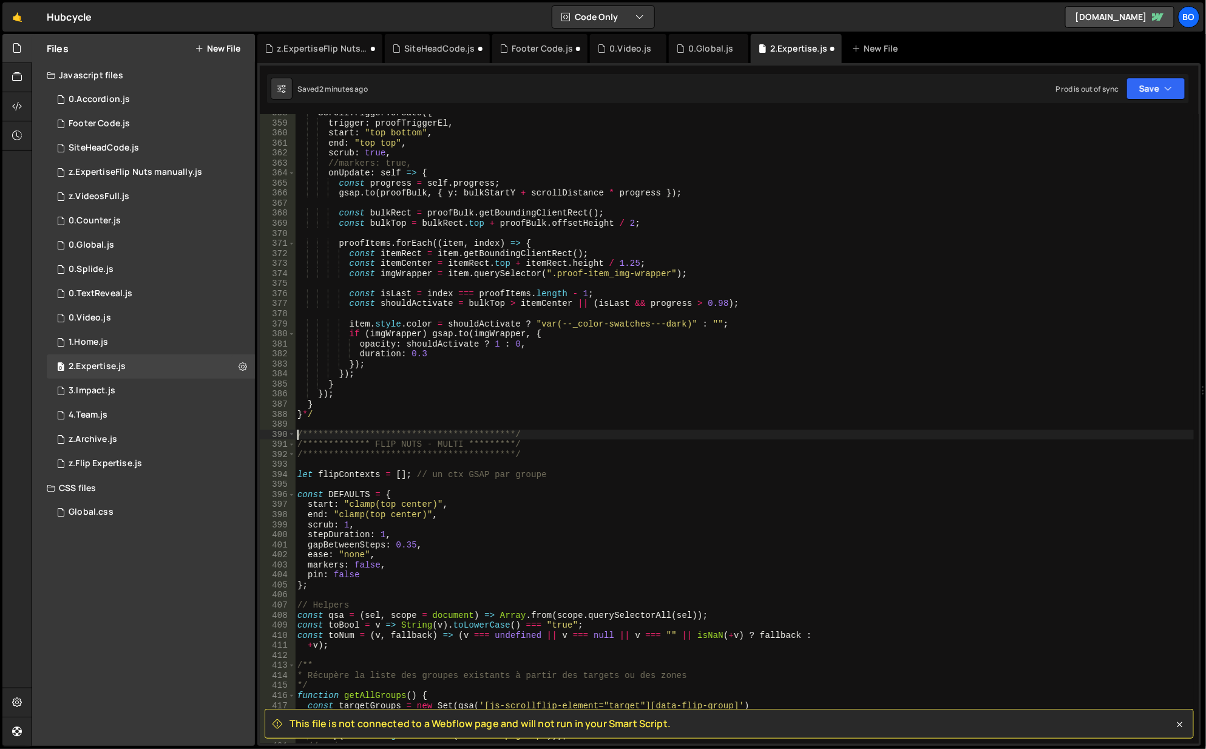
scroll to position [3592, 0]
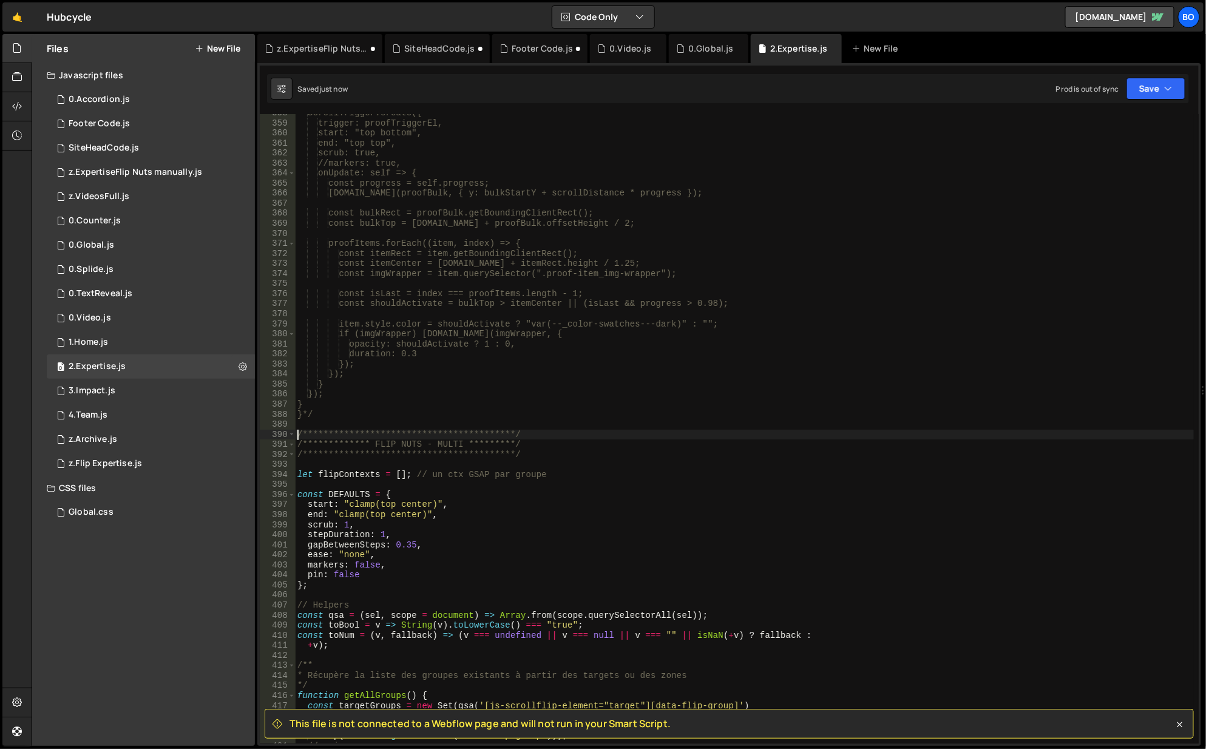
click at [313, 46] on div "z.ExpertiseFlip Nuts manually.js" at bounding box center [322, 48] width 91 height 12
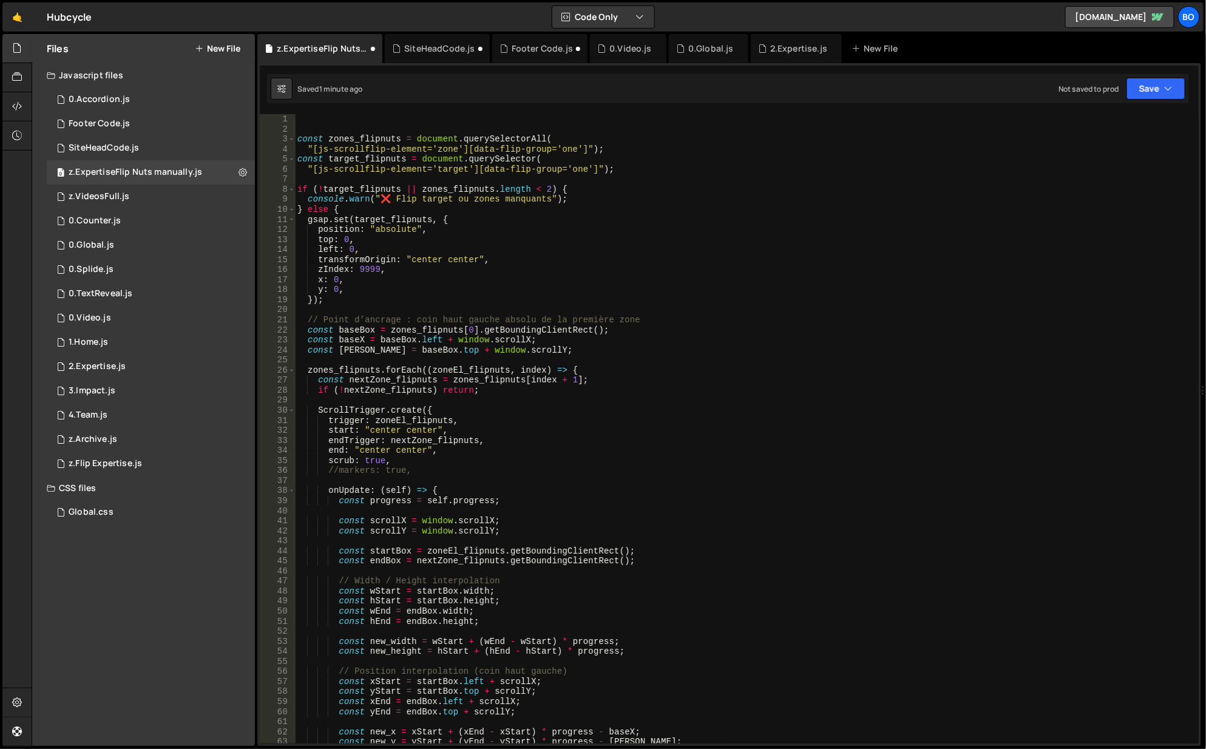
scroll to position [0, 0]
click at [365, 129] on div "const zones_flipnuts = document . querySelectorAll ( "[js-scrollflip-element='z…" at bounding box center [745, 439] width 900 height 651
paste textarea "window.addEventListener("resize", createScrollFlip);*/"
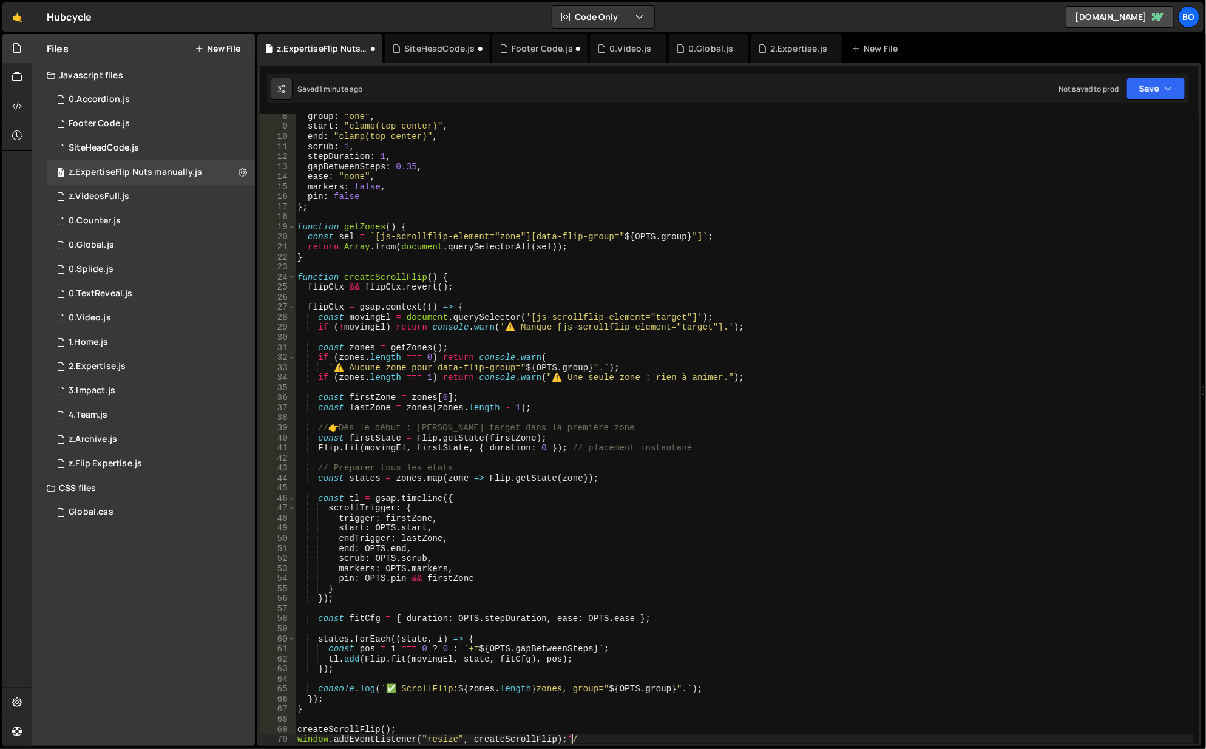
scroll to position [72, 0]
type textarea "const zones_flipnuts = document.querySelectorAll("
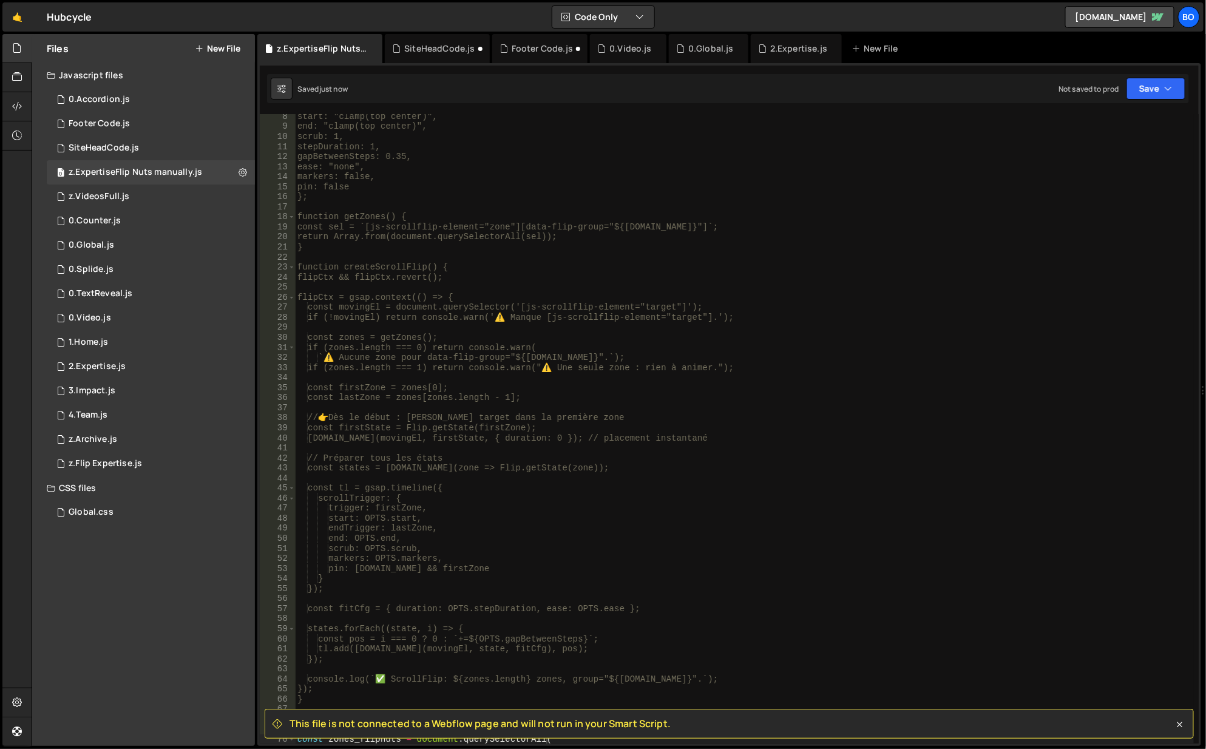
click at [0, 0] on icon at bounding box center [0, 0] width 0 height 0
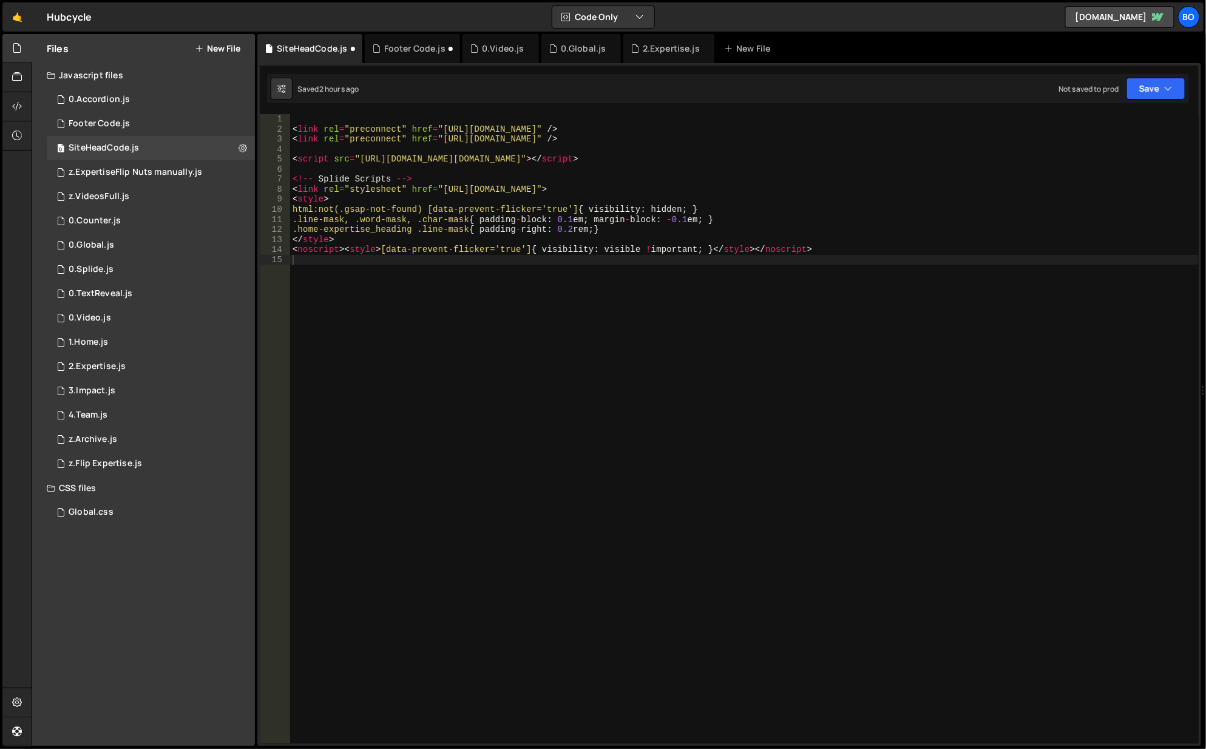
click at [667, 47] on div "2.Expertise.js" at bounding box center [671, 48] width 57 height 12
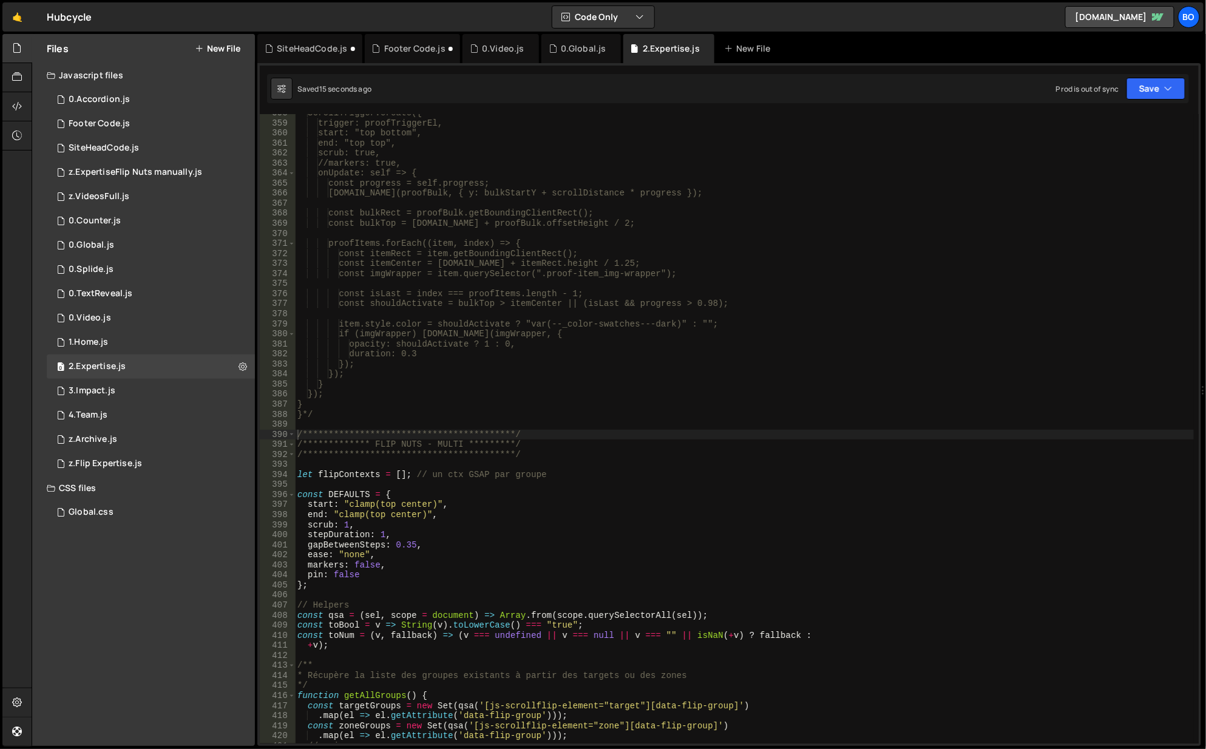
click at [241, 369] on icon at bounding box center [242, 366] width 8 height 12
click at [320, 394] on button "Edit File Settings" at bounding box center [316, 392] width 119 height 24
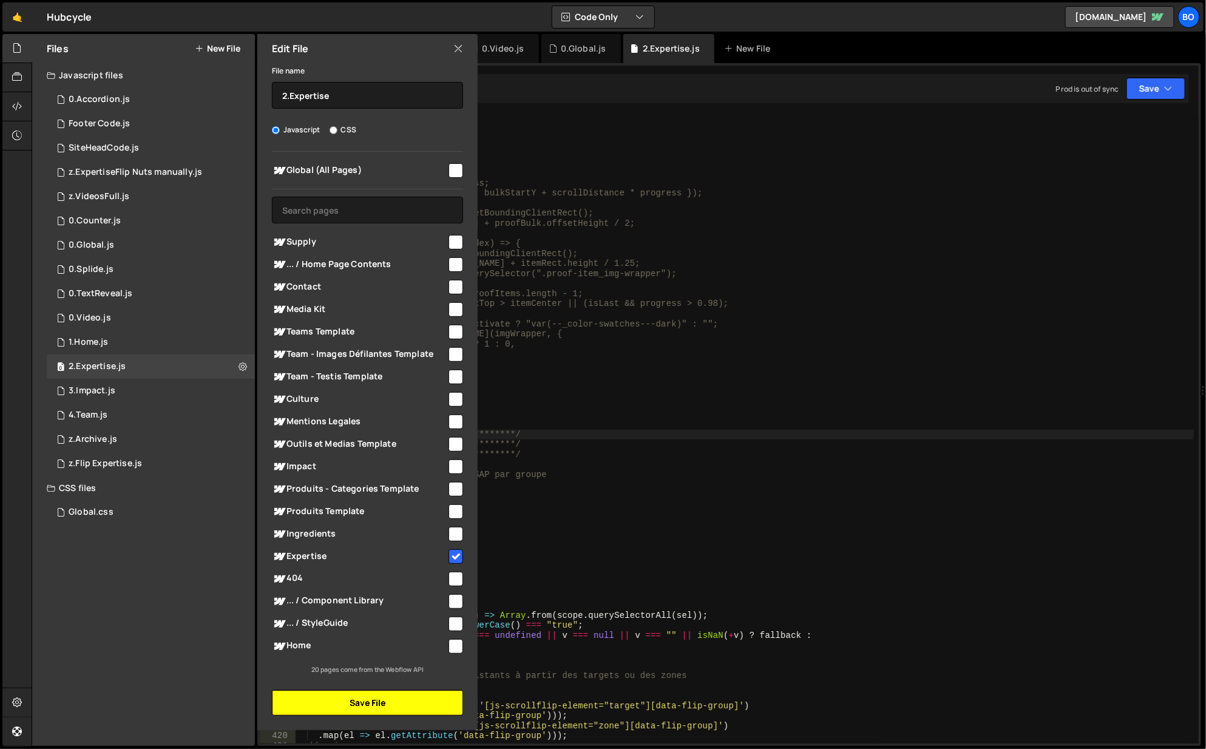
click at [368, 697] on button "Save File" at bounding box center [367, 702] width 191 height 25
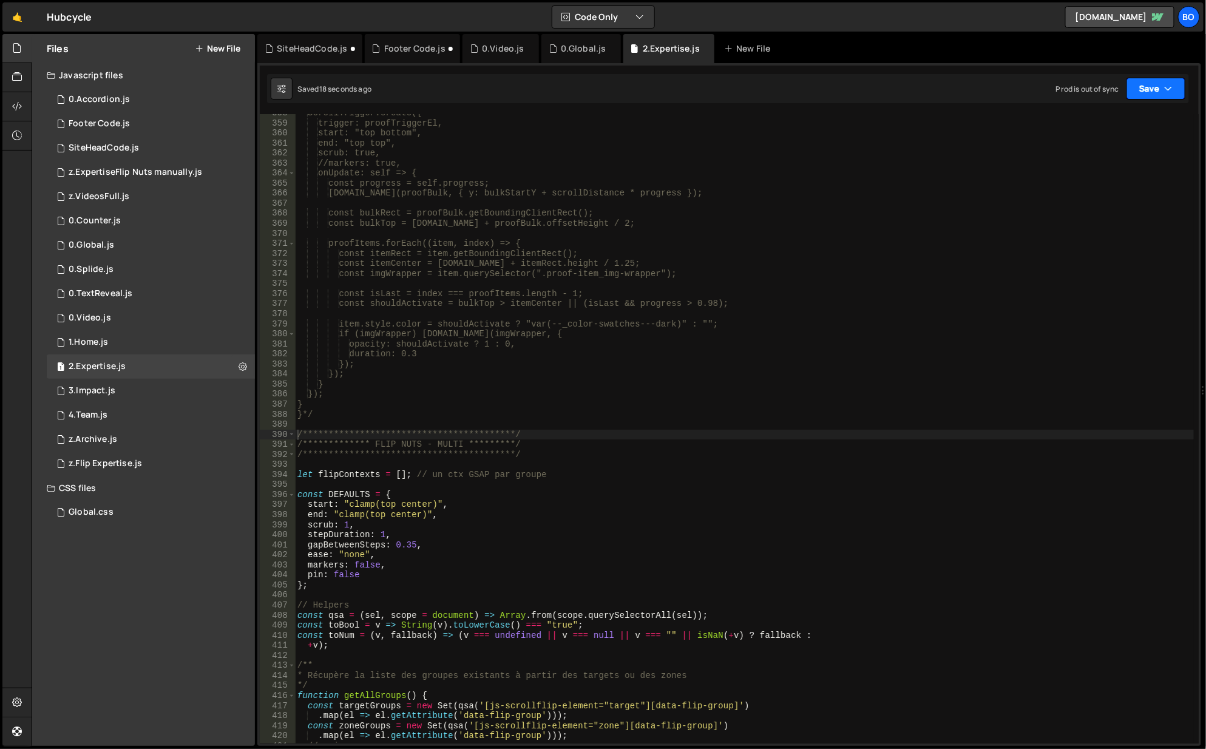
click at [1142, 93] on button "Save" at bounding box center [1155, 89] width 59 height 22
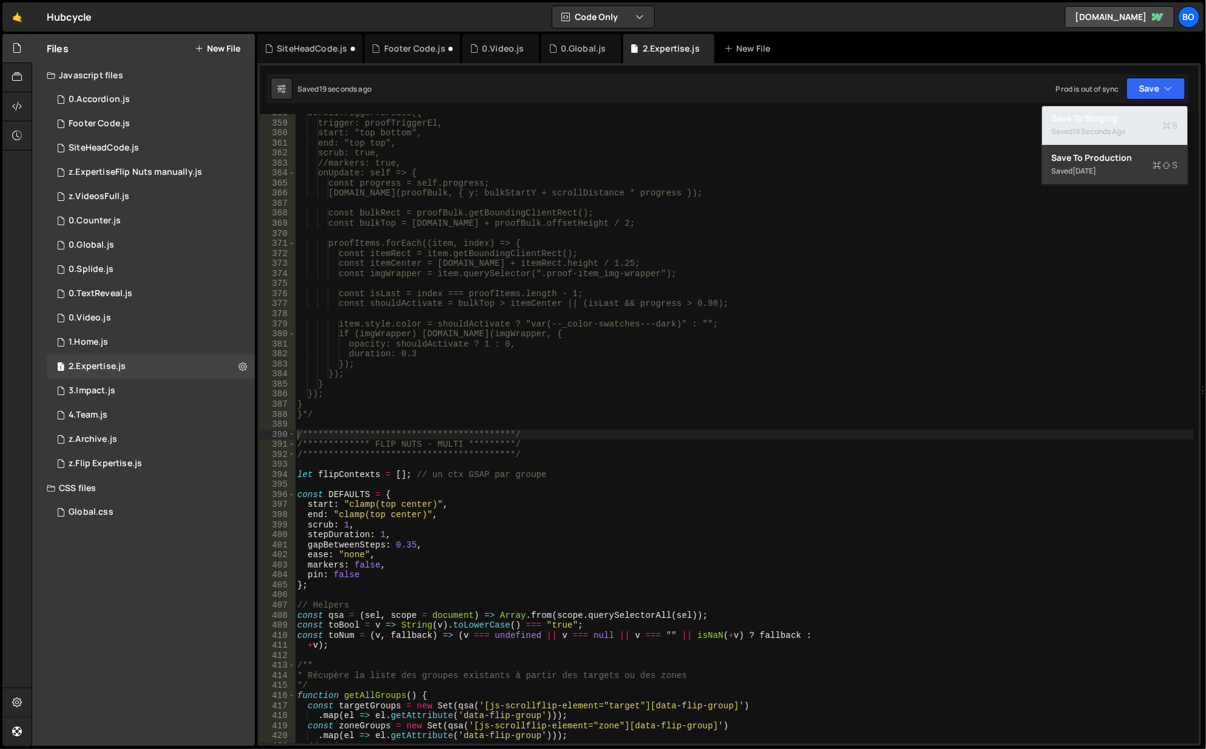
click at [1090, 113] on div "Save to Staging S" at bounding box center [1115, 118] width 126 height 12
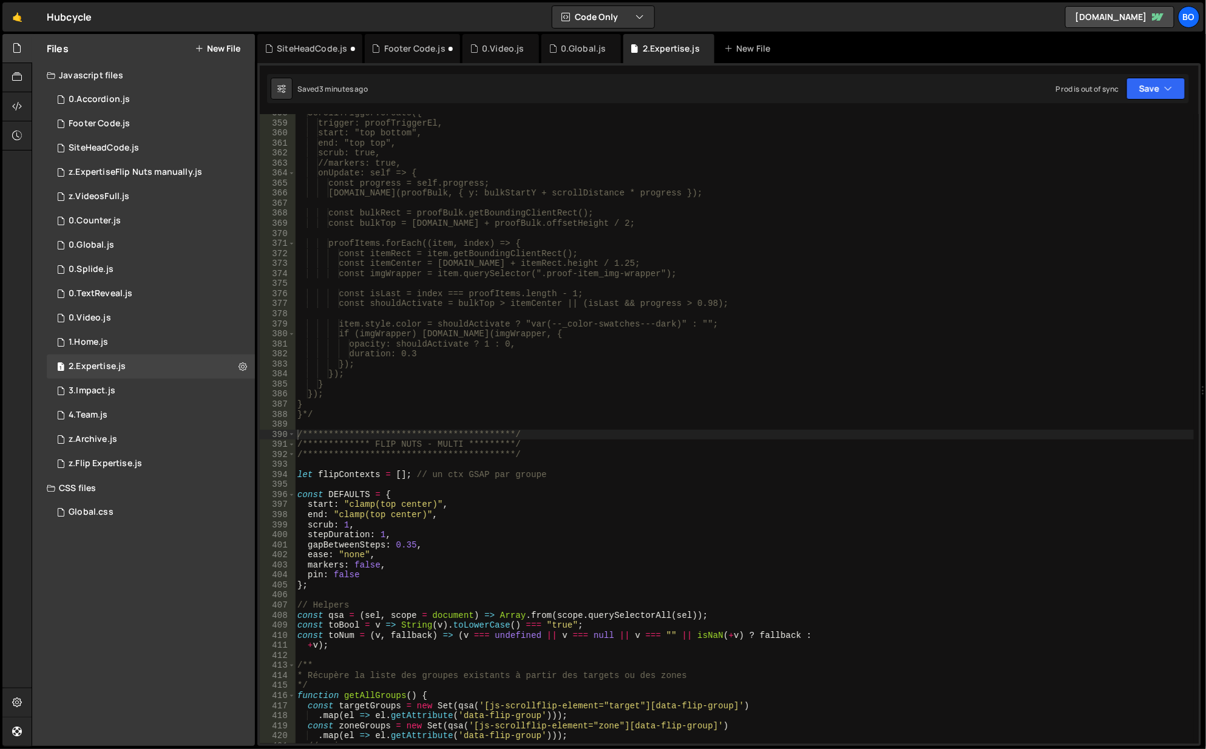
click at [725, 40] on div "New File" at bounding box center [753, 48] width 73 height 29
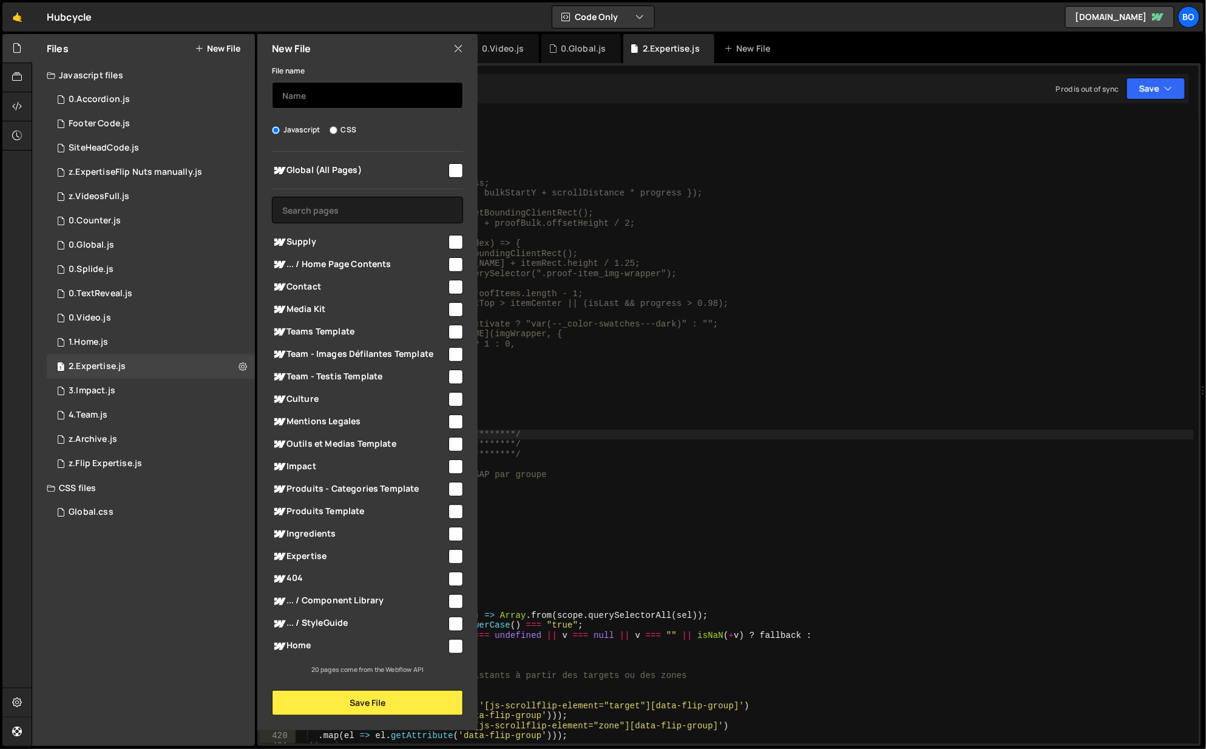
click at [364, 104] on input "text" at bounding box center [367, 95] width 191 height 27
type input "Expertise ConsecutiveFlip"
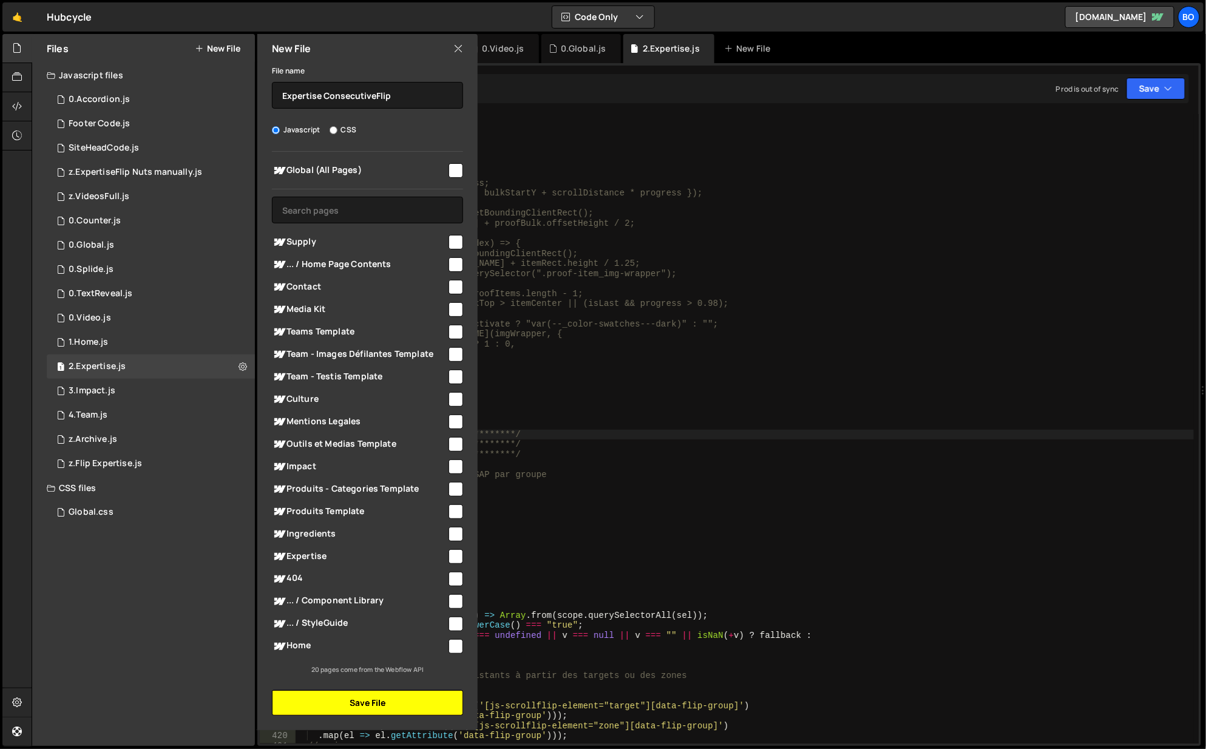
click at [372, 709] on button "Save File" at bounding box center [367, 702] width 191 height 25
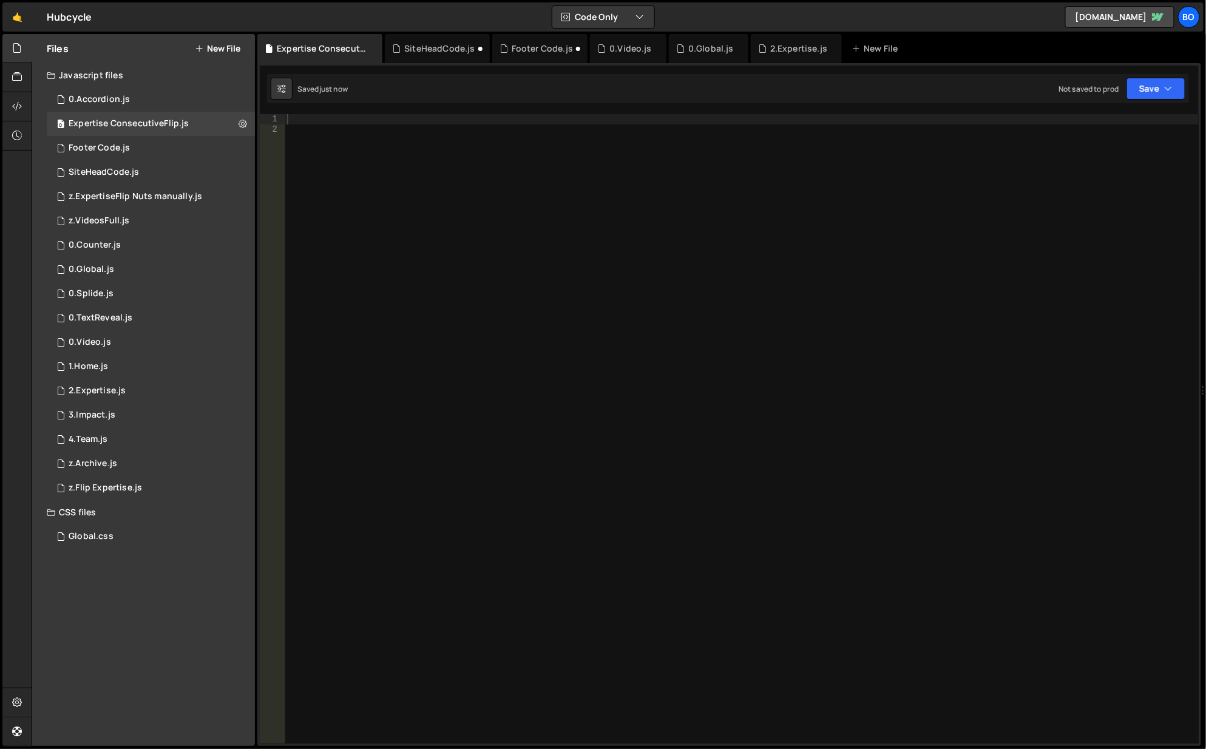
click at [805, 49] on div "2.Expertise.js" at bounding box center [798, 48] width 57 height 12
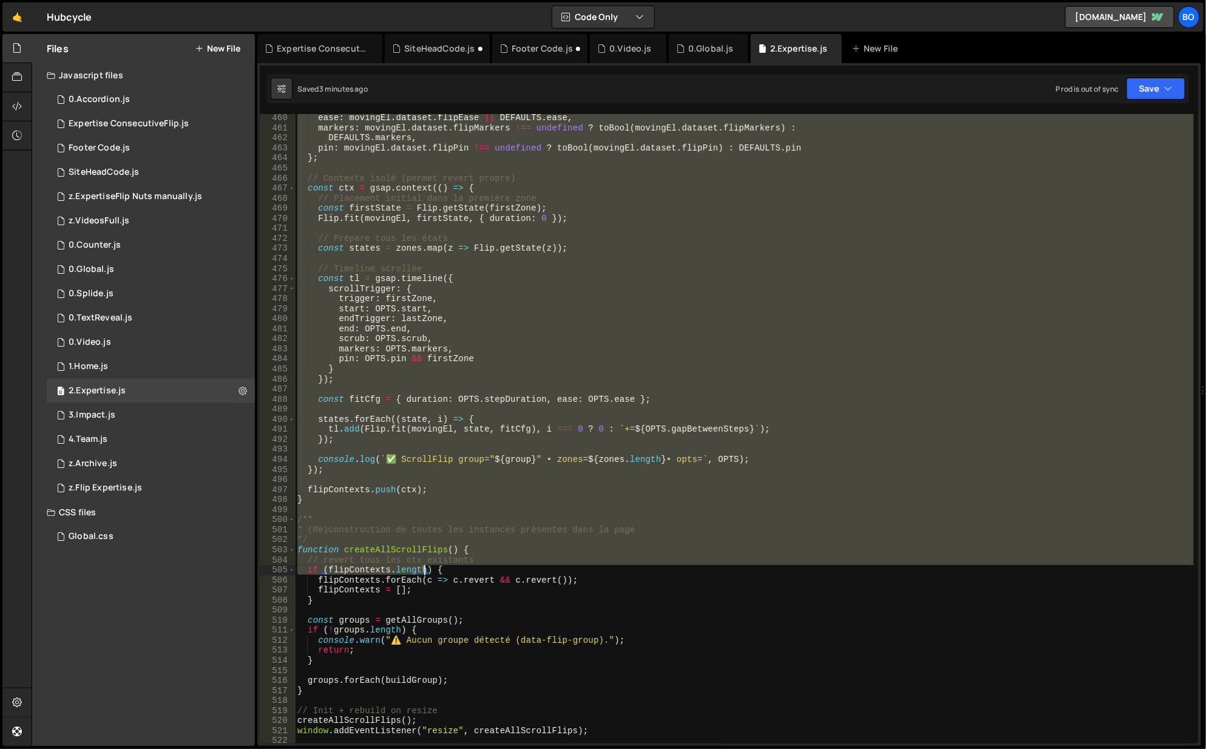
scroll to position [4757, 0]
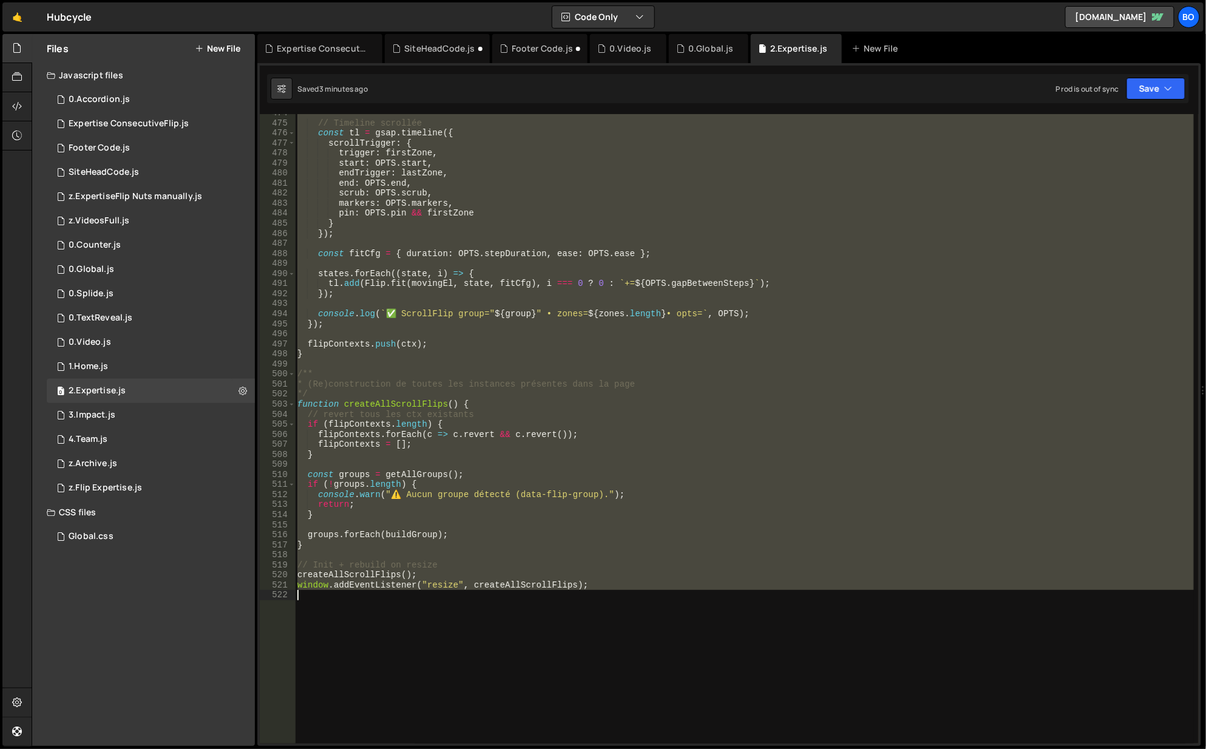
drag, startPoint x: 320, startPoint y: 424, endPoint x: 470, endPoint y: 671, distance: 288.9
click at [470, 671] on div "// Timeline scrollée const tl = gsap . timeline ({ scrollTrigger : { trigger : …" at bounding box center [745, 433] width 900 height 651
type textarea "window.addEventListener("resize", createAllScrollFlips);"
click at [141, 128] on div "Expertise ConsecutiveFlip.js" at bounding box center [129, 123] width 120 height 11
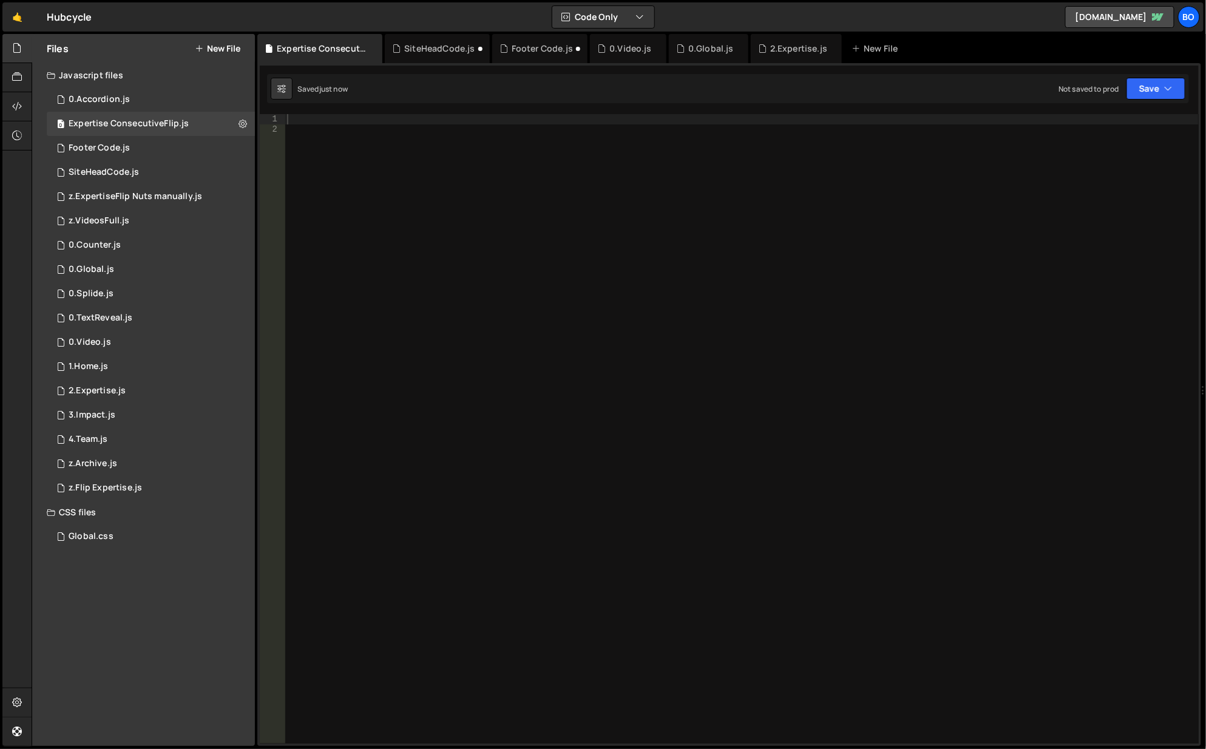
click at [481, 434] on div at bounding box center [742, 439] width 915 height 651
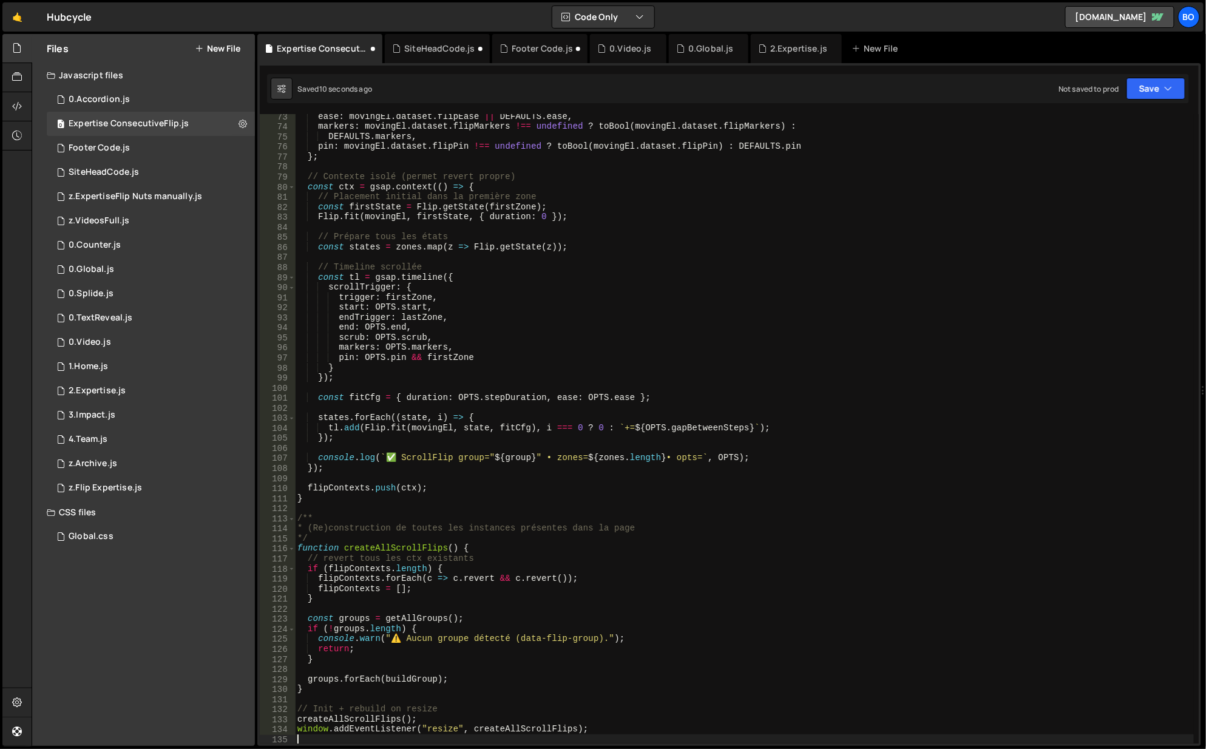
scroll to position [725, 0]
click at [1157, 87] on button "Save" at bounding box center [1155, 89] width 59 height 22
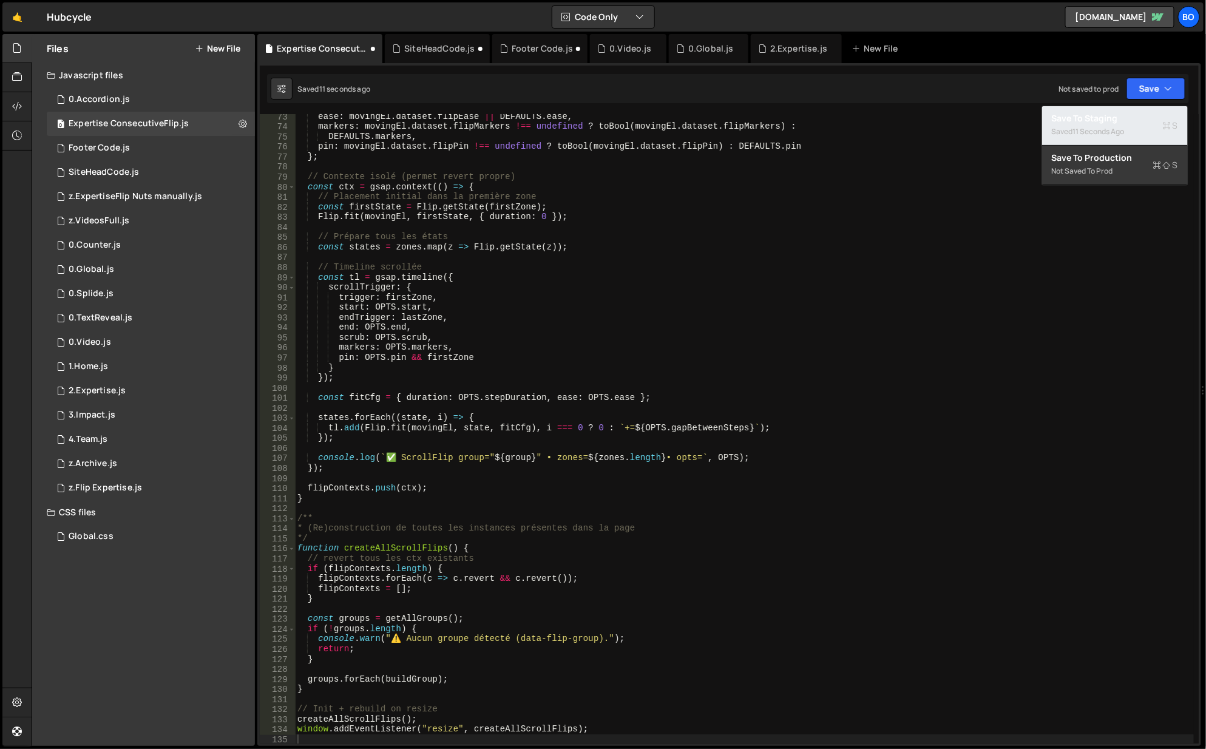
click at [1090, 116] on div "Save to Staging S" at bounding box center [1115, 118] width 126 height 12
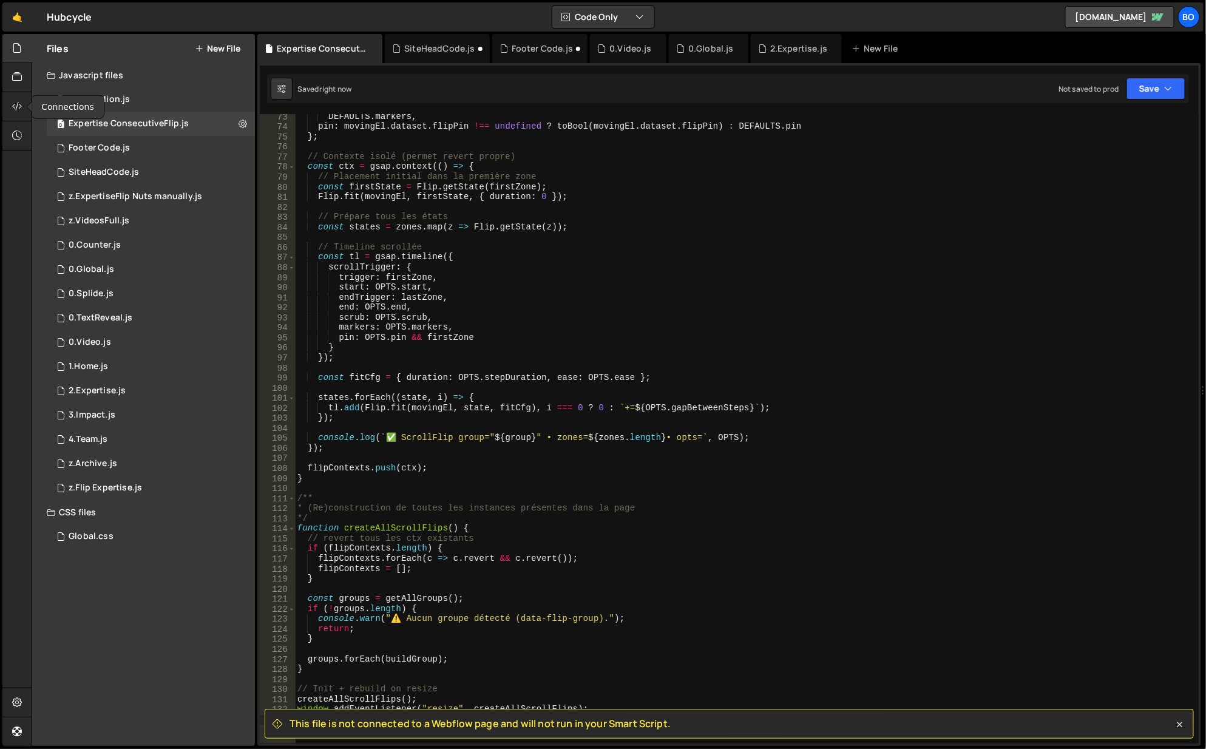
click at [25, 95] on div at bounding box center [17, 106] width 30 height 29
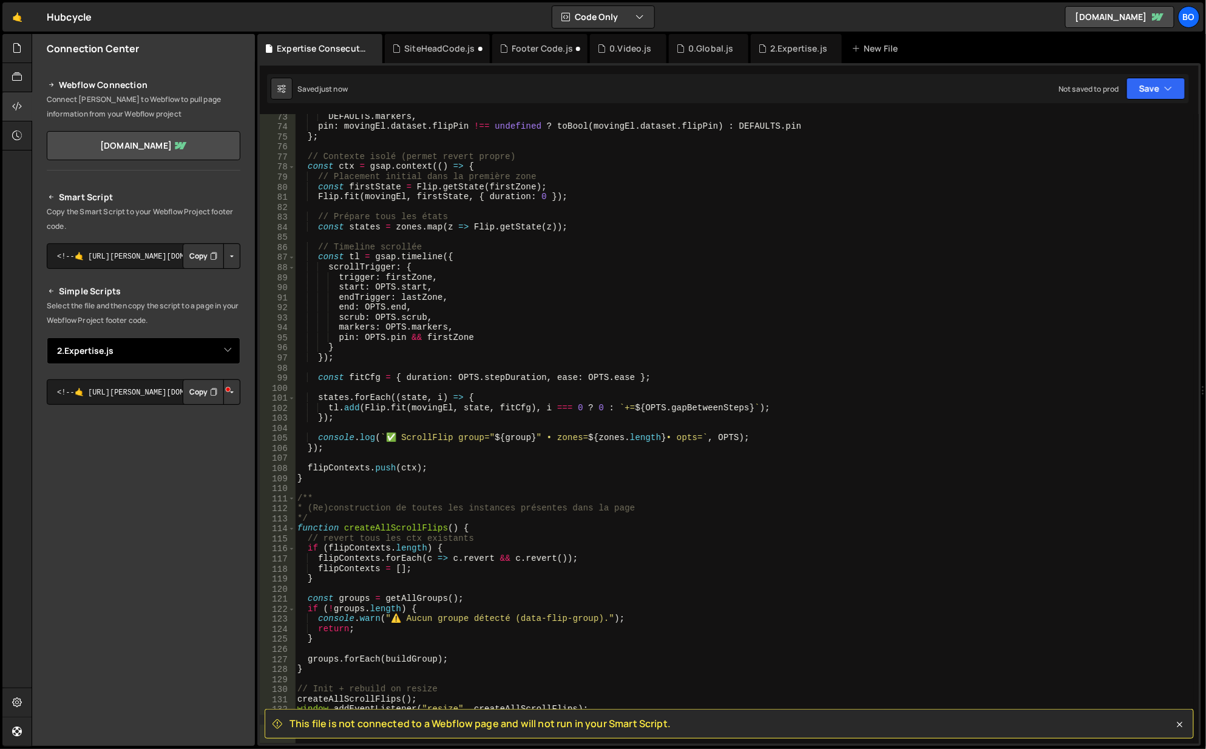
click at [145, 351] on select "Select File 0.Accordion.[PERSON_NAME]VideosFull.js 0.Counter.js 0.Global.js 0.S…" at bounding box center [144, 350] width 194 height 27
select select "45514"
click at [47, 337] on select "Select File 0.Accordion.[PERSON_NAME]VideosFull.js 0.Counter.js 0.Global.js 0.S…" at bounding box center [144, 350] width 194 height 27
click at [197, 393] on button "Copy" at bounding box center [203, 391] width 41 height 25
click at [785, 52] on div "2.Expertise.js" at bounding box center [798, 48] width 57 height 12
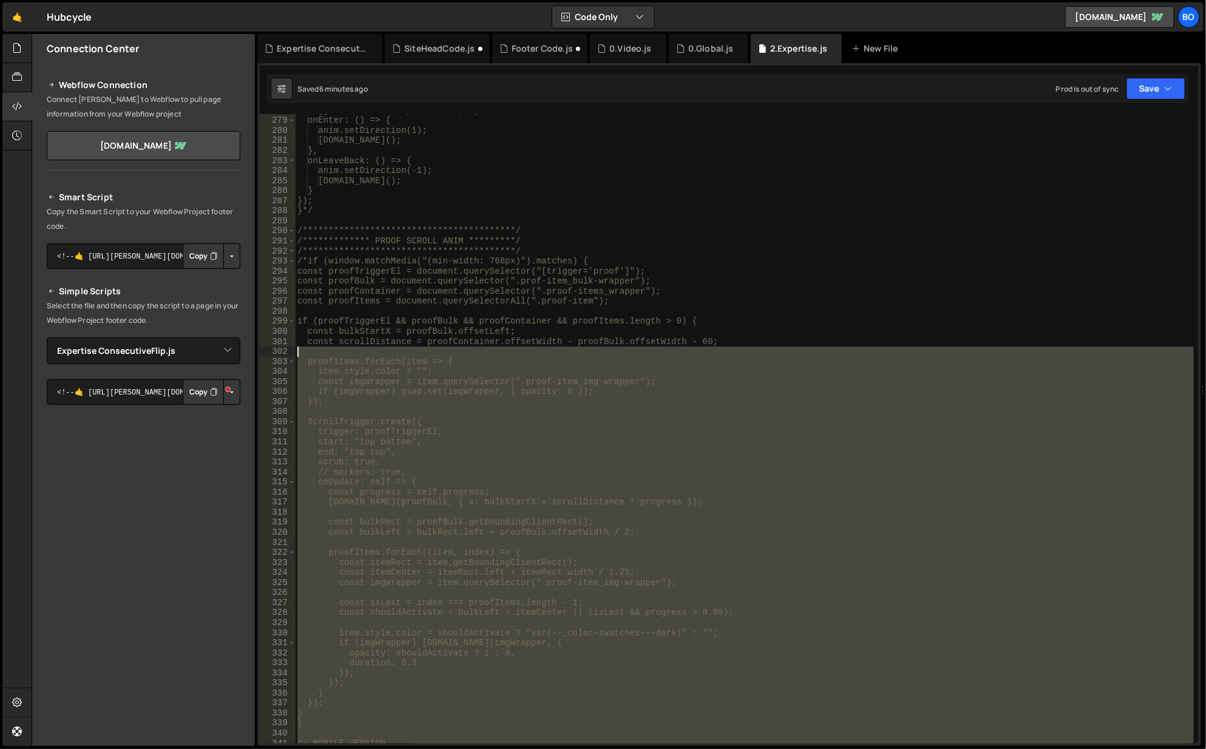
scroll to position [2682, 0]
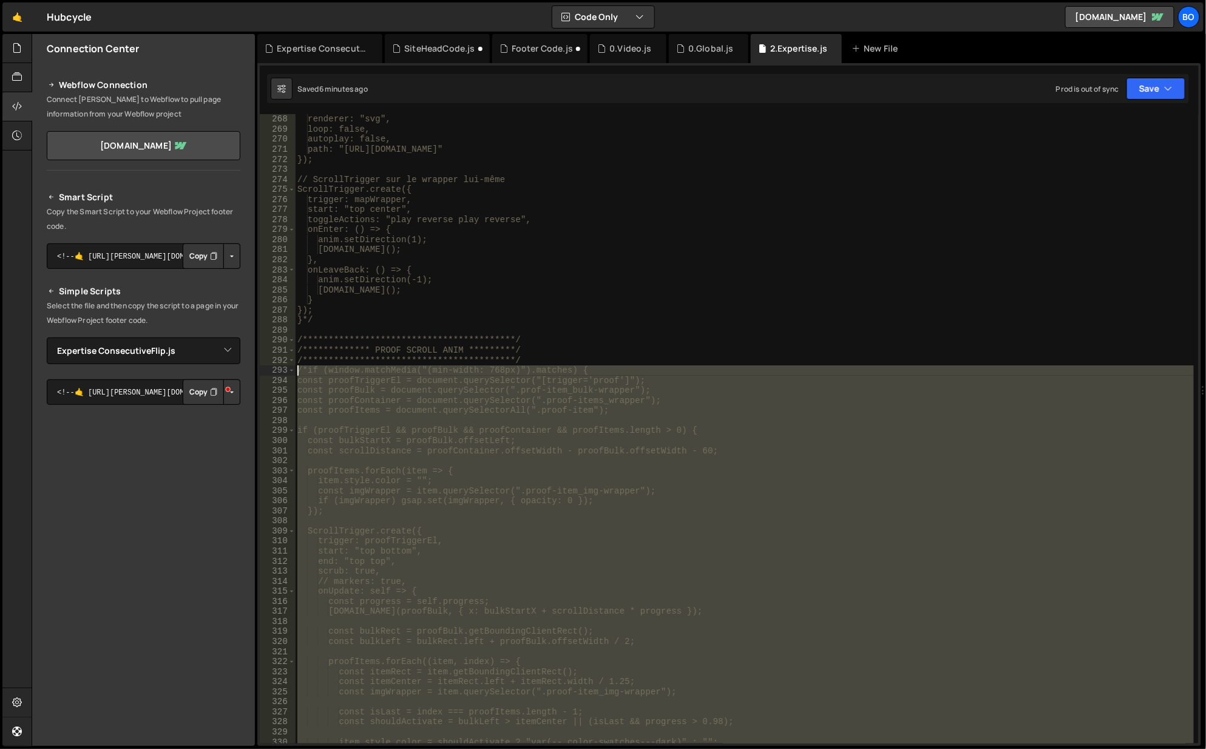
drag, startPoint x: 330, startPoint y: 635, endPoint x: 289, endPoint y: 373, distance: 265.3
click at [289, 373] on div "**********" at bounding box center [729, 428] width 939 height 629
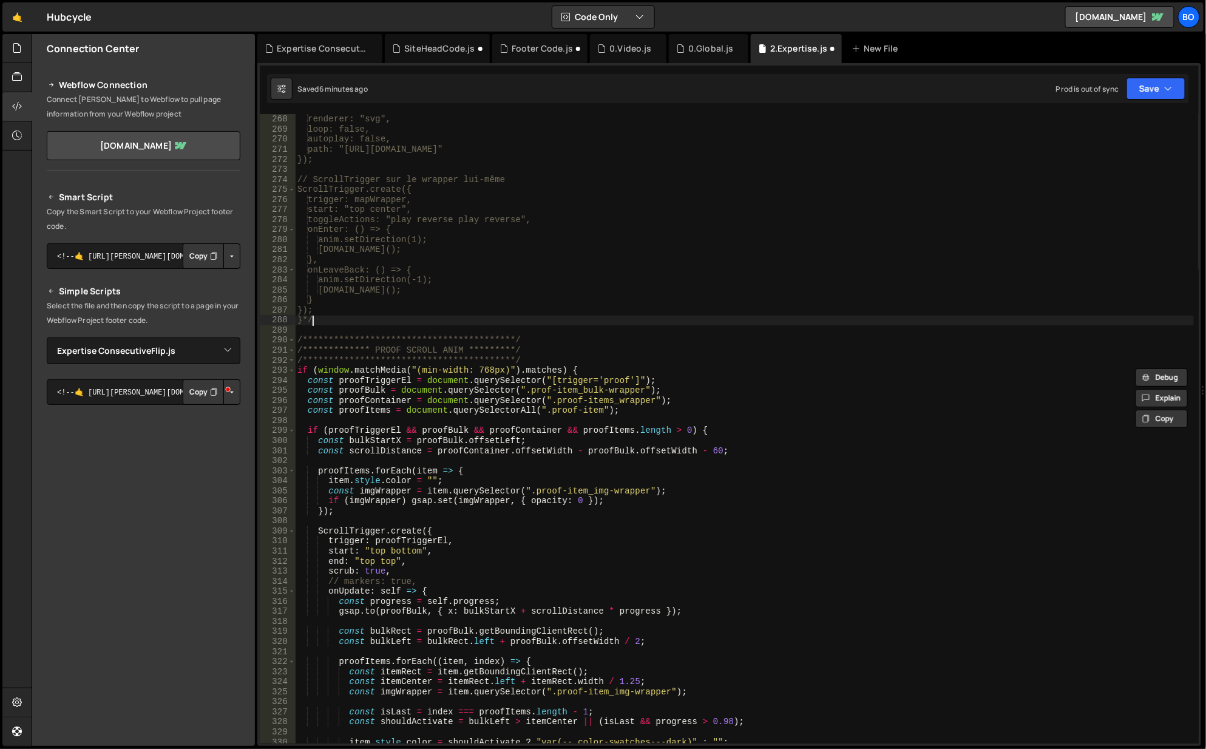
click at [322, 320] on div "**********" at bounding box center [745, 429] width 900 height 651
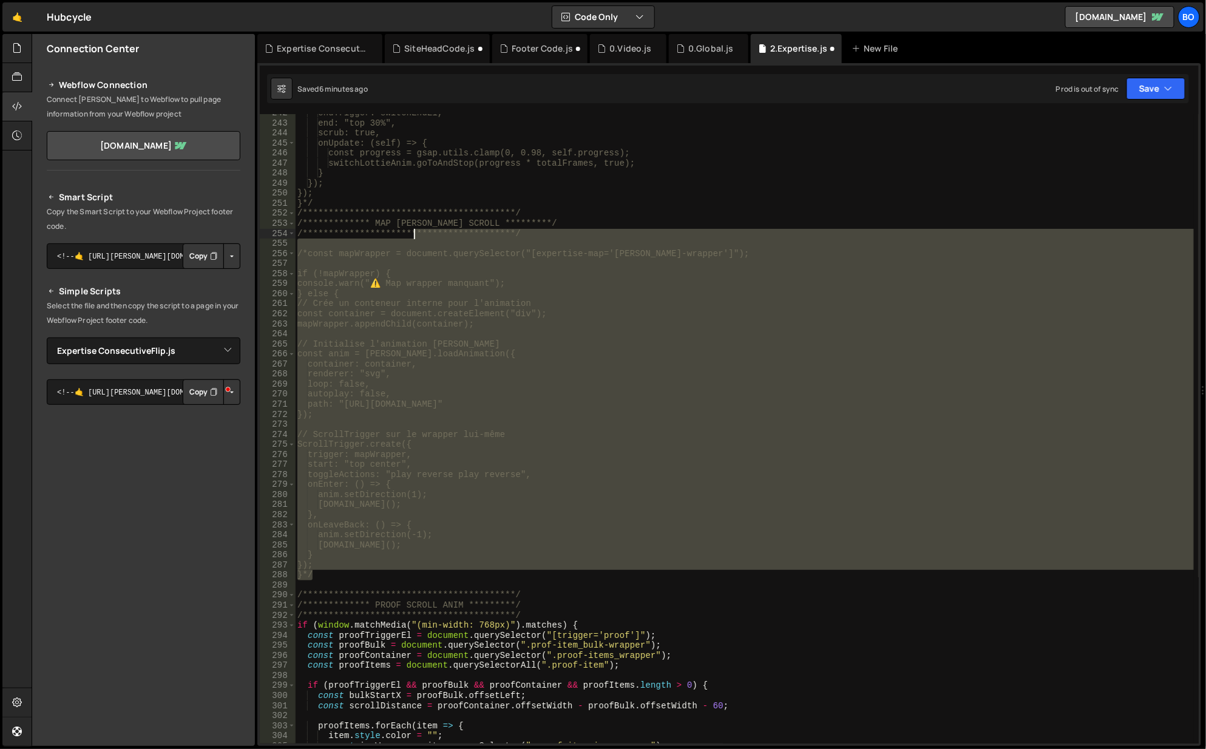
scroll to position [2390, 0]
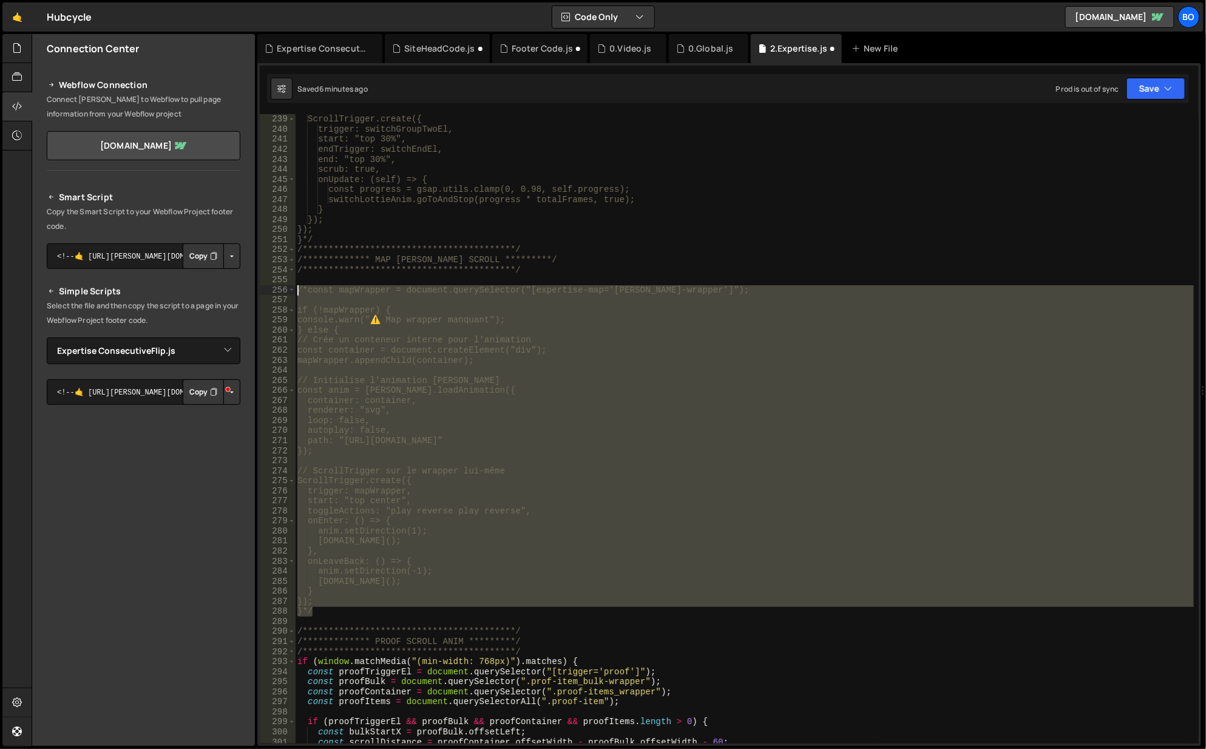
drag, startPoint x: 322, startPoint y: 320, endPoint x: 297, endPoint y: 289, distance: 40.6
click at [297, 289] on div "**********" at bounding box center [745, 429] width 900 height 651
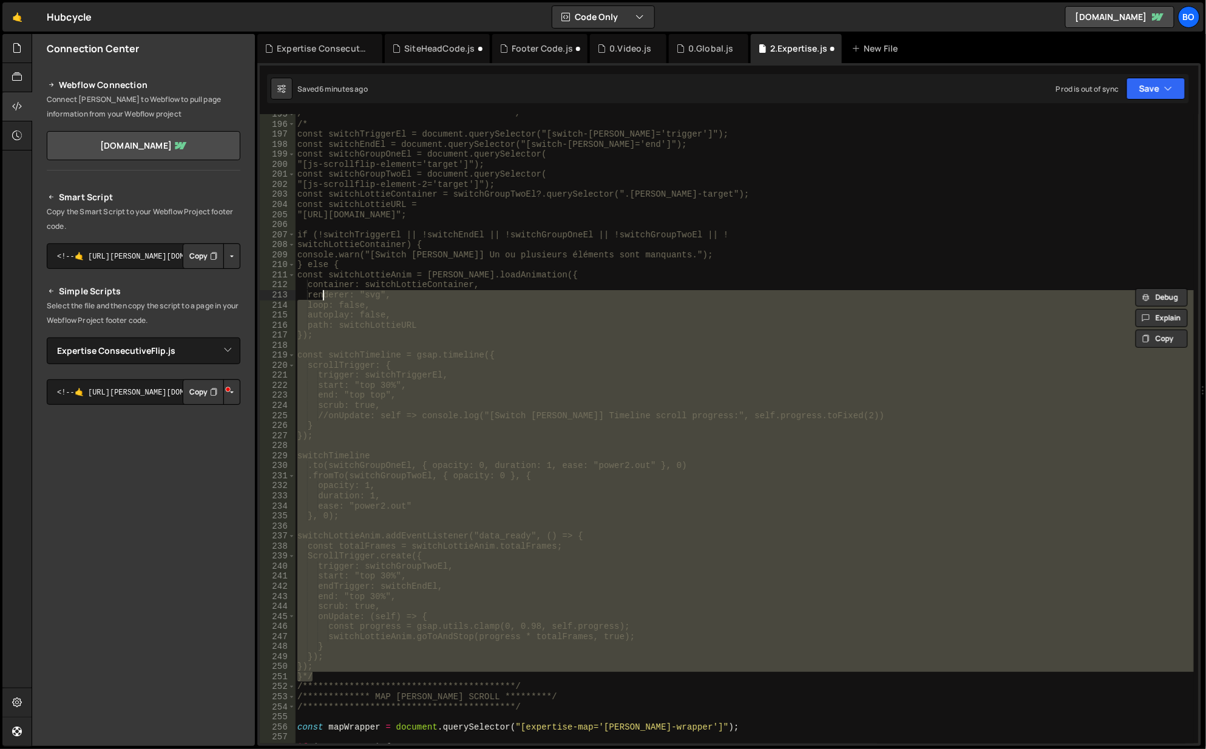
scroll to position [1844, 0]
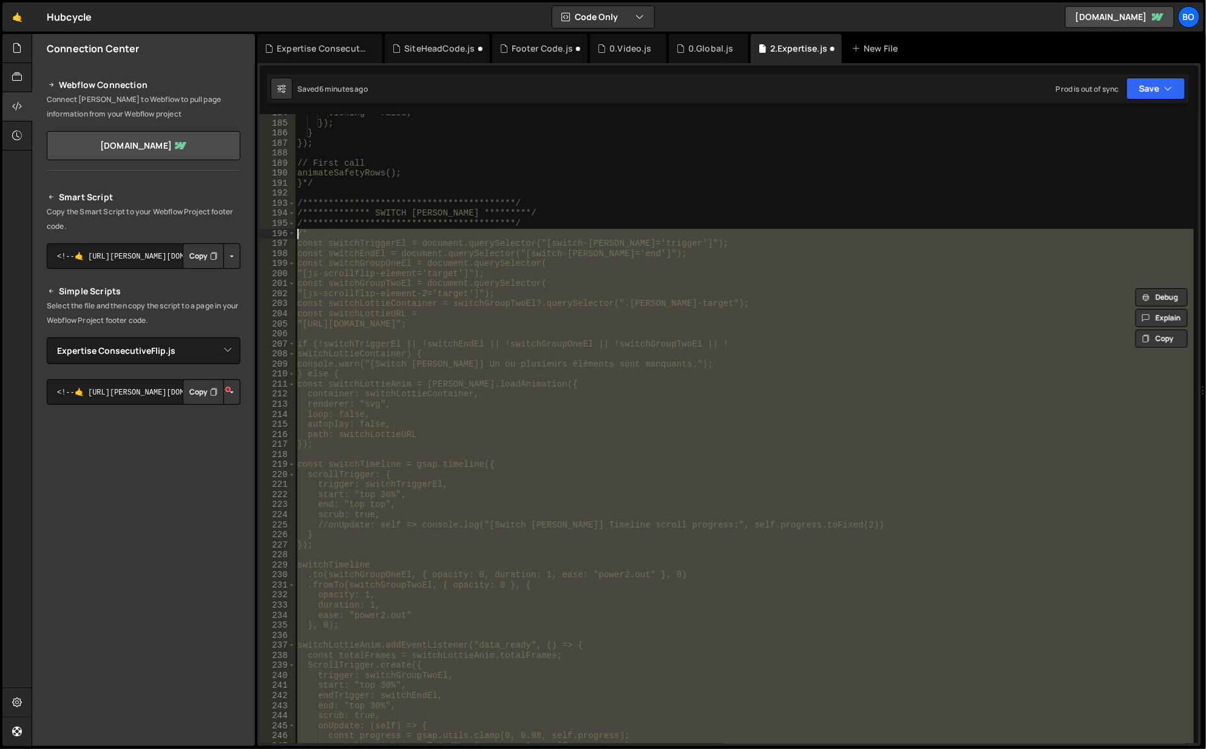
drag, startPoint x: 330, startPoint y: 244, endPoint x: 294, endPoint y: 232, distance: 37.8
click at [294, 232] on div "**********" at bounding box center [729, 428] width 939 height 629
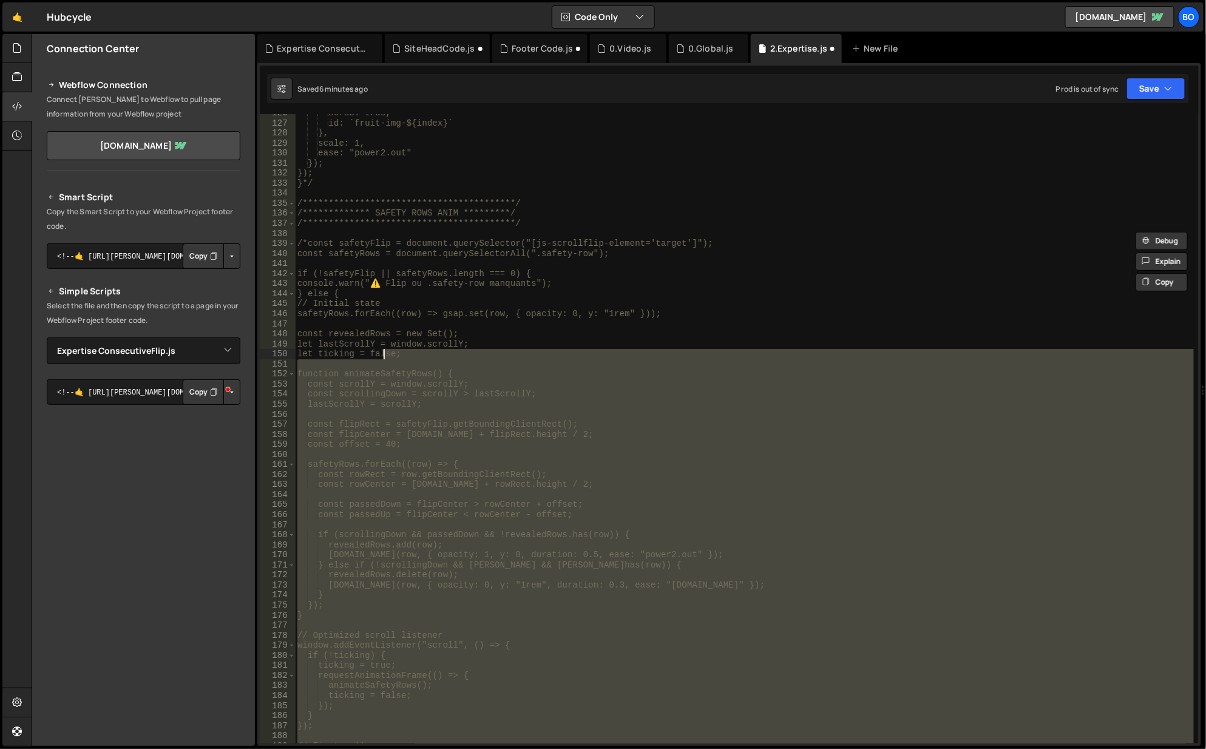
scroll to position [1262, 0]
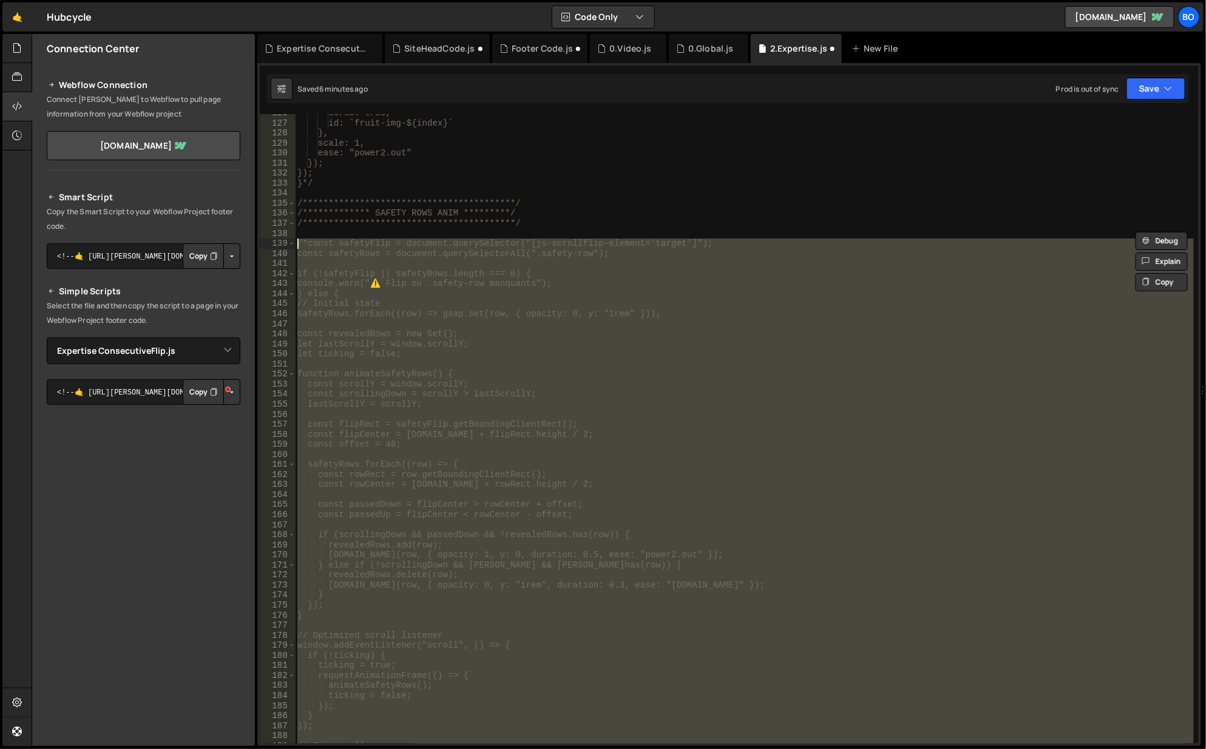
drag, startPoint x: 330, startPoint y: 445, endPoint x: 291, endPoint y: 246, distance: 202.3
click at [291, 246] on div "**********" at bounding box center [729, 428] width 939 height 629
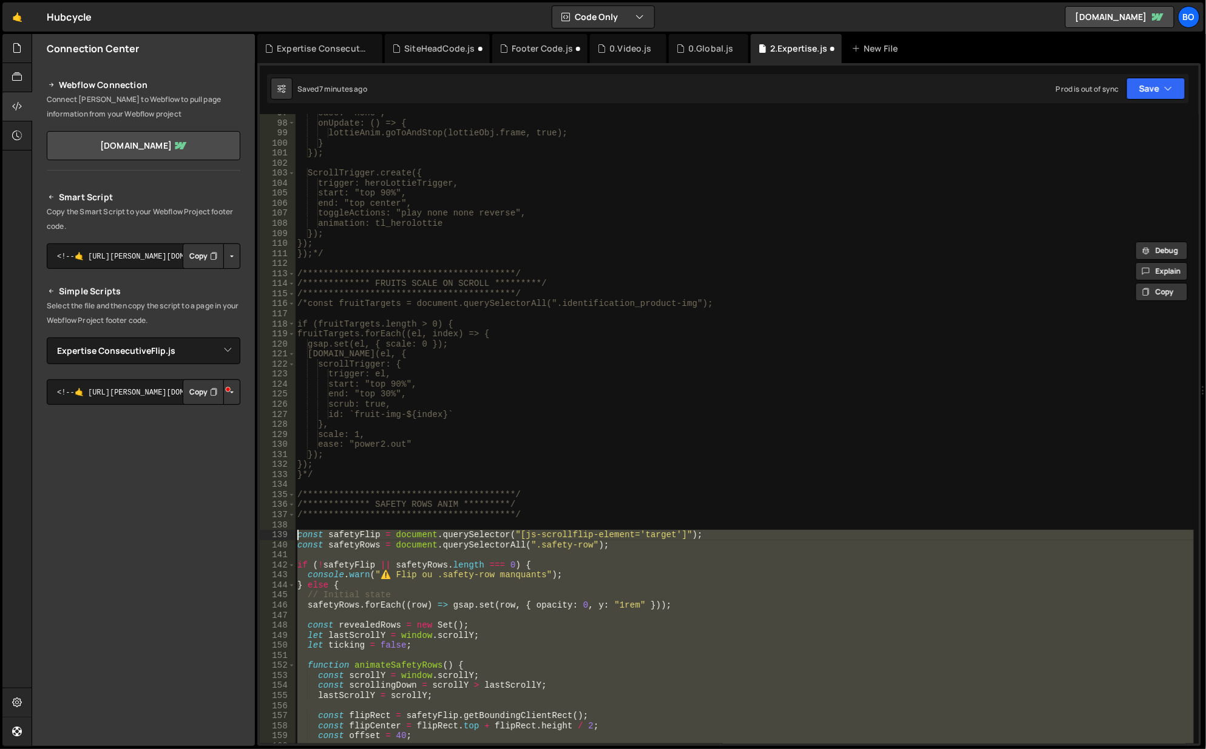
scroll to position [825, 0]
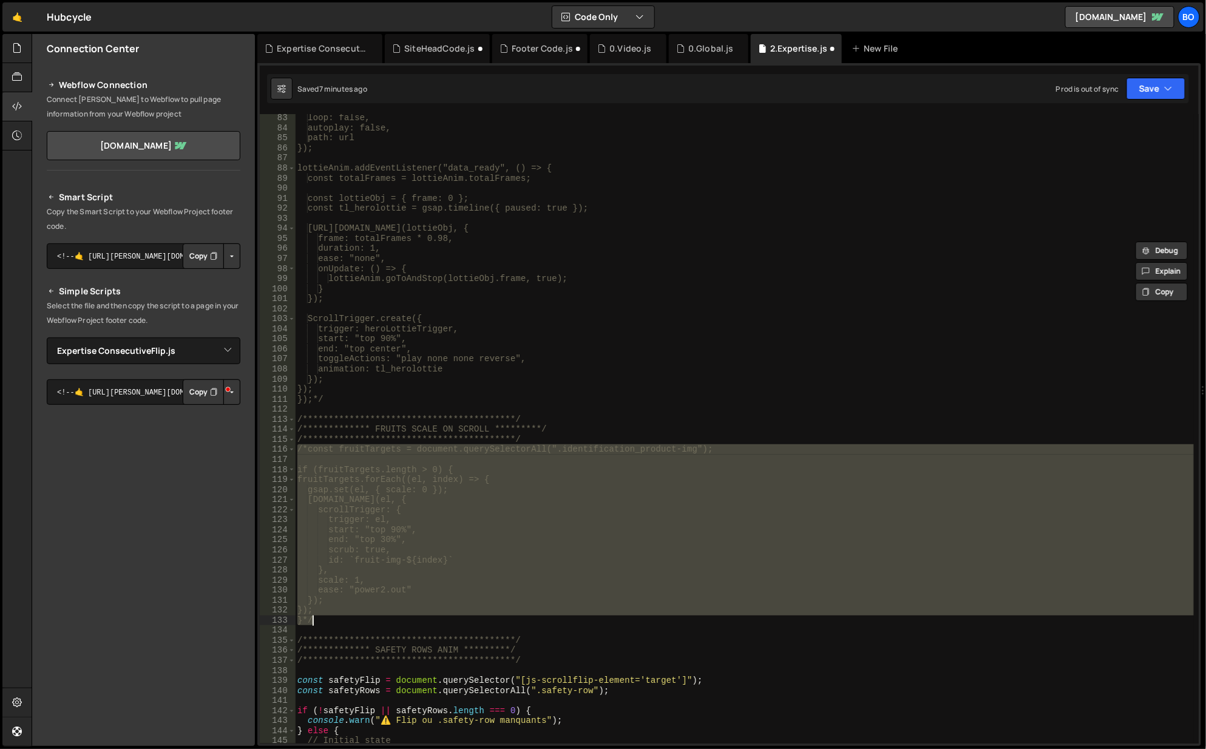
drag, startPoint x: 297, startPoint y: 451, endPoint x: 377, endPoint y: 621, distance: 188.4
click at [377, 621] on div "**********" at bounding box center [745, 438] width 900 height 651
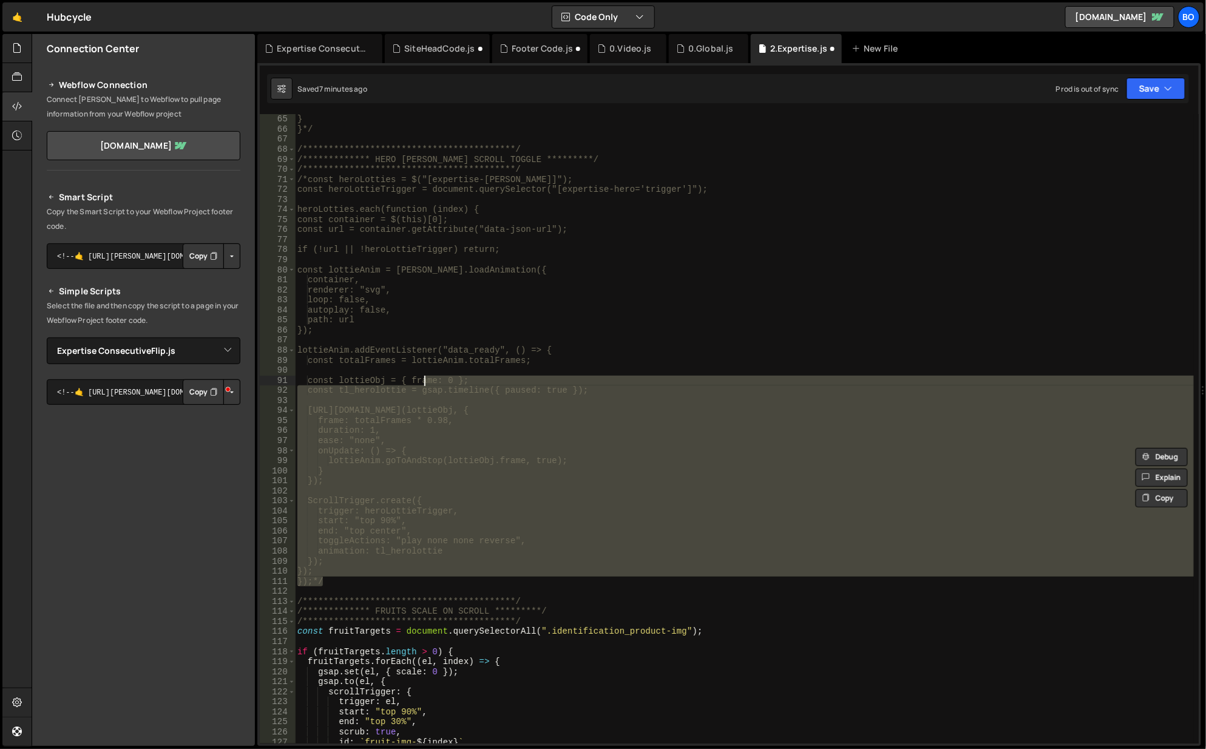
scroll to position [533, 0]
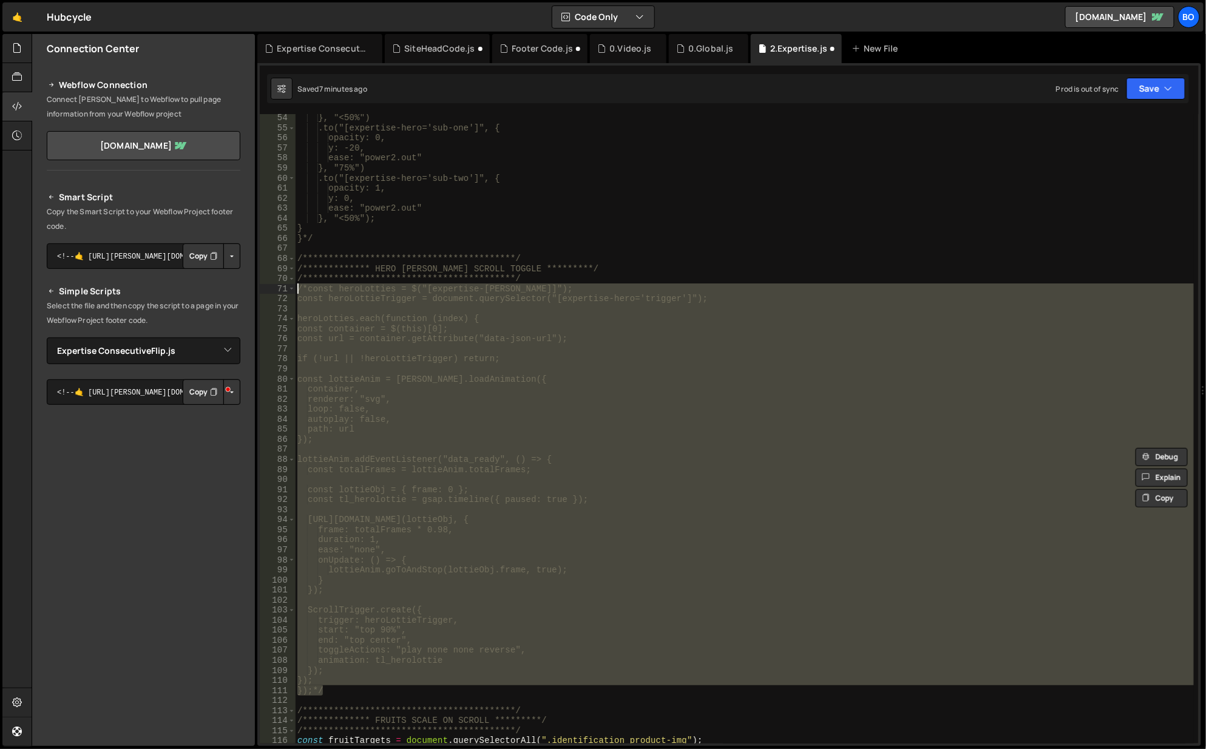
drag, startPoint x: 337, startPoint y: 402, endPoint x: 295, endPoint y: 287, distance: 122.7
click at [295, 287] on div "**********" at bounding box center [729, 428] width 939 height 629
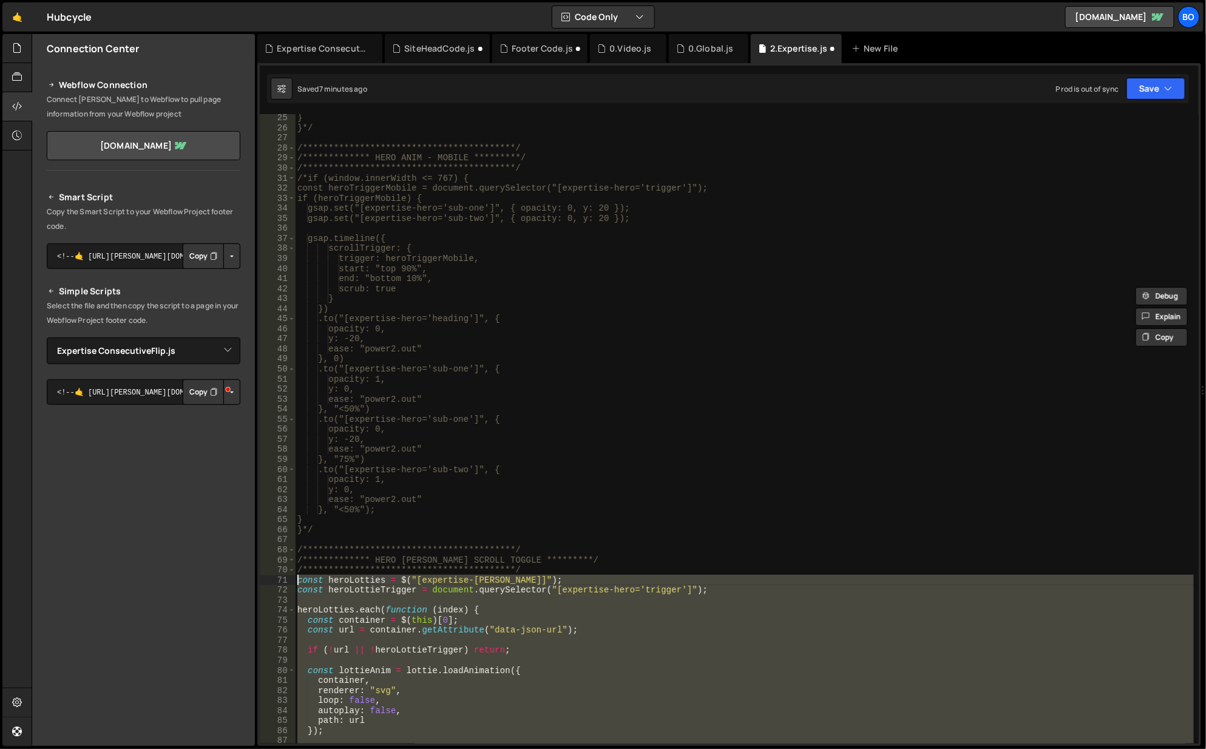
scroll to position [206, 0]
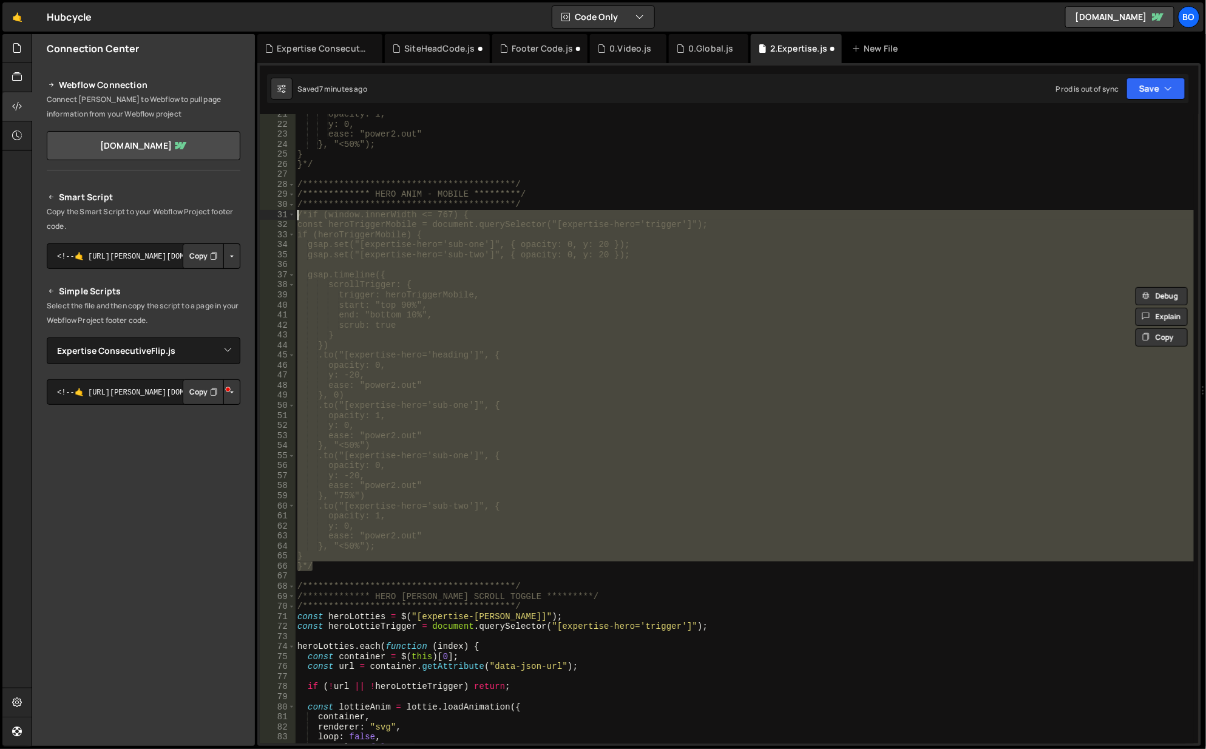
drag, startPoint x: 318, startPoint y: 566, endPoint x: 288, endPoint y: 209, distance: 357.5
click at [288, 209] on div "**********" at bounding box center [729, 428] width 939 height 629
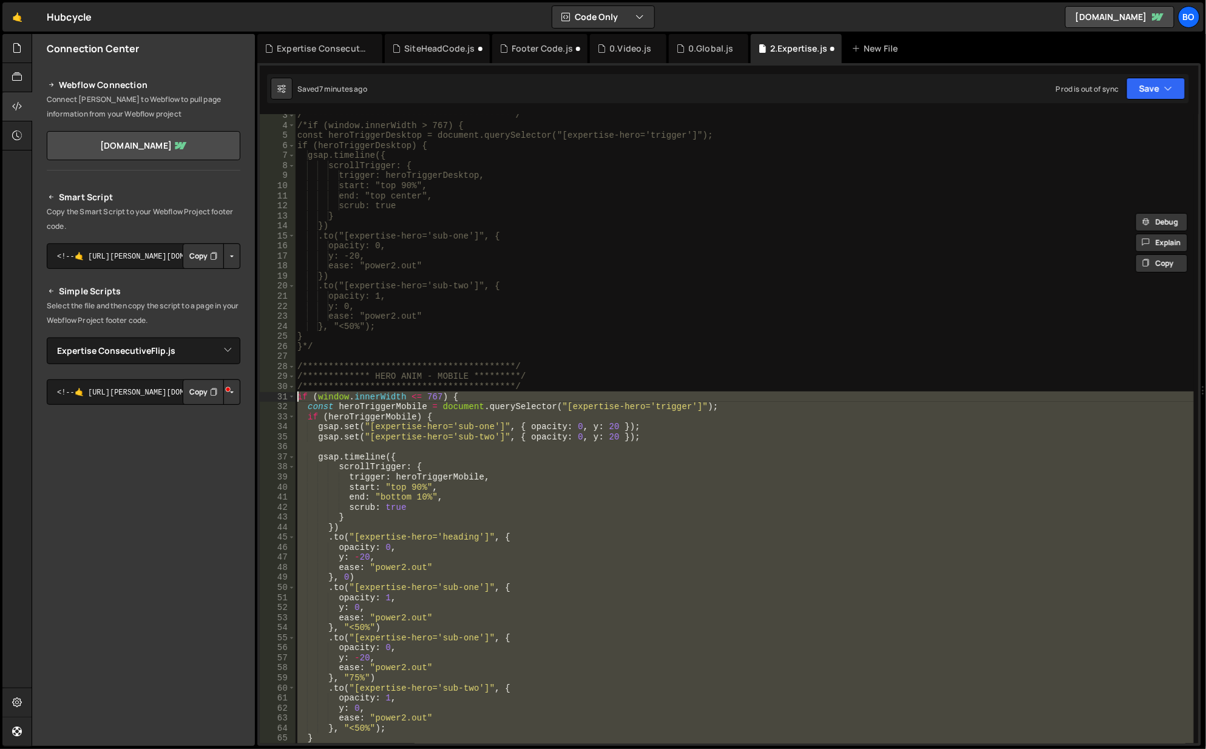
scroll to position [0, 0]
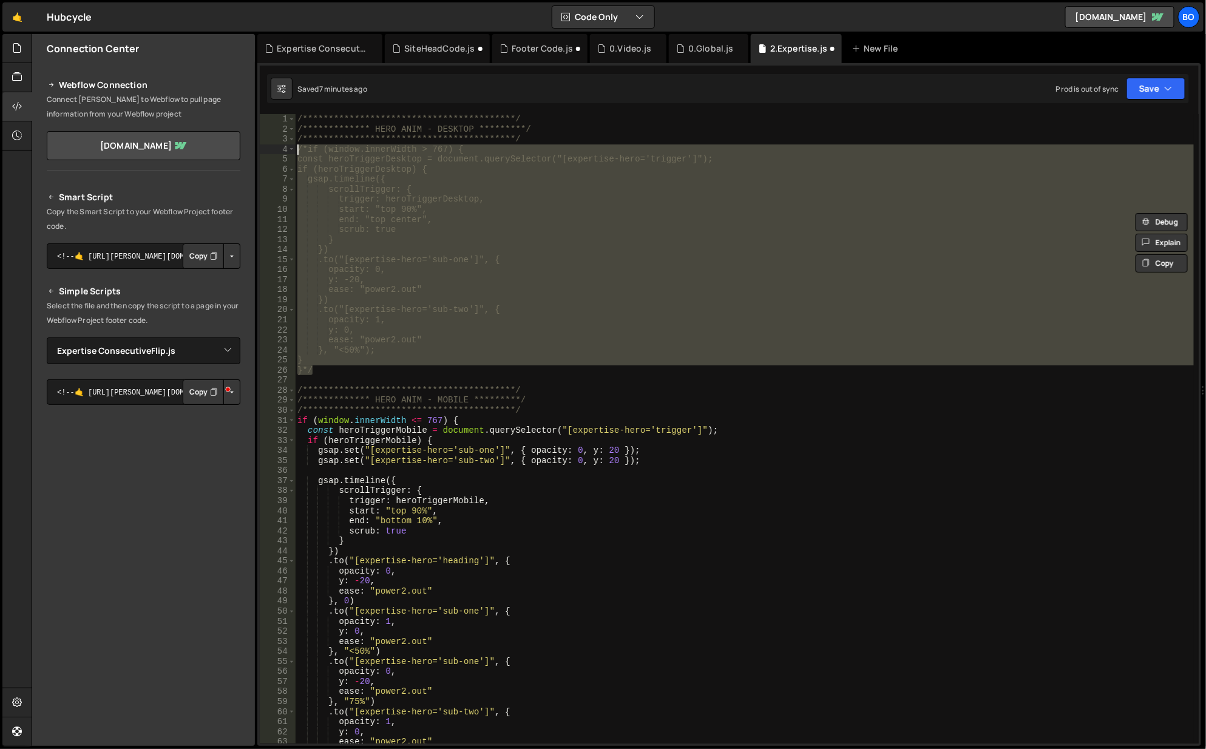
drag, startPoint x: 325, startPoint y: 374, endPoint x: 291, endPoint y: 146, distance: 230.1
click at [291, 146] on div "**********" at bounding box center [729, 428] width 939 height 629
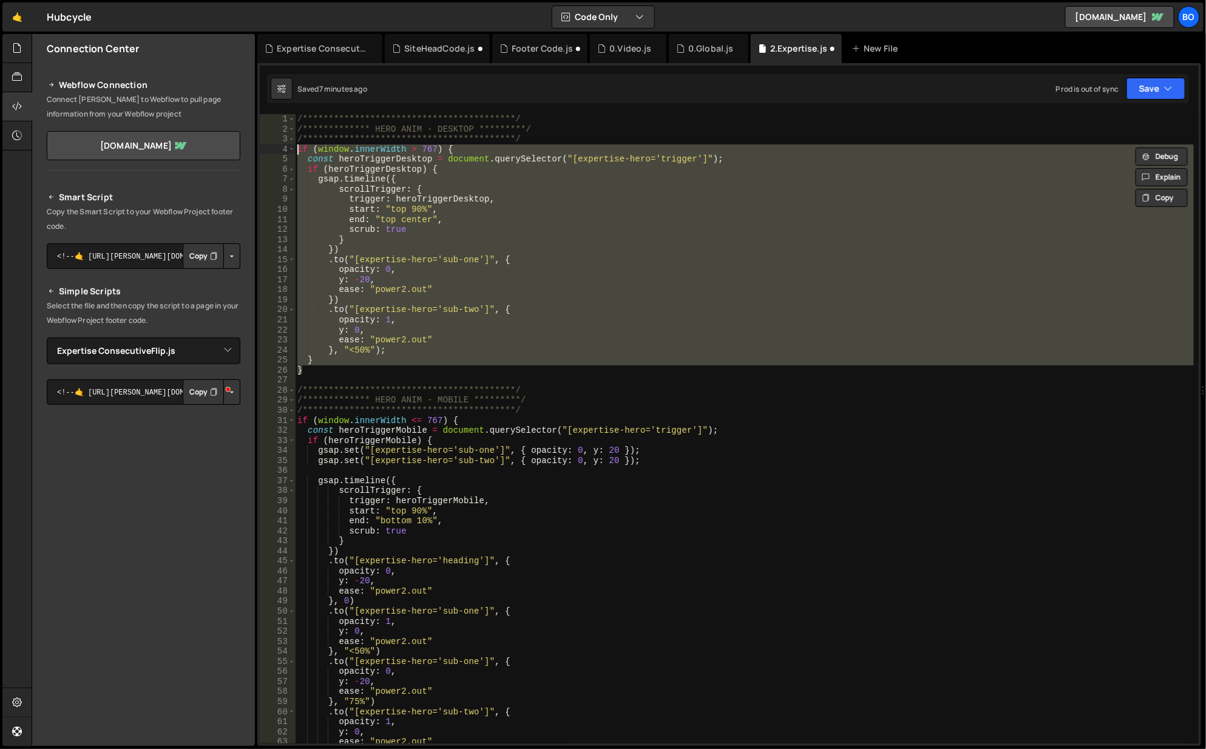
type textarea "if (window.innerWidth > 767) {"
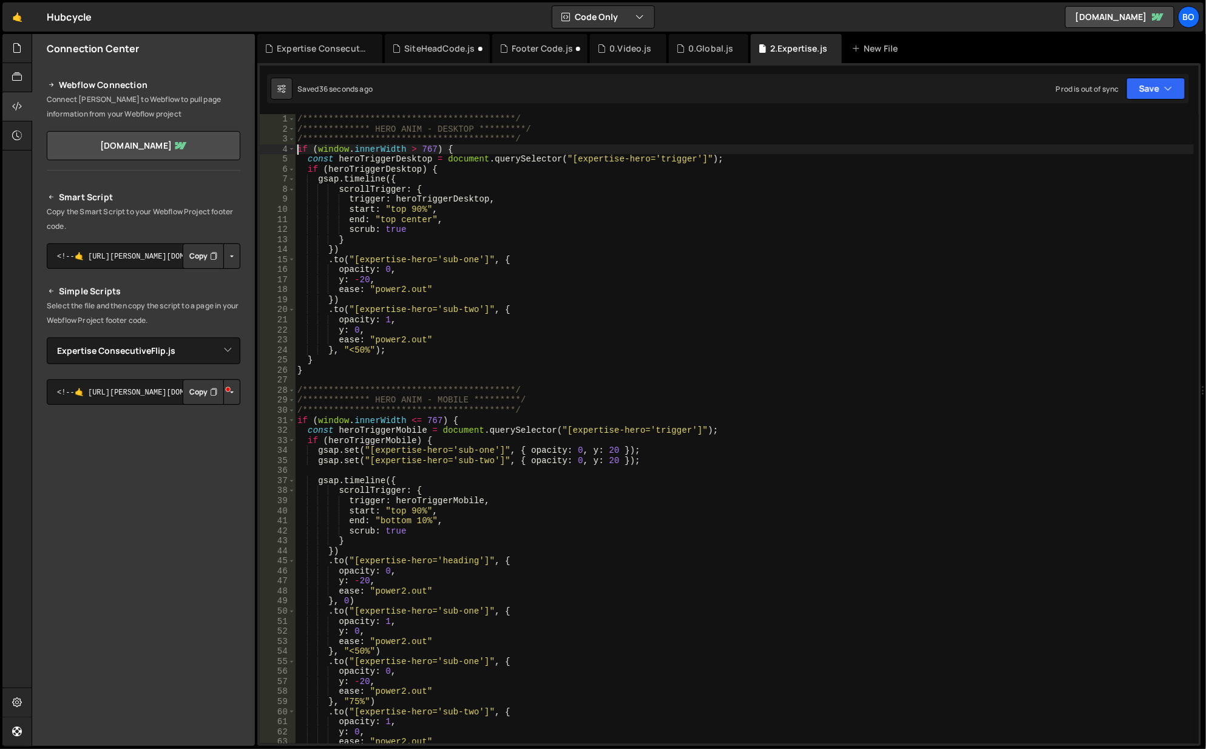
click at [689, 54] on div "0.Global.js" at bounding box center [711, 48] width 46 height 12
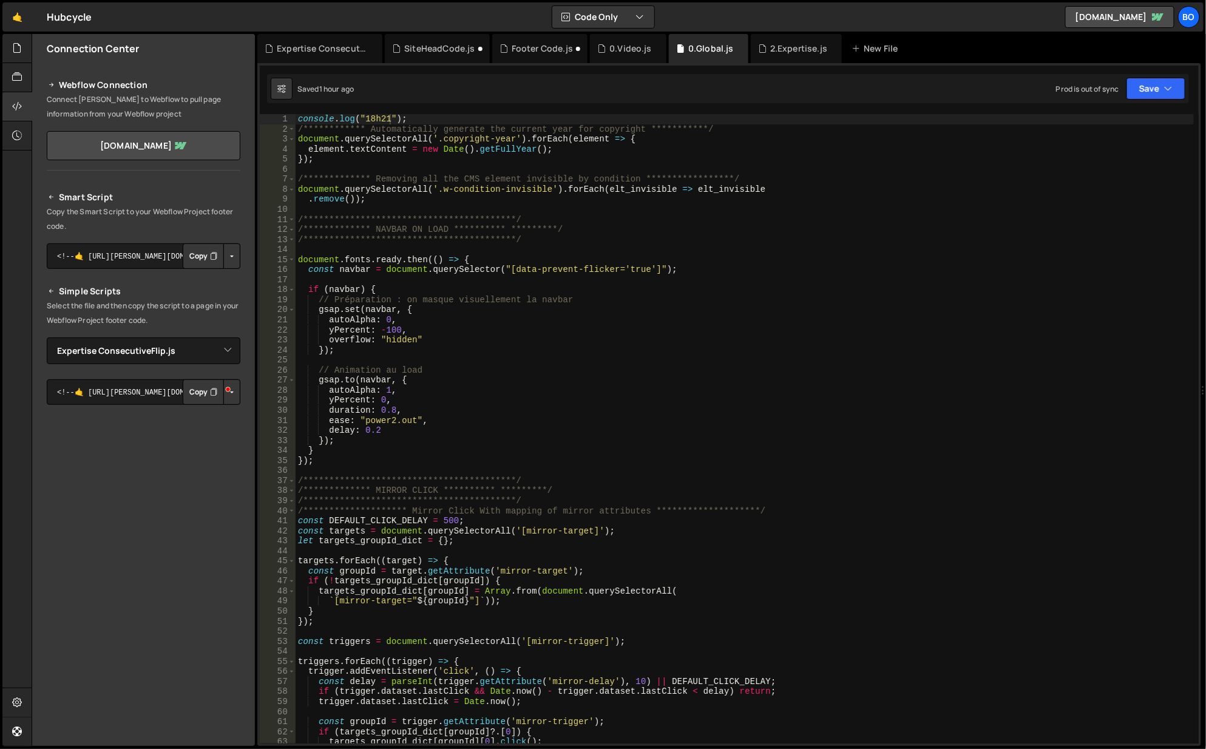
type textarea "**********"
click at [613, 497] on div "**********" at bounding box center [745, 439] width 899 height 651
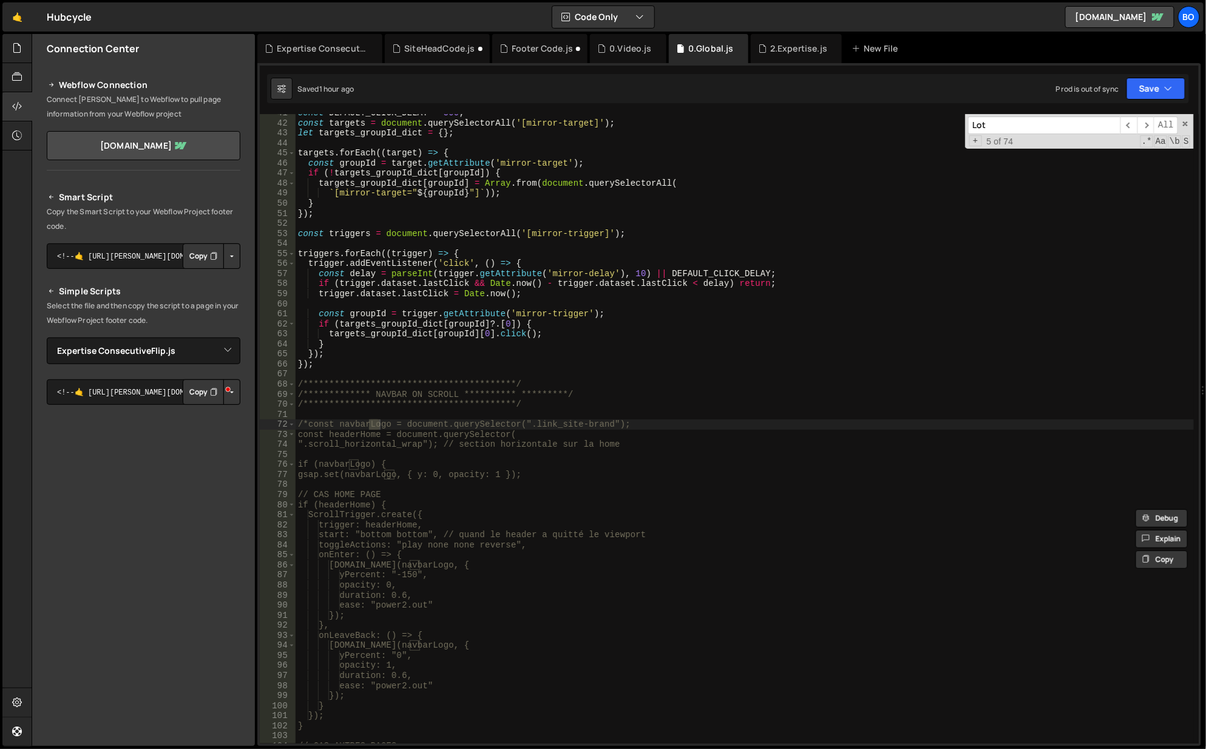
scroll to position [1171, 0]
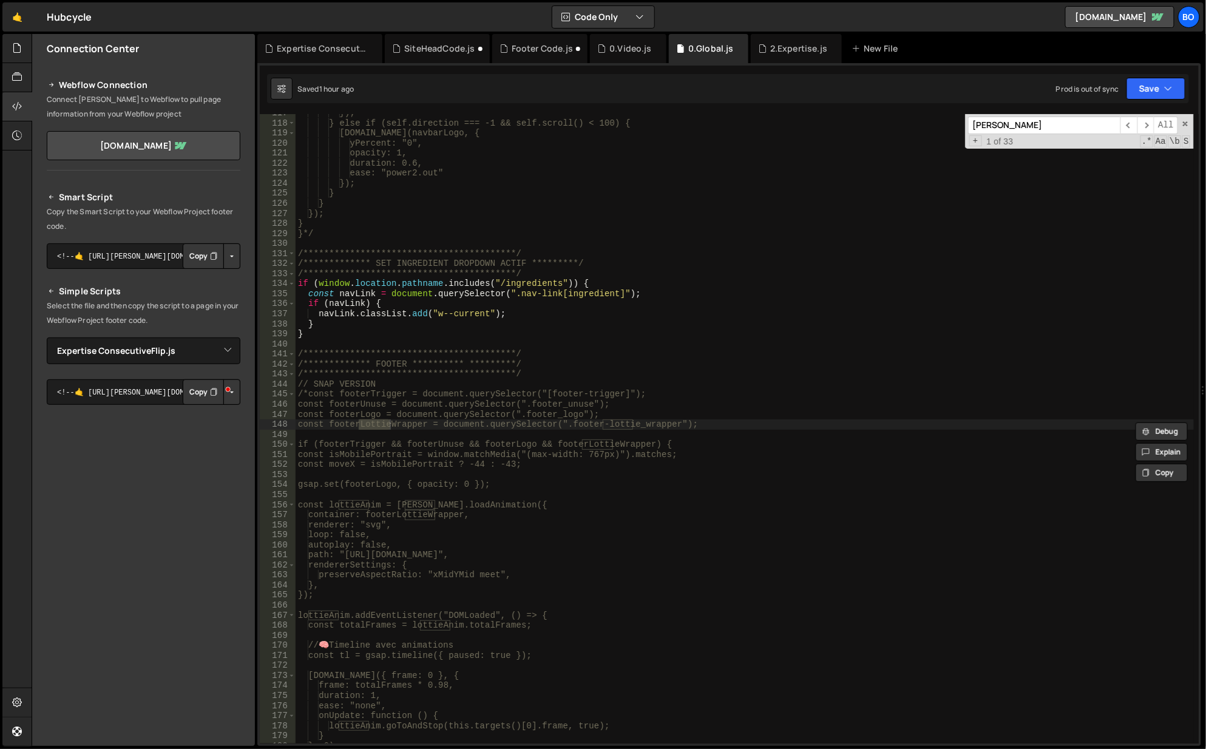
type input "[PERSON_NAME]"
click at [1164, 145] on span "Aa" at bounding box center [1160, 141] width 13 height 12
click at [1143, 118] on span "​" at bounding box center [1145, 126] width 17 height 18
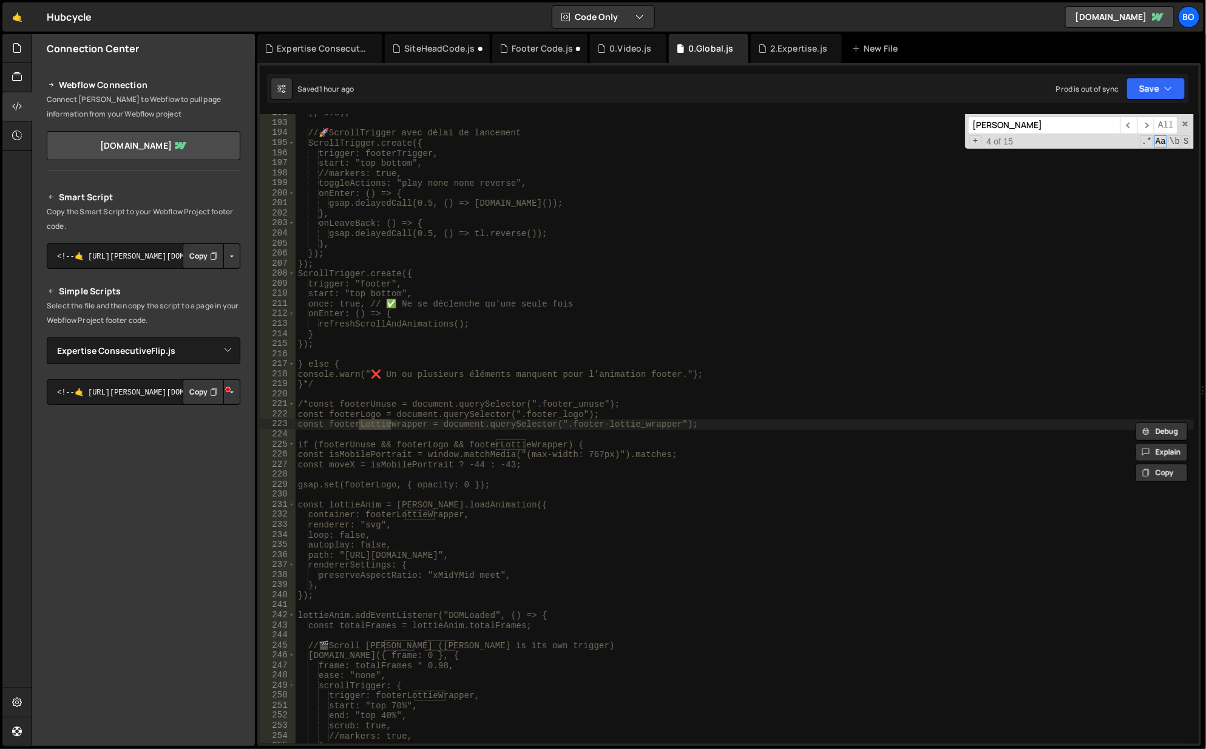
scroll to position [1924, 0]
click at [1143, 118] on span "​" at bounding box center [1145, 126] width 17 height 18
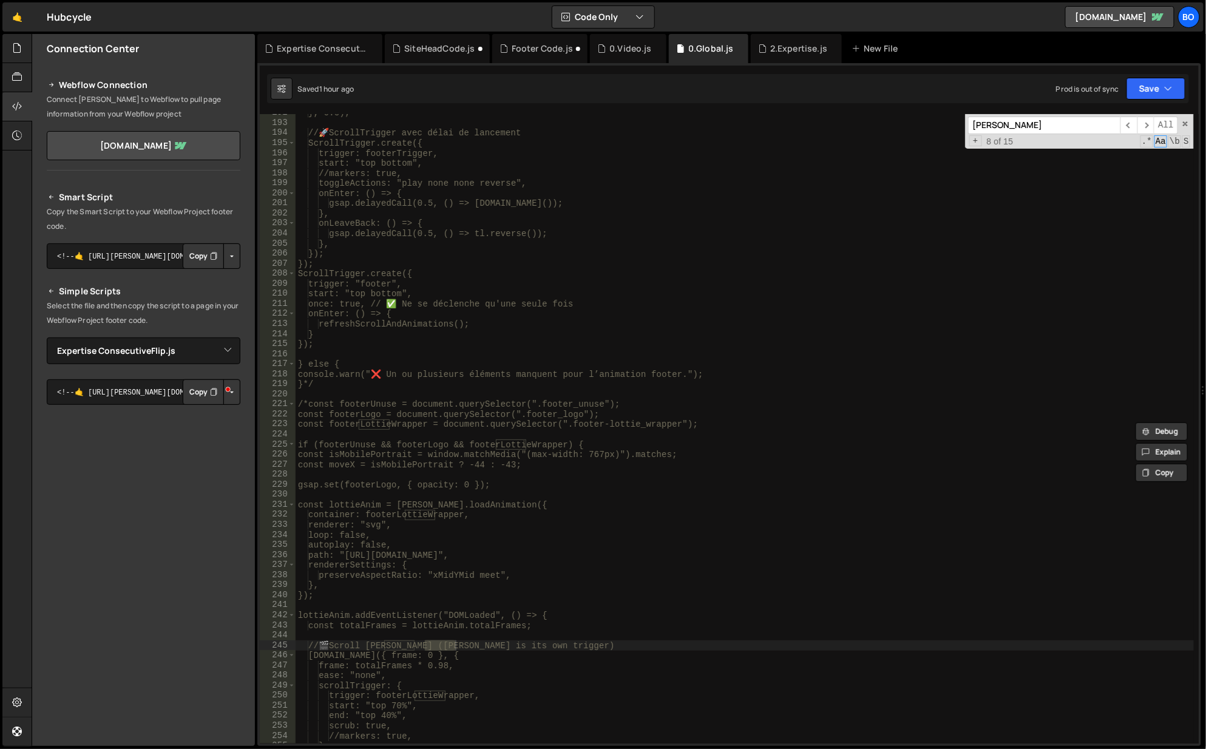
click at [1143, 118] on span "​" at bounding box center [1145, 126] width 17 height 18
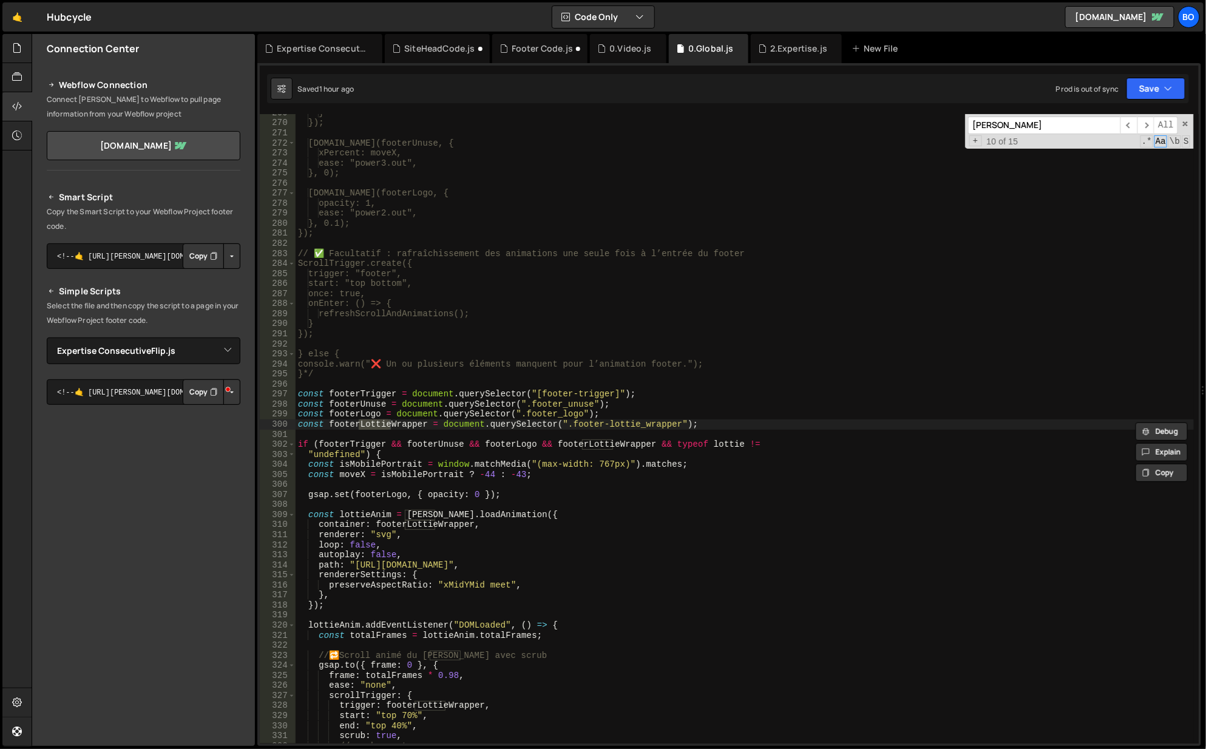
scroll to position [2698, 0]
click at [411, 512] on div "} }); [DOMAIN_NAME](footerUnuse, { xPercent: moveX, ease: "power3.out", }, 0); …" at bounding box center [745, 433] width 899 height 651
click at [1152, 81] on button "Save" at bounding box center [1155, 89] width 59 height 22
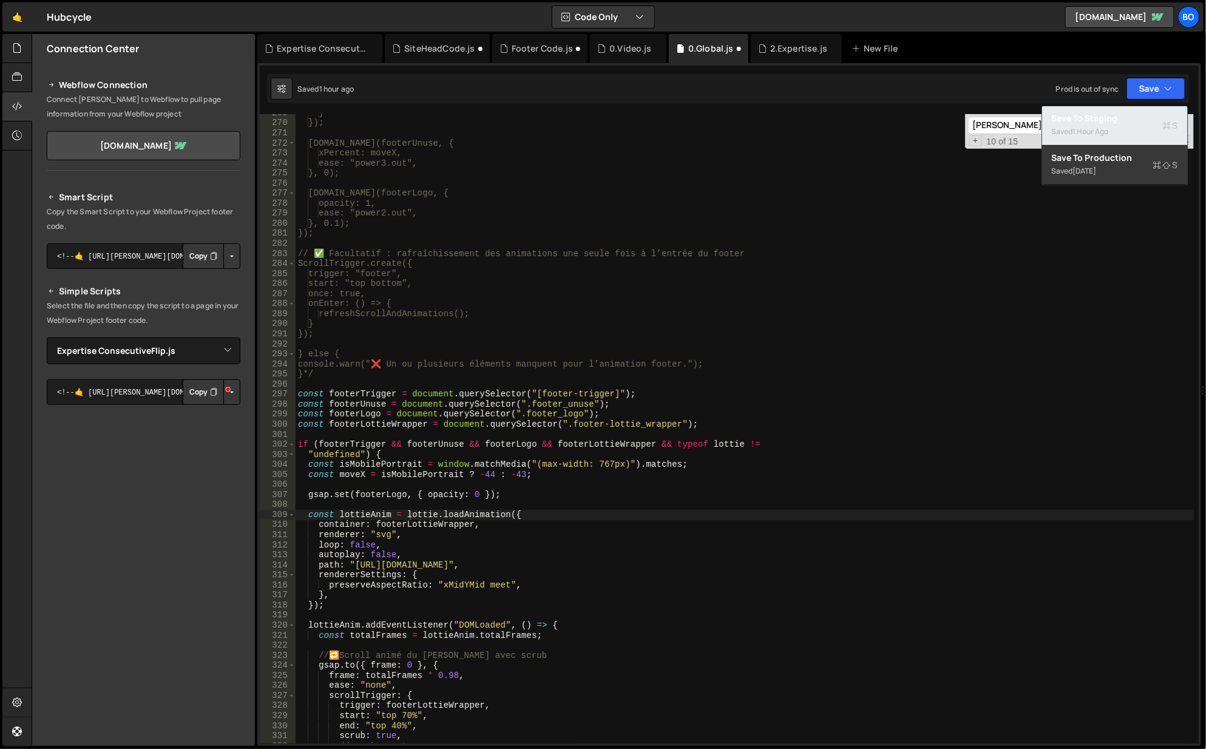
click at [1096, 123] on div "Save to Staging S" at bounding box center [1115, 118] width 126 height 12
type textarea "const footerTrigger = document.querySelector("[footer-trigger]");"
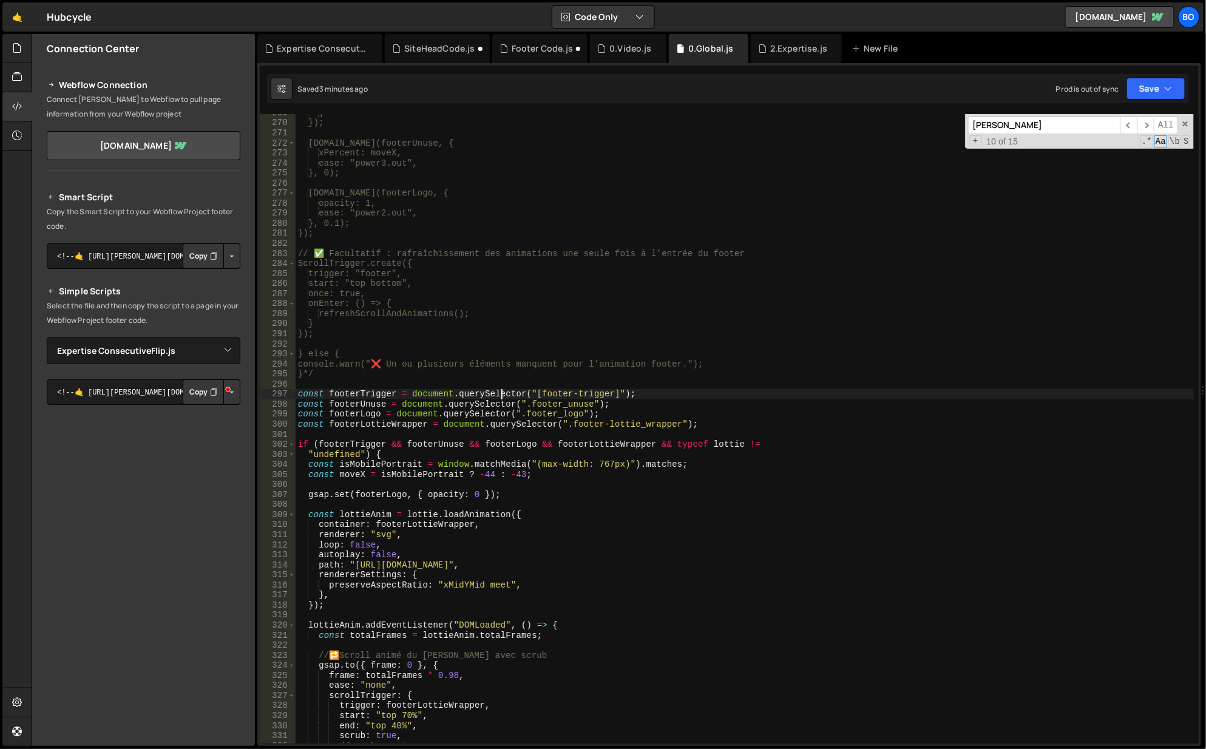
click at [502, 399] on div "} }); [DOMAIN_NAME](footerUnuse, { xPercent: moveX, ease: "power3.out", }, 0); …" at bounding box center [745, 433] width 899 height 651
click at [0, 0] on icon at bounding box center [0, 0] width 0 height 0
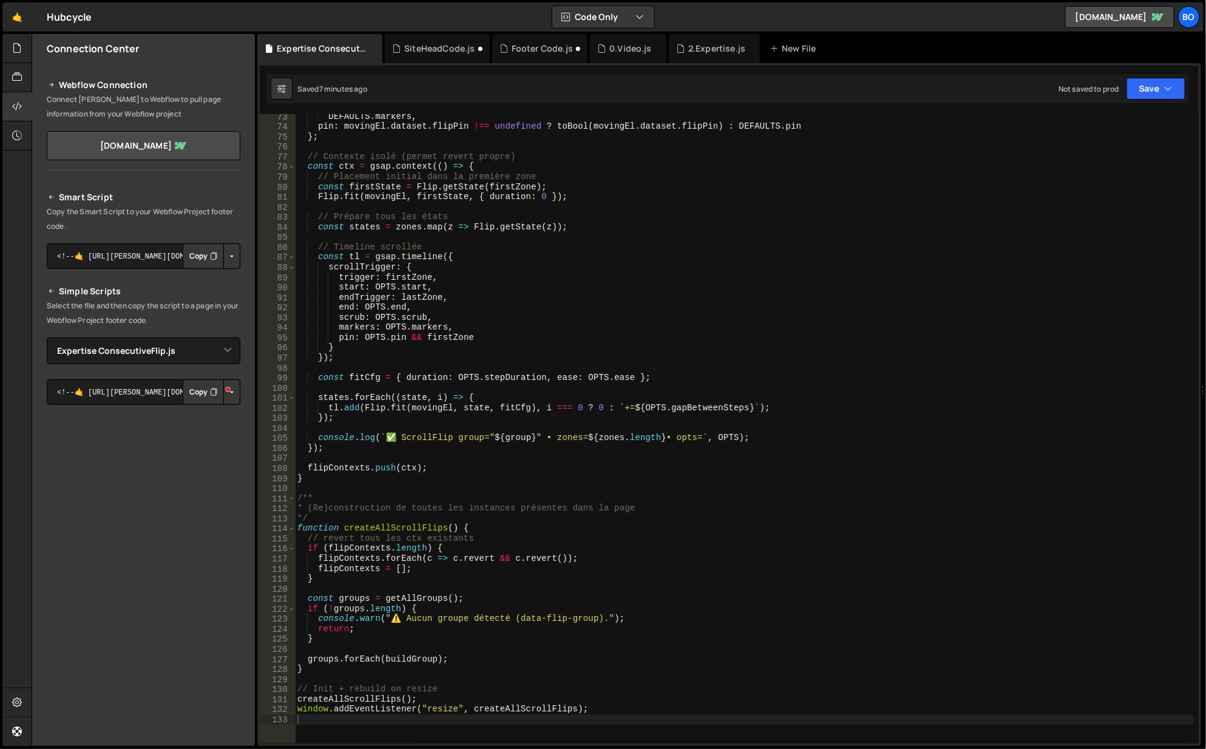
click at [709, 49] on div "2.Expertise.js" at bounding box center [716, 48] width 57 height 12
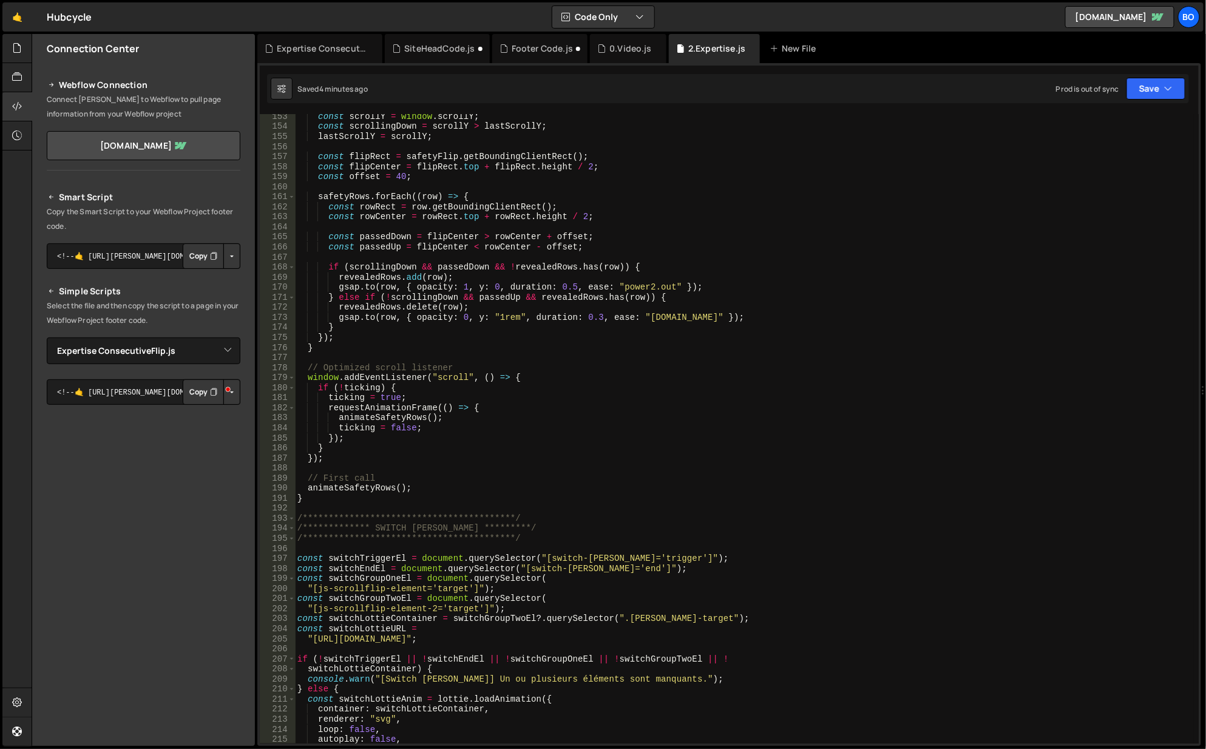
scroll to position [1566, 0]
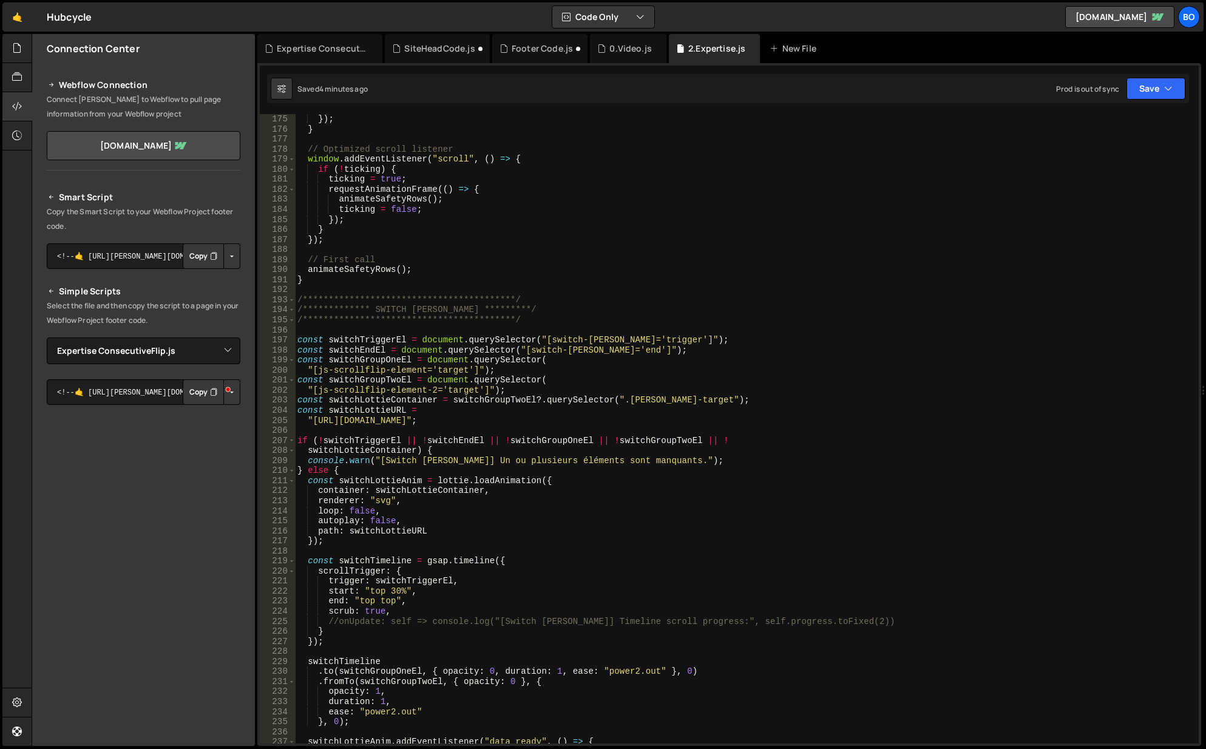
select select "45514"
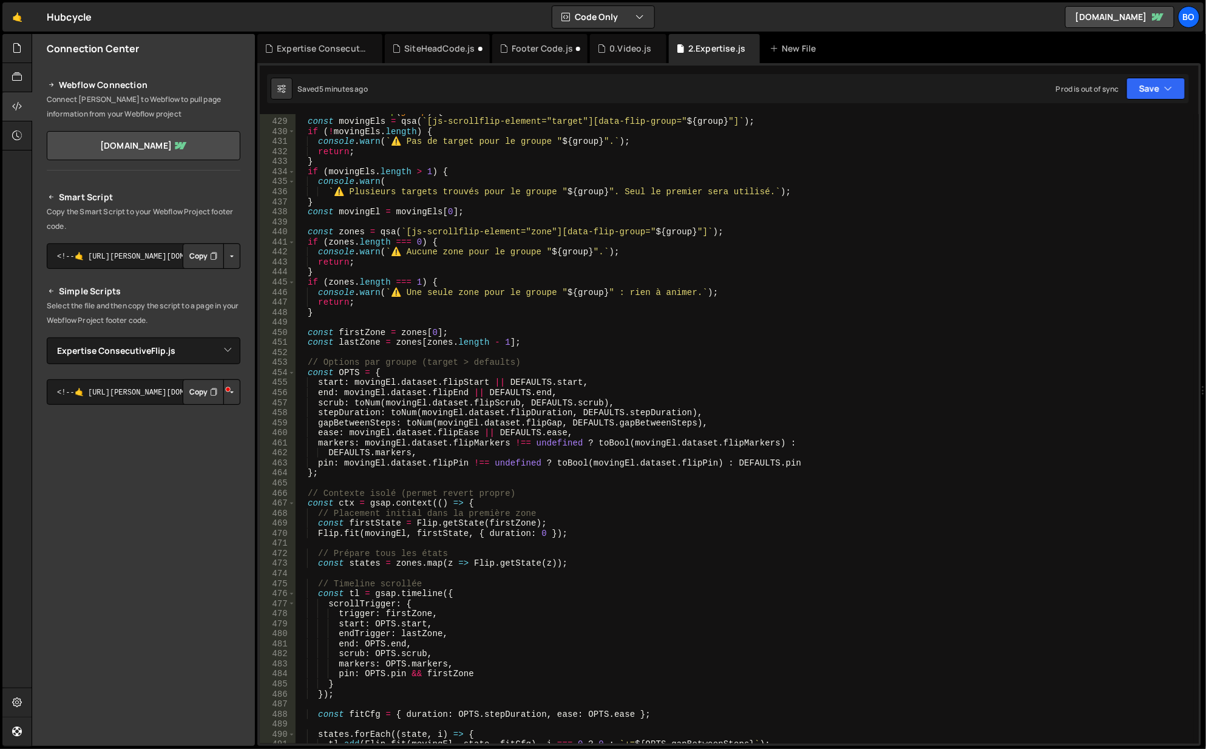
scroll to position [4297, 0]
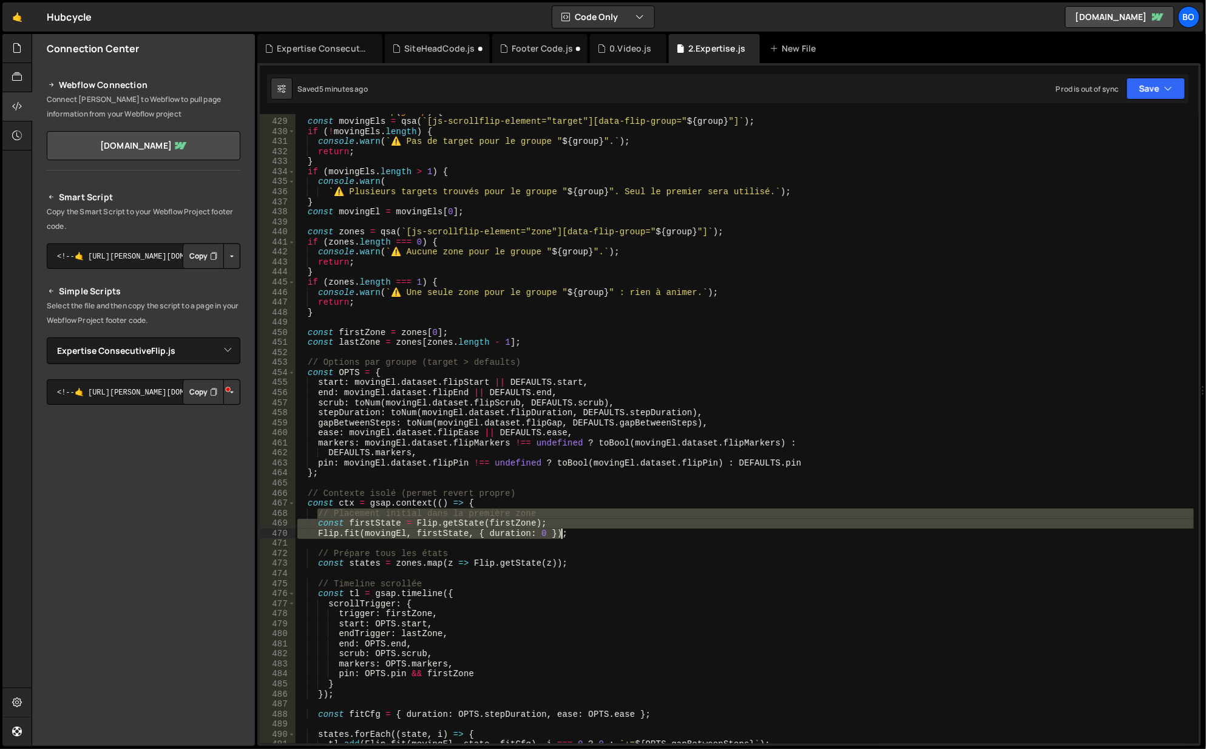
drag, startPoint x: 318, startPoint y: 513, endPoint x: 561, endPoint y: 538, distance: 244.6
click at [561, 538] on div "function buildGroup ( group ) { const movingEls = qsa ( ` [js-scrollflip-elemen…" at bounding box center [745, 432] width 900 height 651
type textarea "Flip.fit(movingEl, firstState, { duration: 0 });*/"
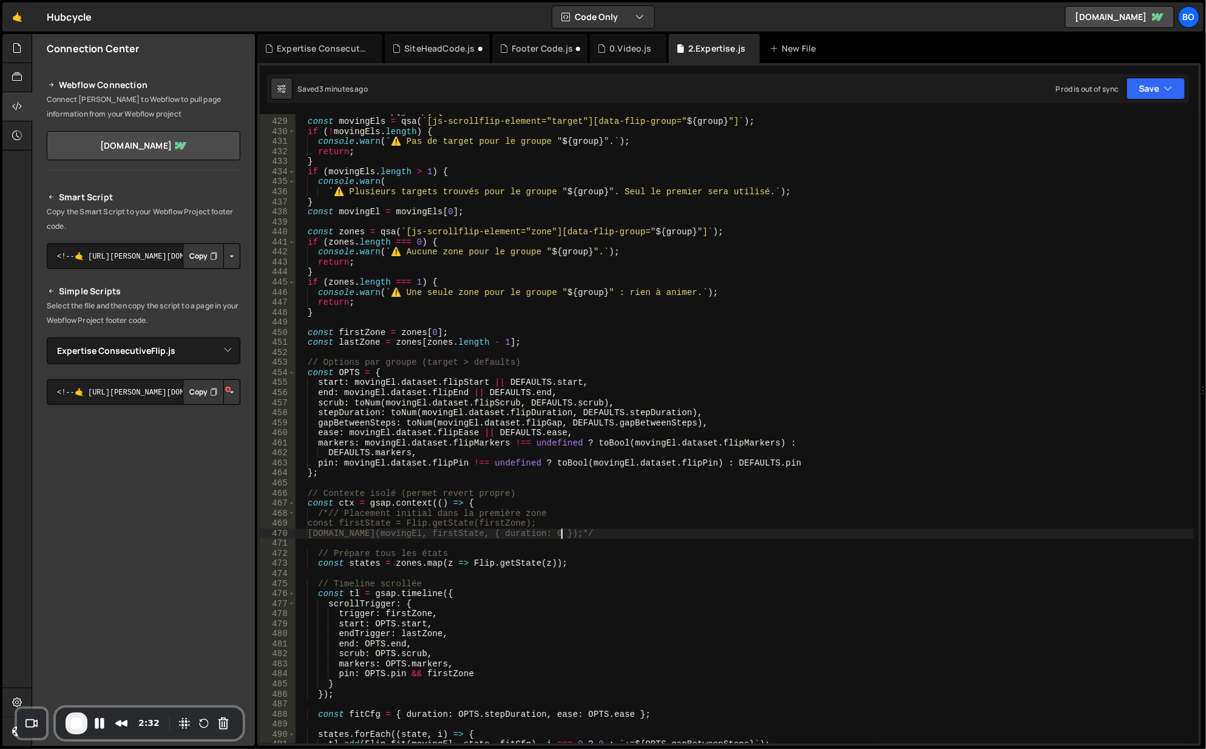
click at [300, 52] on div "Expertise ConsecutiveFlip.js" at bounding box center [322, 48] width 91 height 12
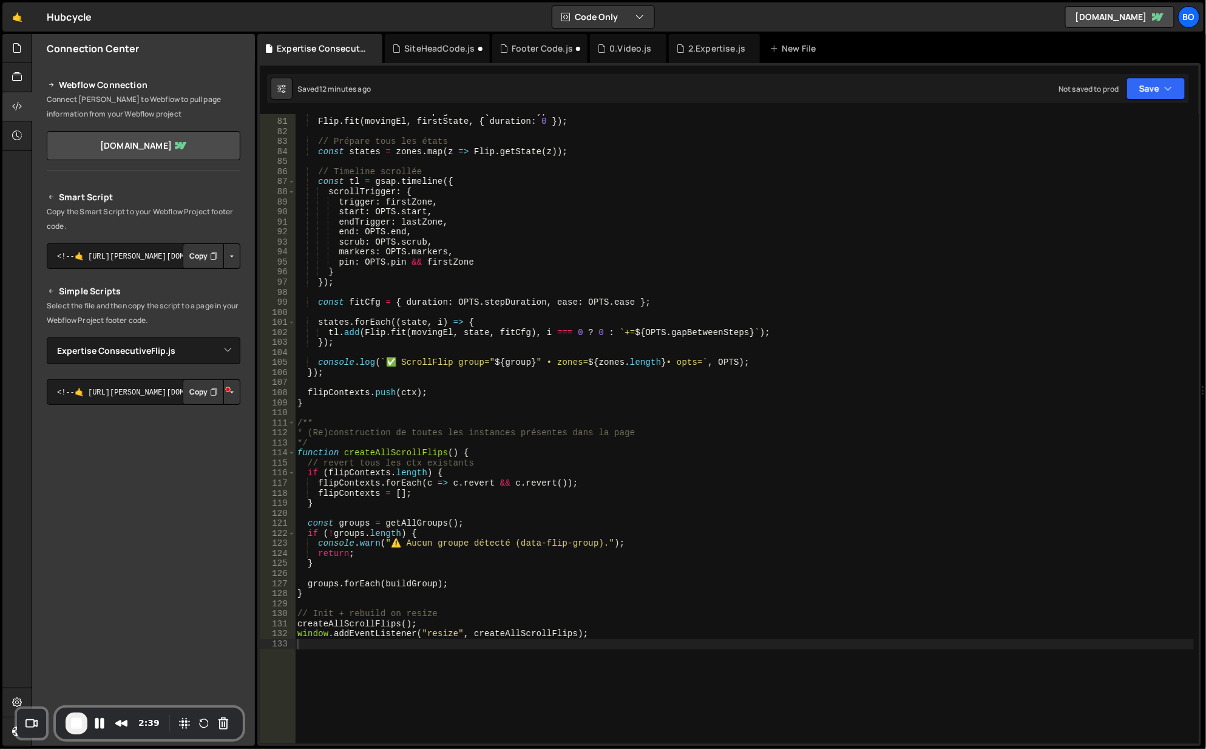
scroll to position [801, 0]
click at [8, 52] on div at bounding box center [17, 48] width 30 height 29
